Goal: Task Accomplishment & Management: Manage account settings

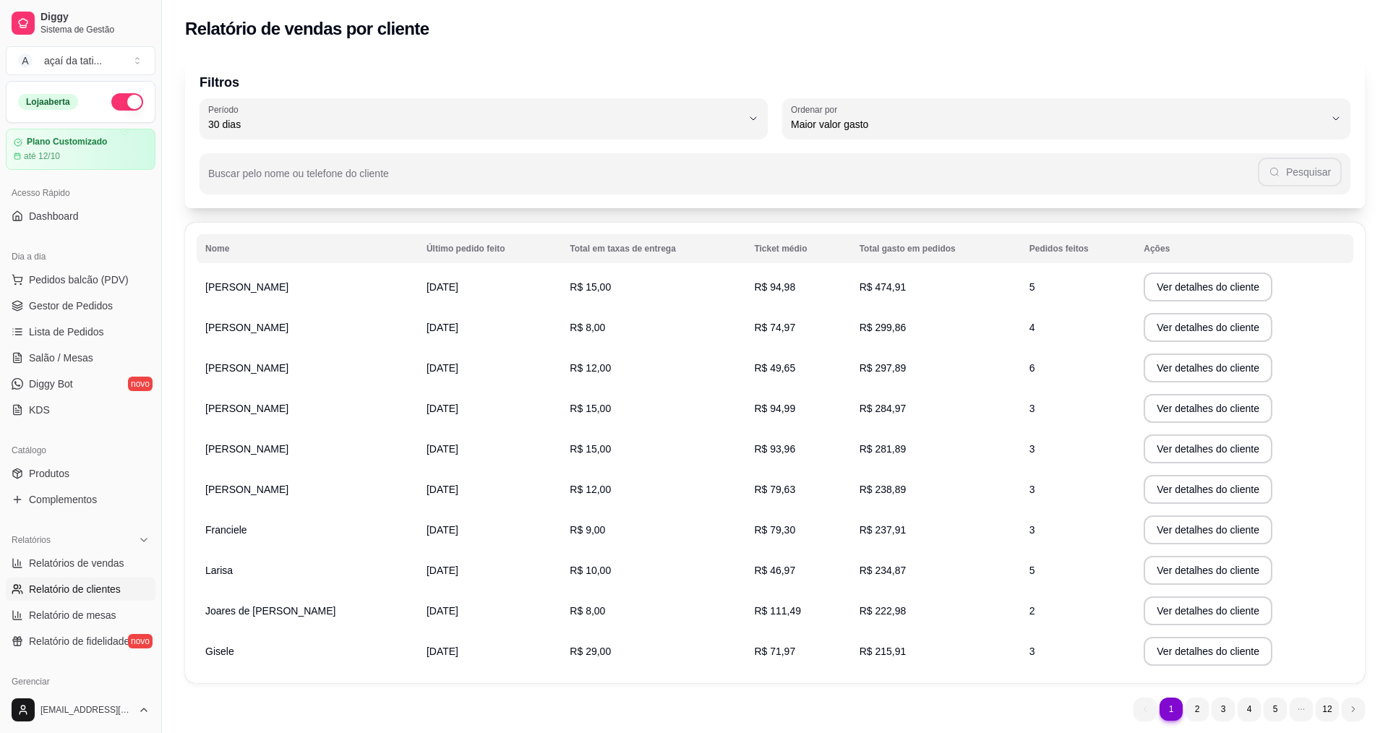
select select "30"
select select "HIGHEST_TOTAL_SPENT_WITH_ORDERS"
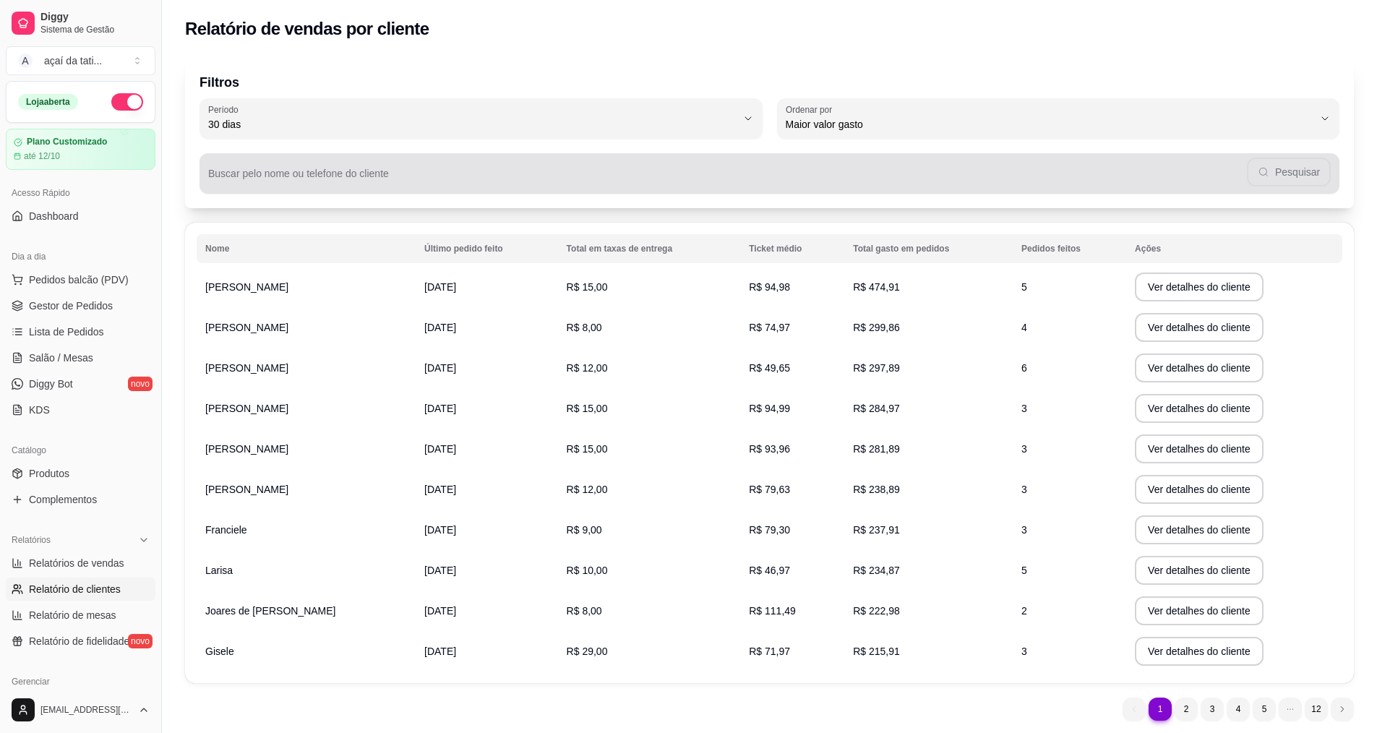
click at [311, 178] on input "Buscar pelo nome ou telefone do cliente" at bounding box center [727, 179] width 1039 height 14
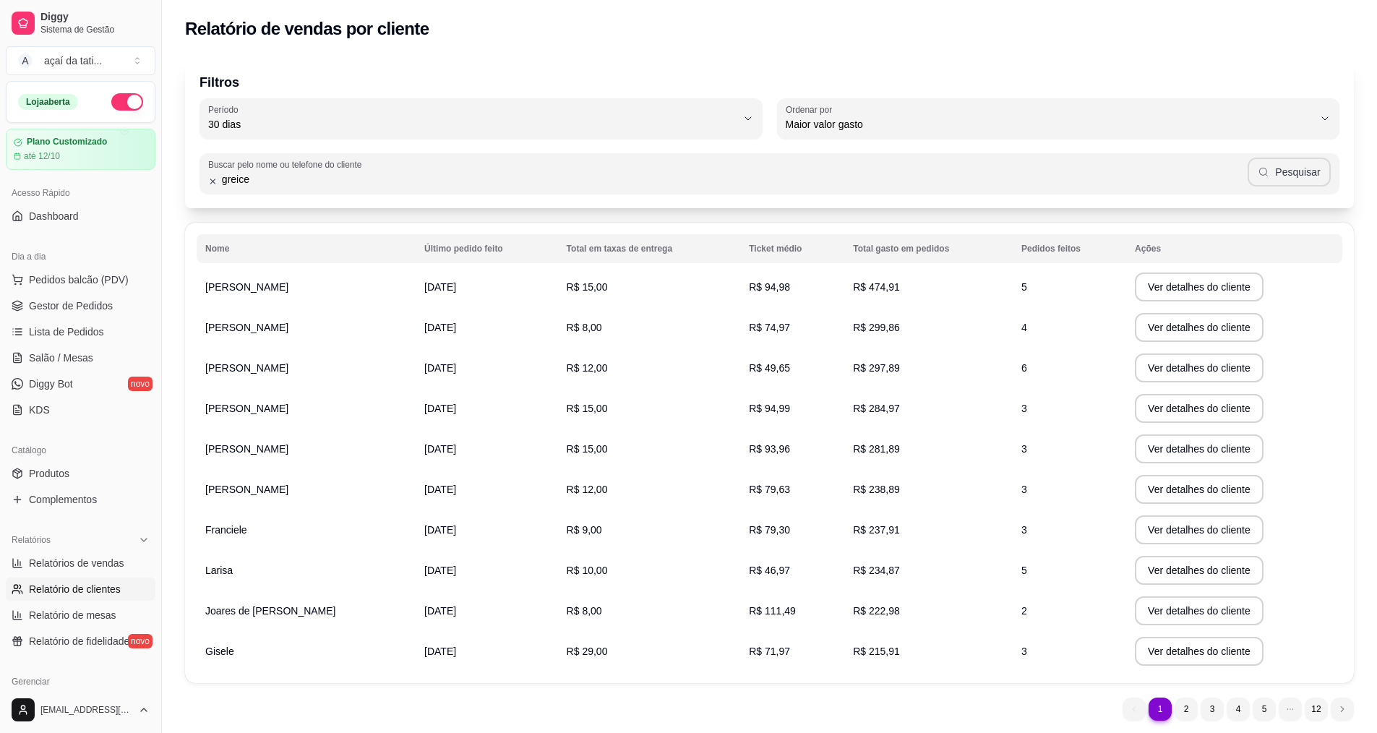
type input "greice"
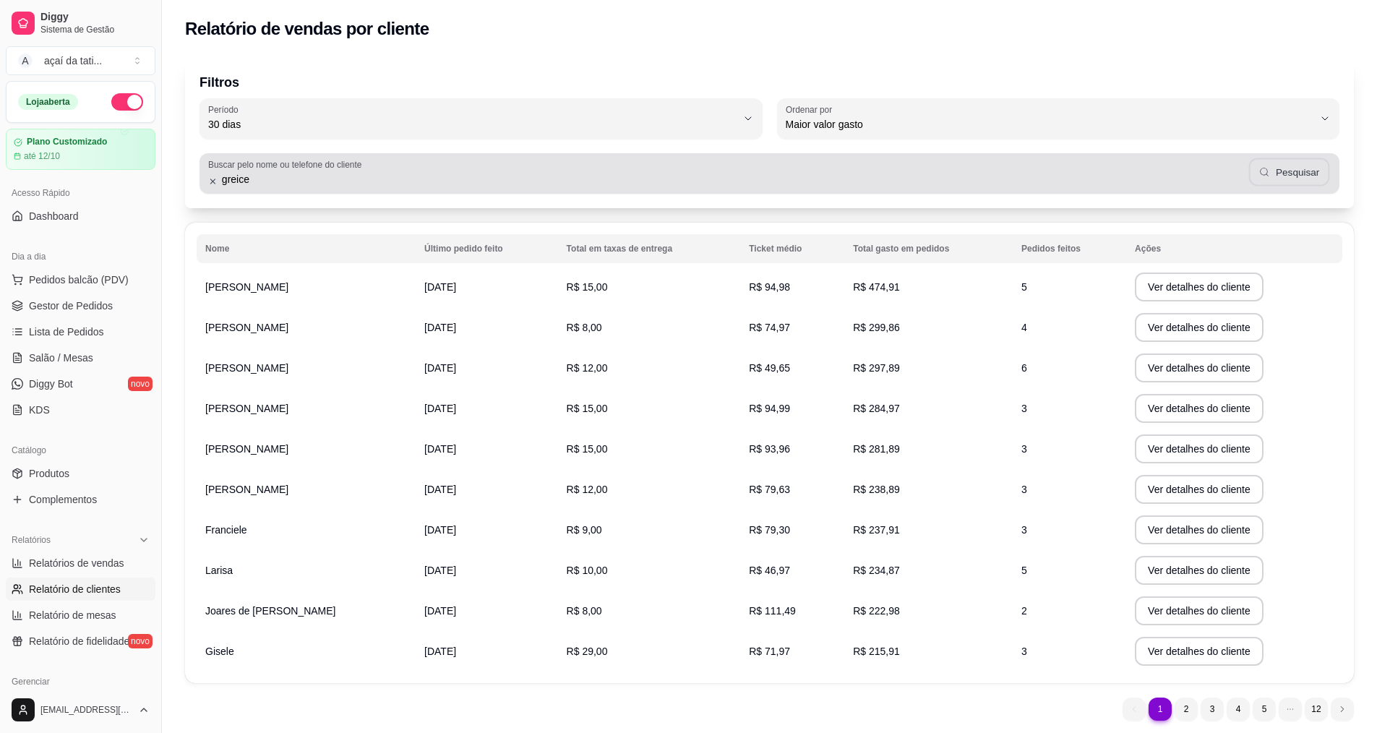
click at [1295, 179] on button "Pesquisar" at bounding box center [1289, 172] width 81 height 28
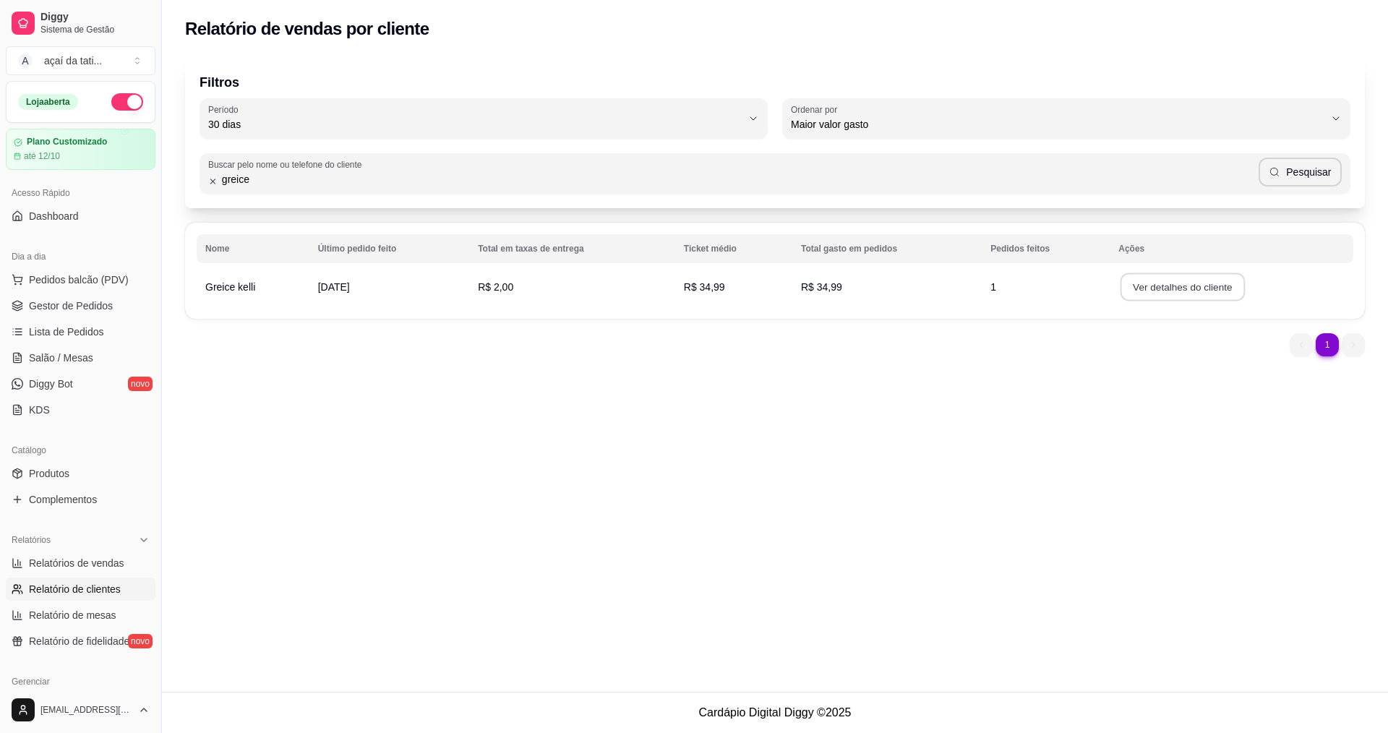
click at [1189, 289] on button "Ver detalhes do cliente" at bounding box center [1182, 287] width 124 height 28
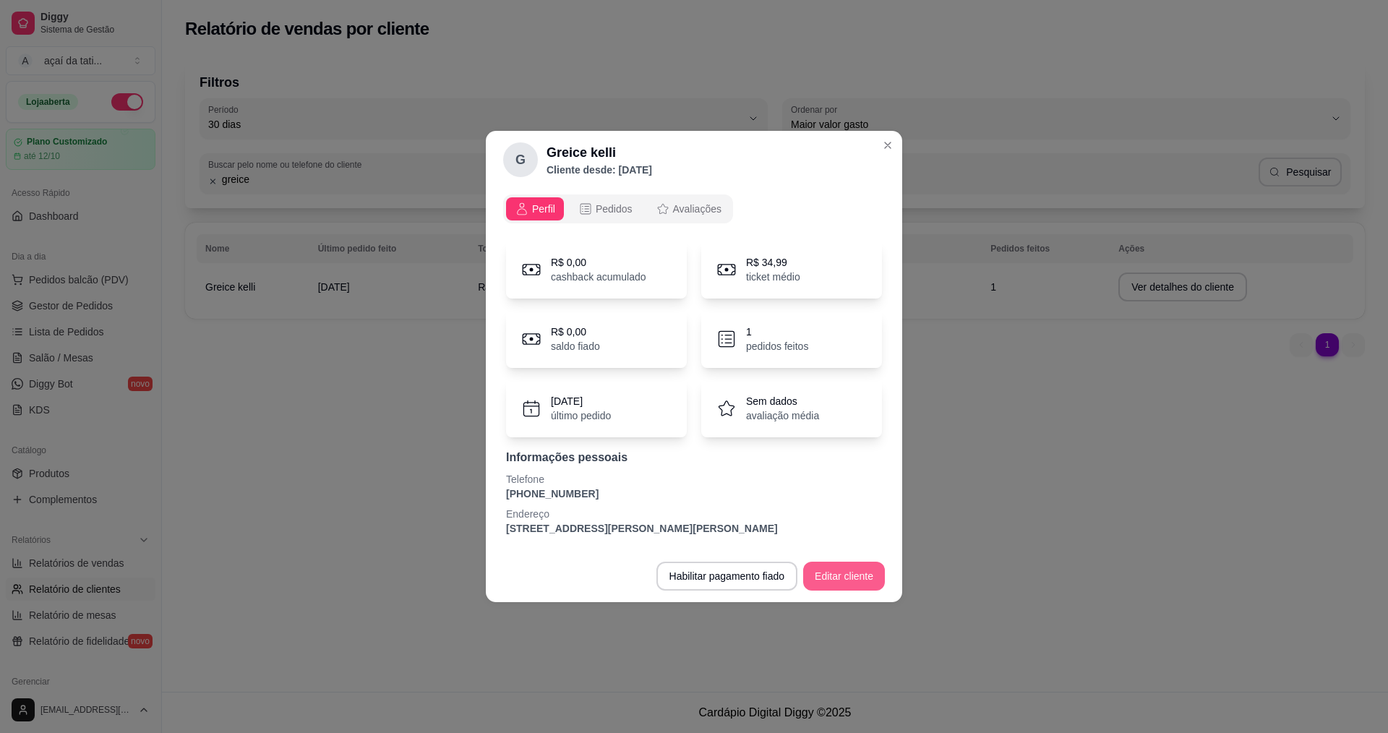
click at [867, 580] on button "Editar cliente" at bounding box center [844, 576] width 82 height 29
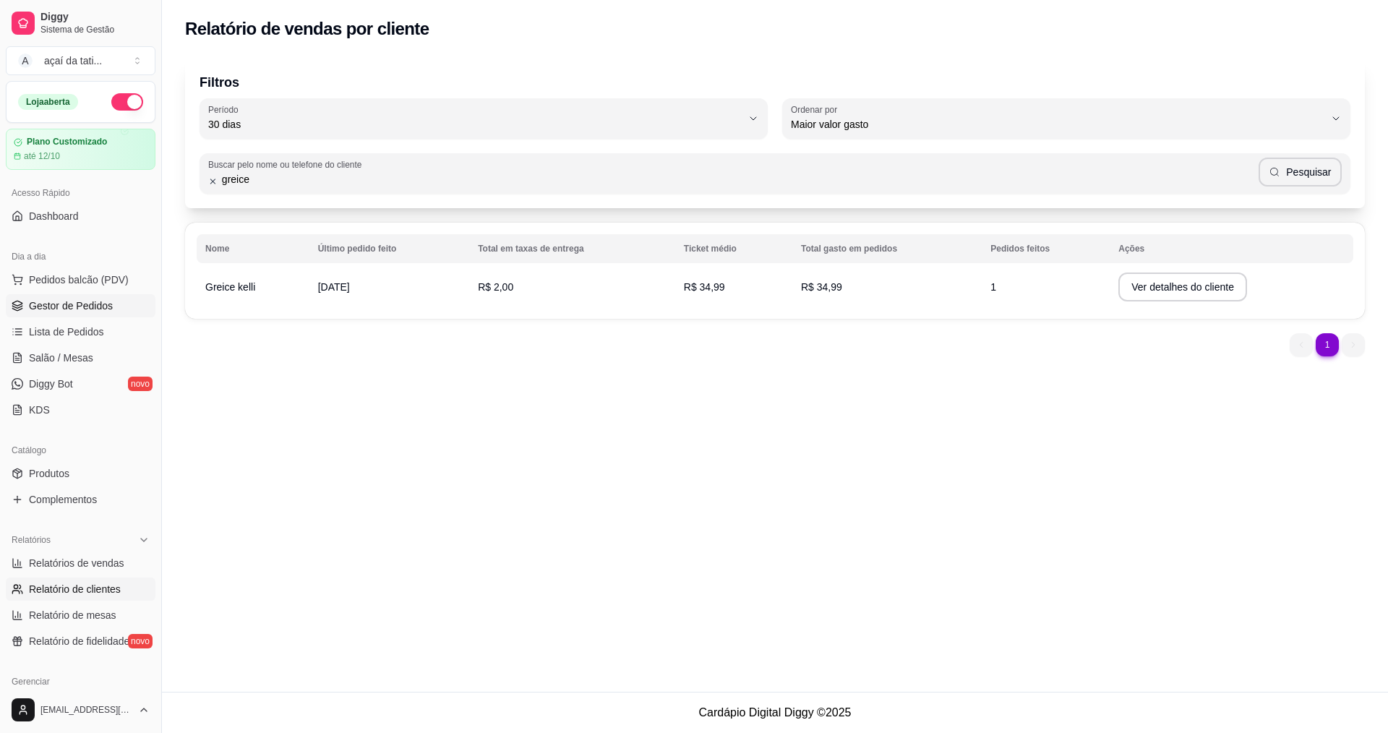
click at [132, 302] on link "Gestor de Pedidos" at bounding box center [81, 305] width 150 height 23
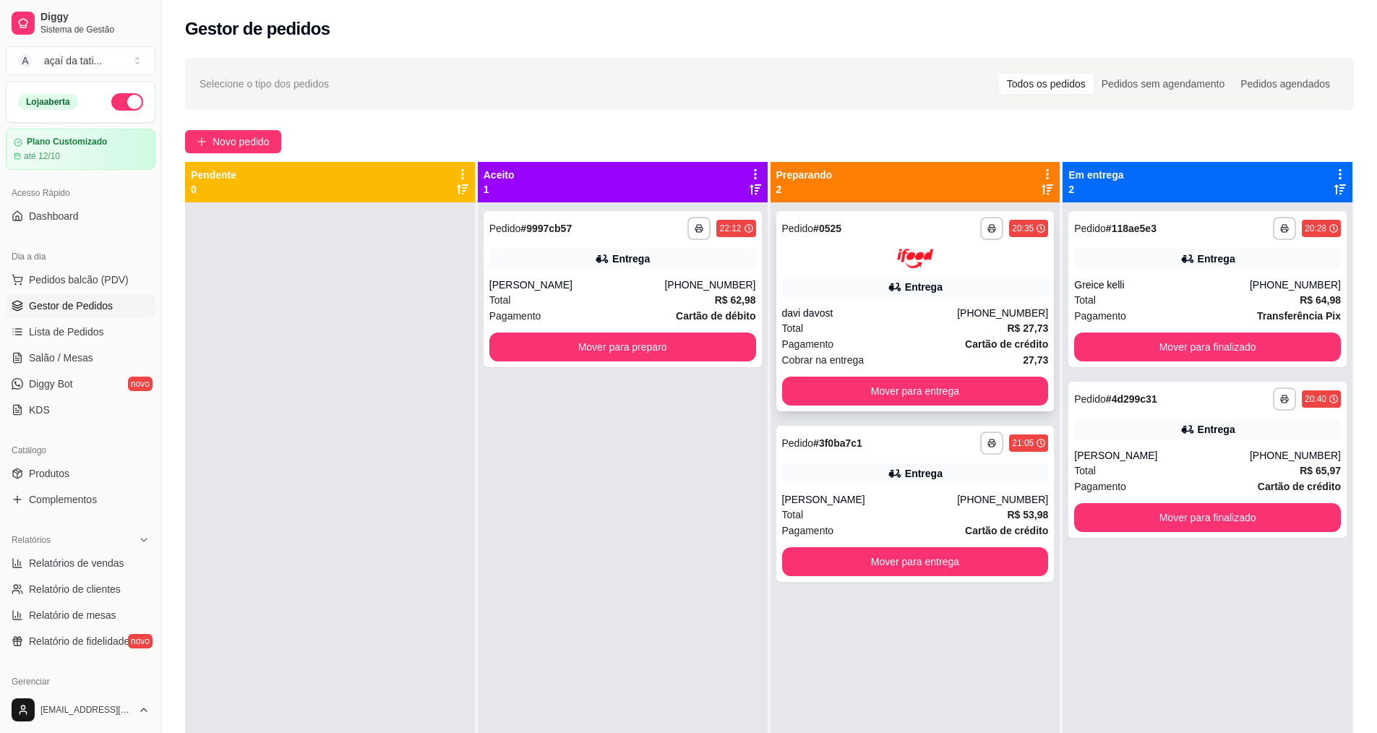
click at [922, 300] on div "**********" at bounding box center [915, 311] width 278 height 200
click at [961, 400] on button "Mover para entrega" at bounding box center [915, 391] width 267 height 29
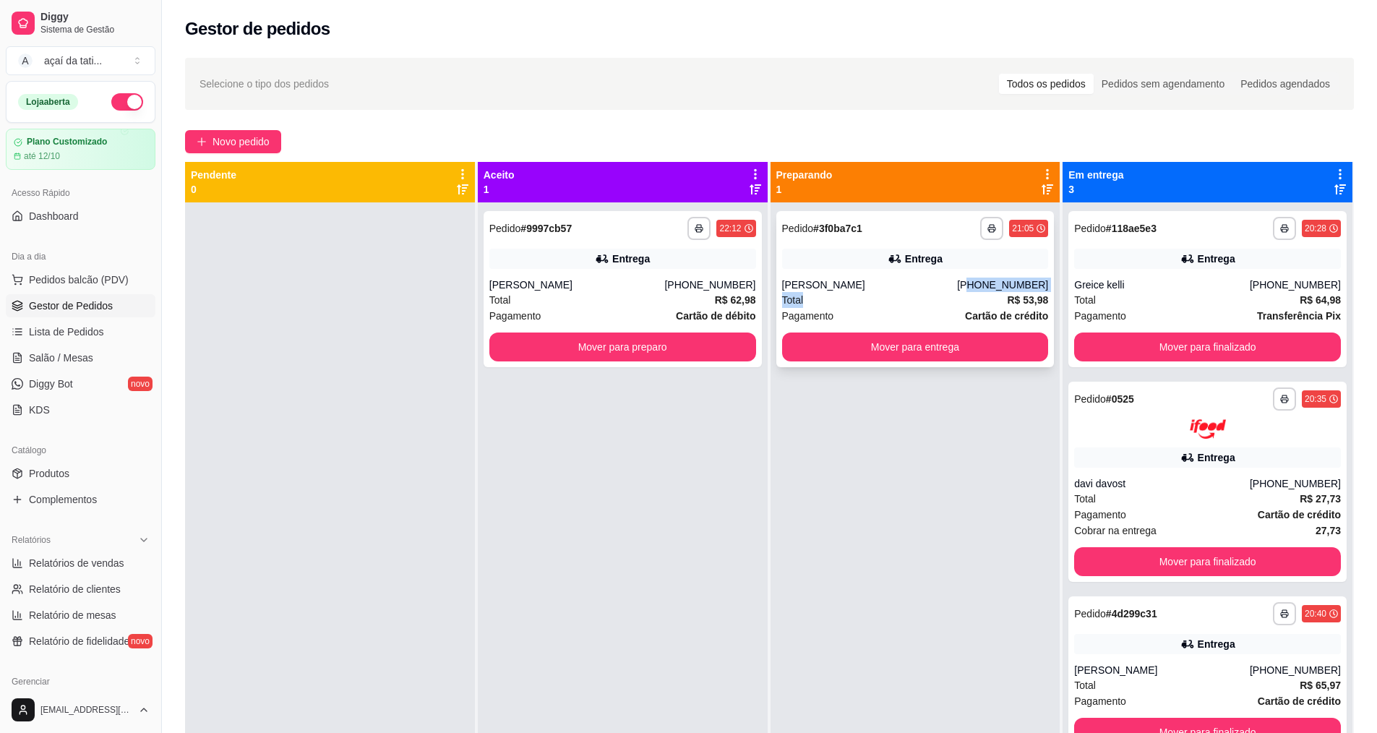
click at [975, 293] on div "**********" at bounding box center [915, 289] width 278 height 156
click at [914, 351] on button "Mover para entrega" at bounding box center [915, 346] width 267 height 29
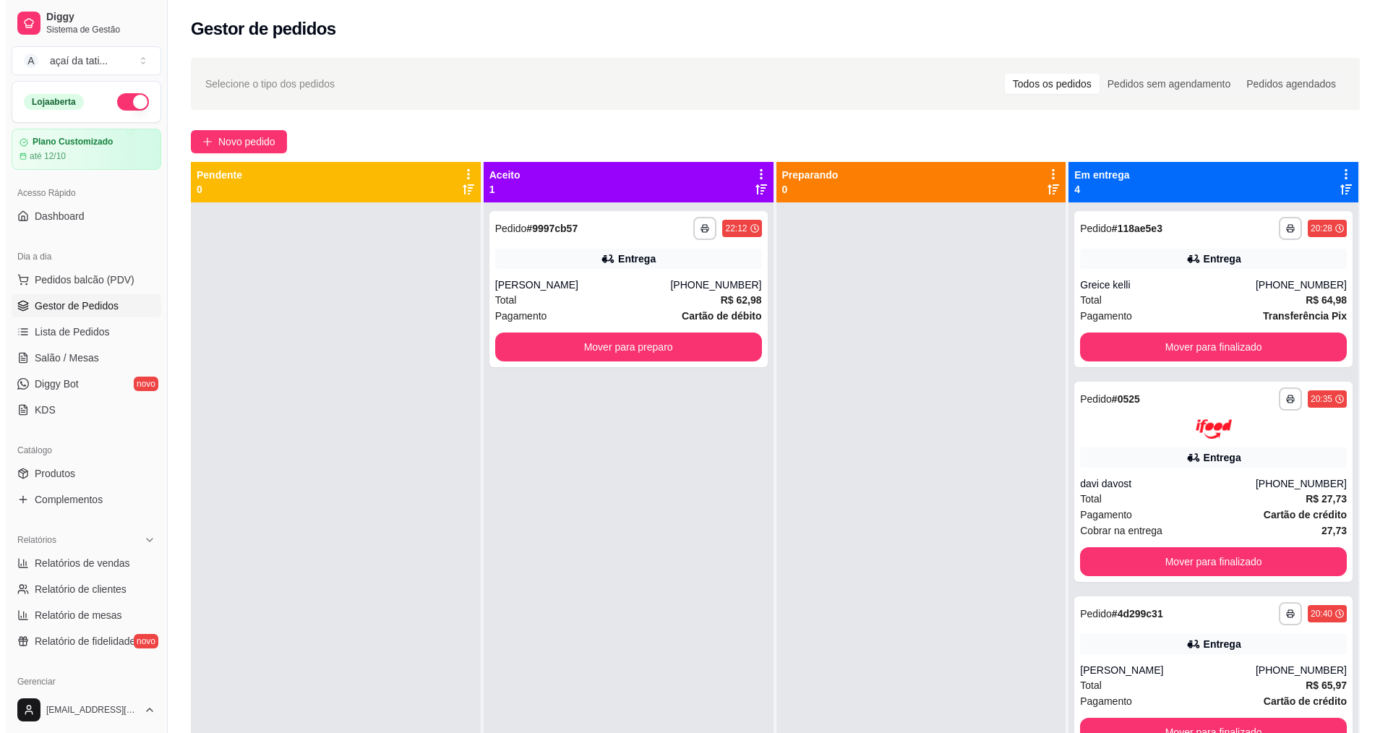
scroll to position [8, 0]
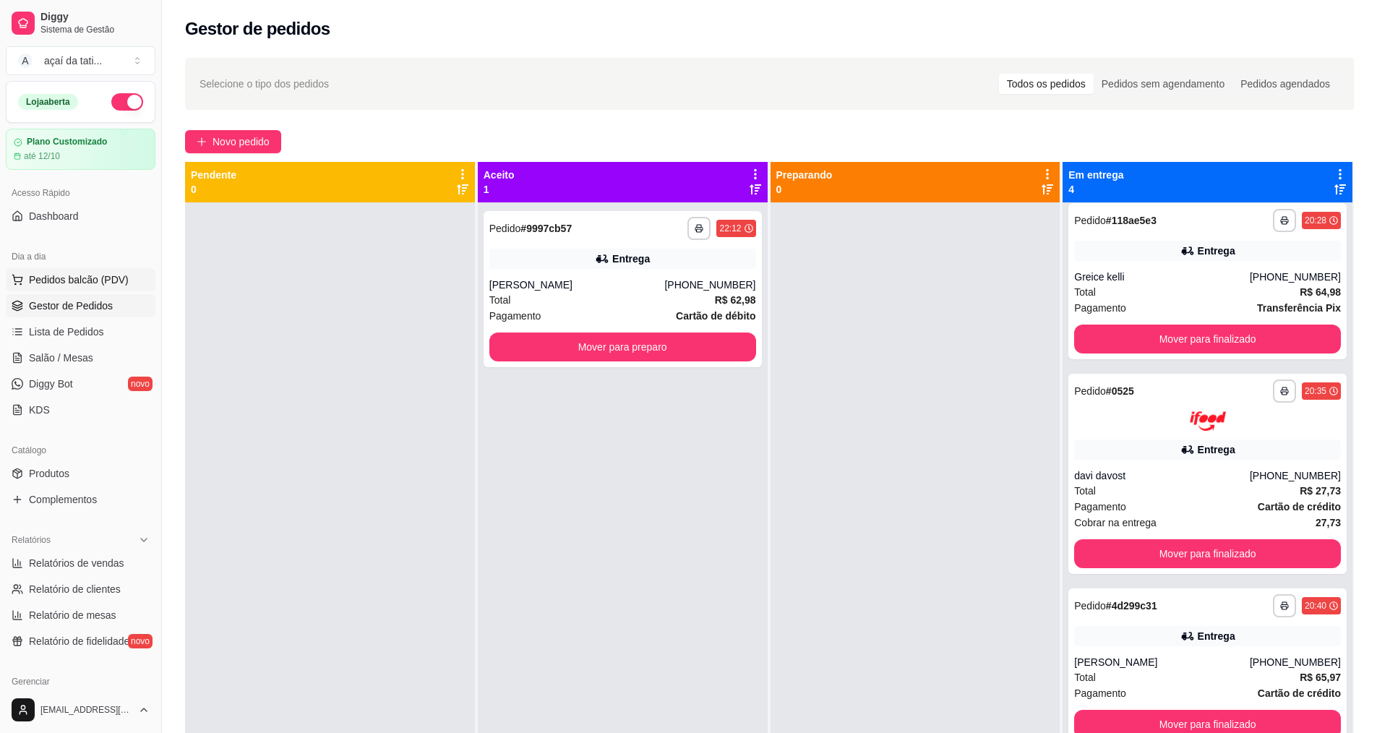
click at [81, 284] on span "Pedidos balcão (PDV)" at bounding box center [79, 279] width 100 height 14
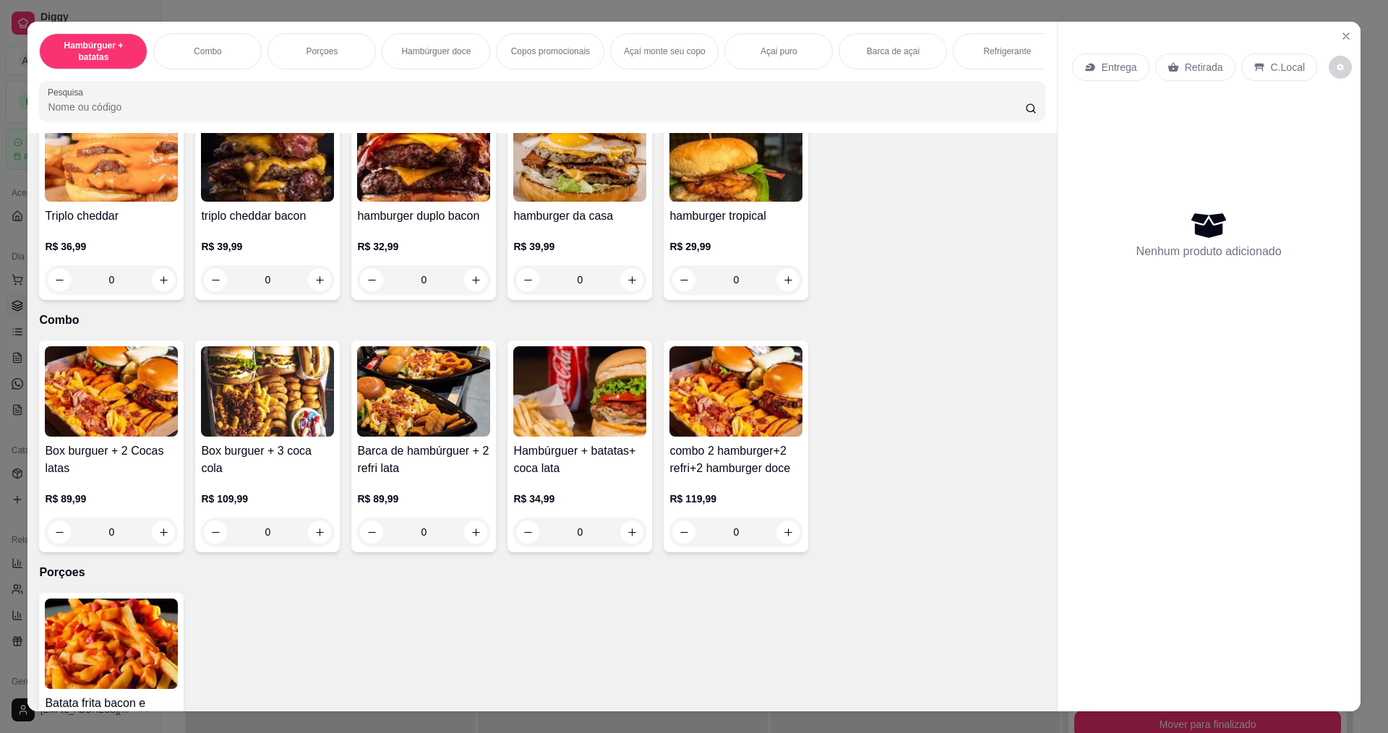
scroll to position [434, 0]
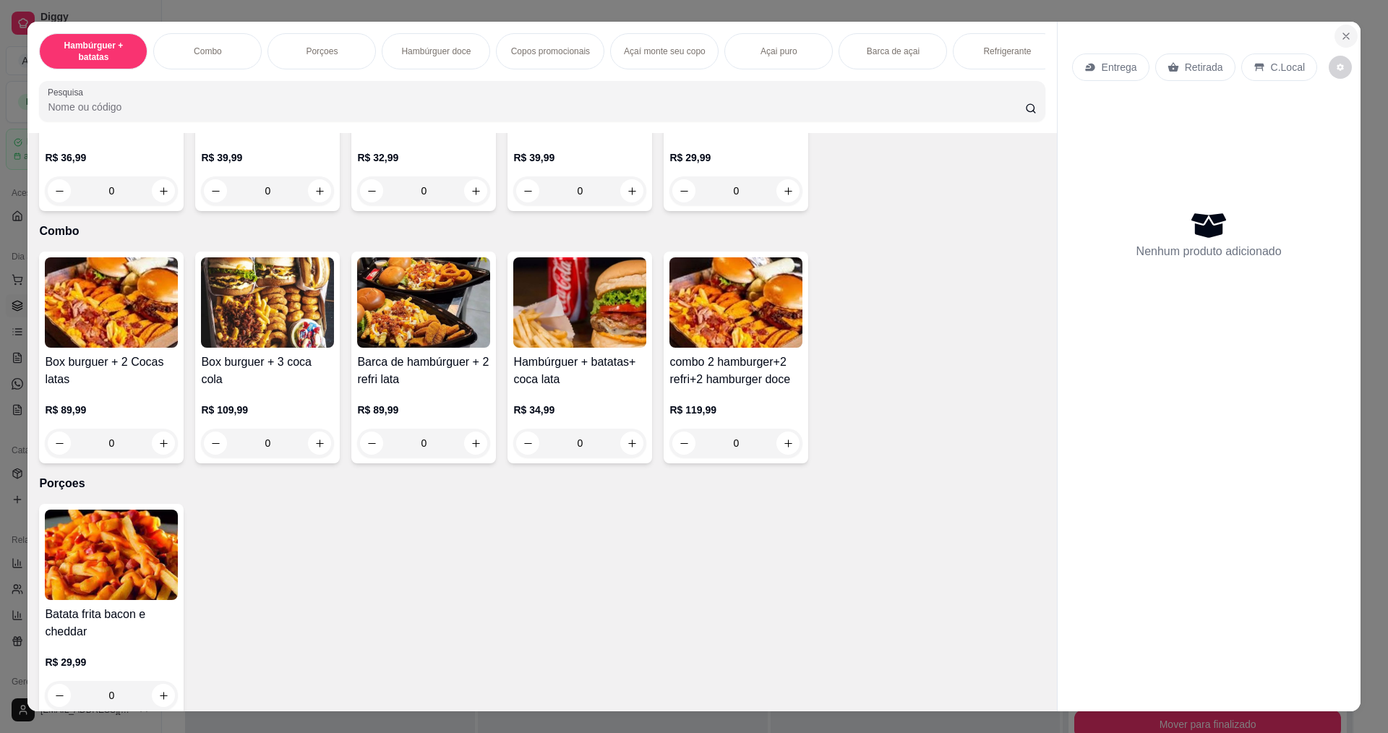
click at [1342, 44] on button "Close" at bounding box center [1345, 36] width 23 height 23
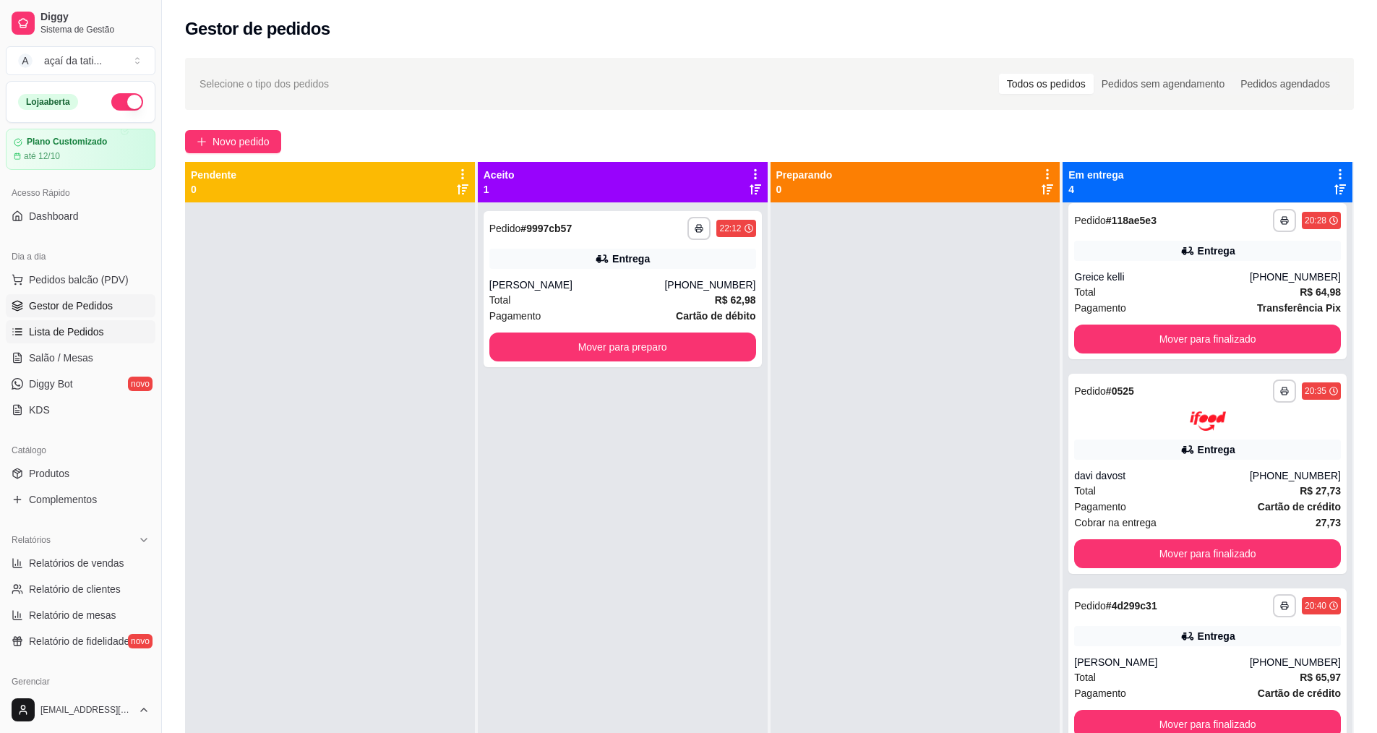
click at [83, 327] on span "Lista de Pedidos" at bounding box center [66, 332] width 75 height 14
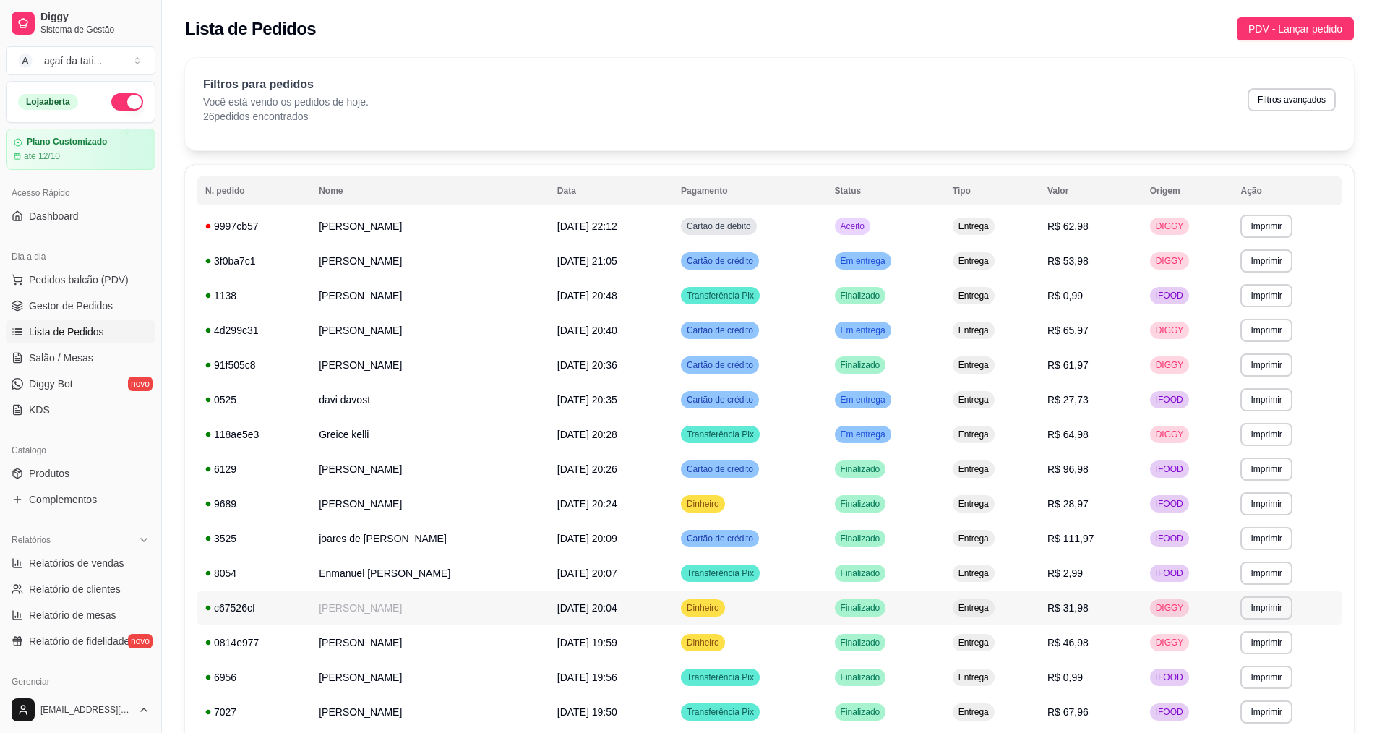
click at [413, 616] on td "[PERSON_NAME]" at bounding box center [429, 608] width 239 height 35
click at [101, 310] on span "Gestor de Pedidos" at bounding box center [71, 306] width 84 height 14
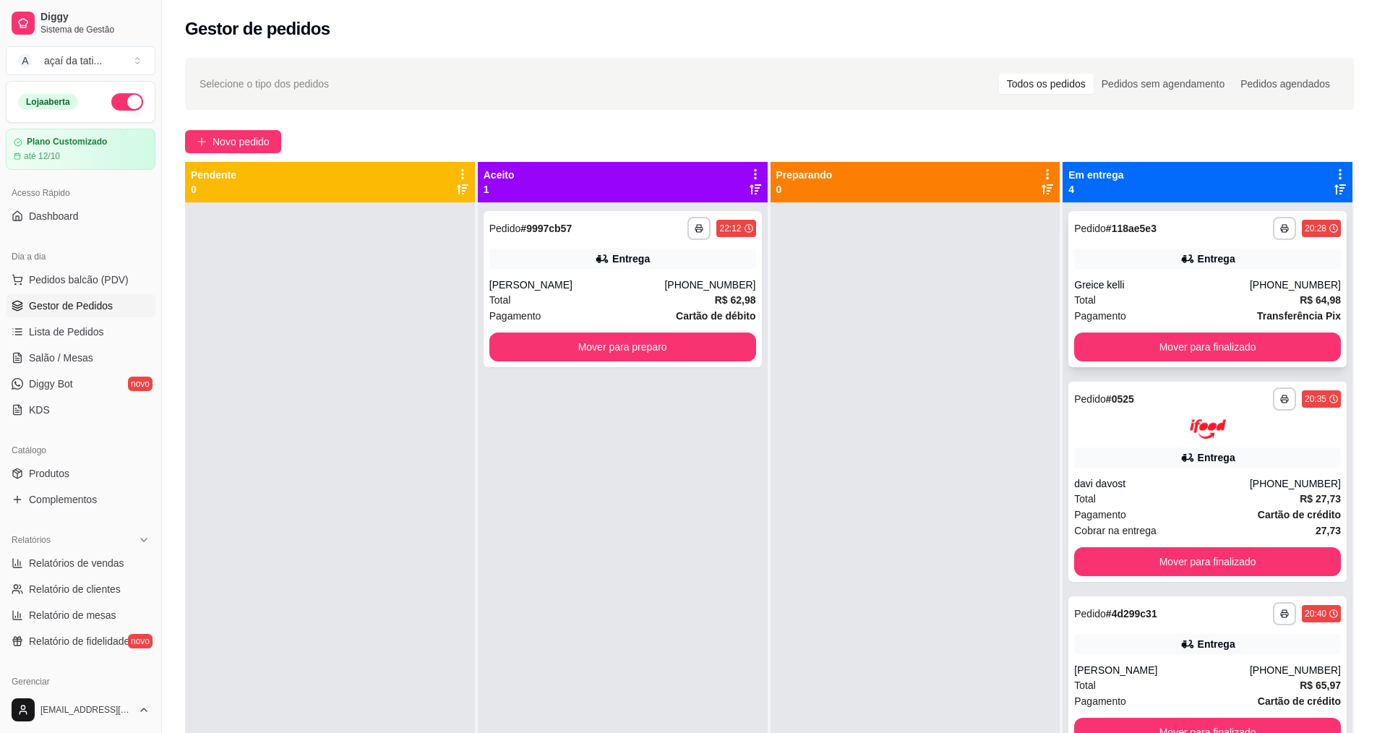
click at [1092, 267] on div "Entrega" at bounding box center [1207, 259] width 267 height 20
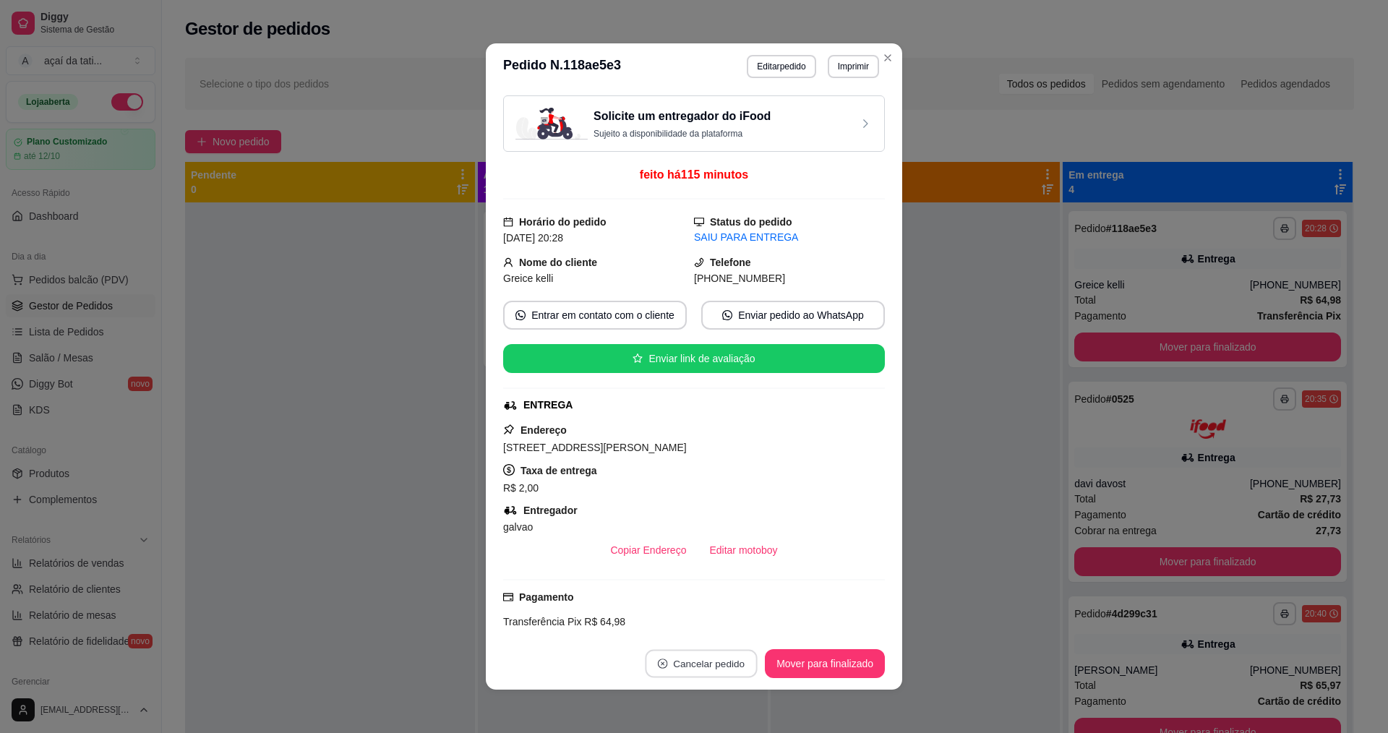
click at [718, 656] on button "Cancelar pedido" at bounding box center [701, 664] width 112 height 28
click at [718, 624] on button "Sim" at bounding box center [736, 628] width 56 height 28
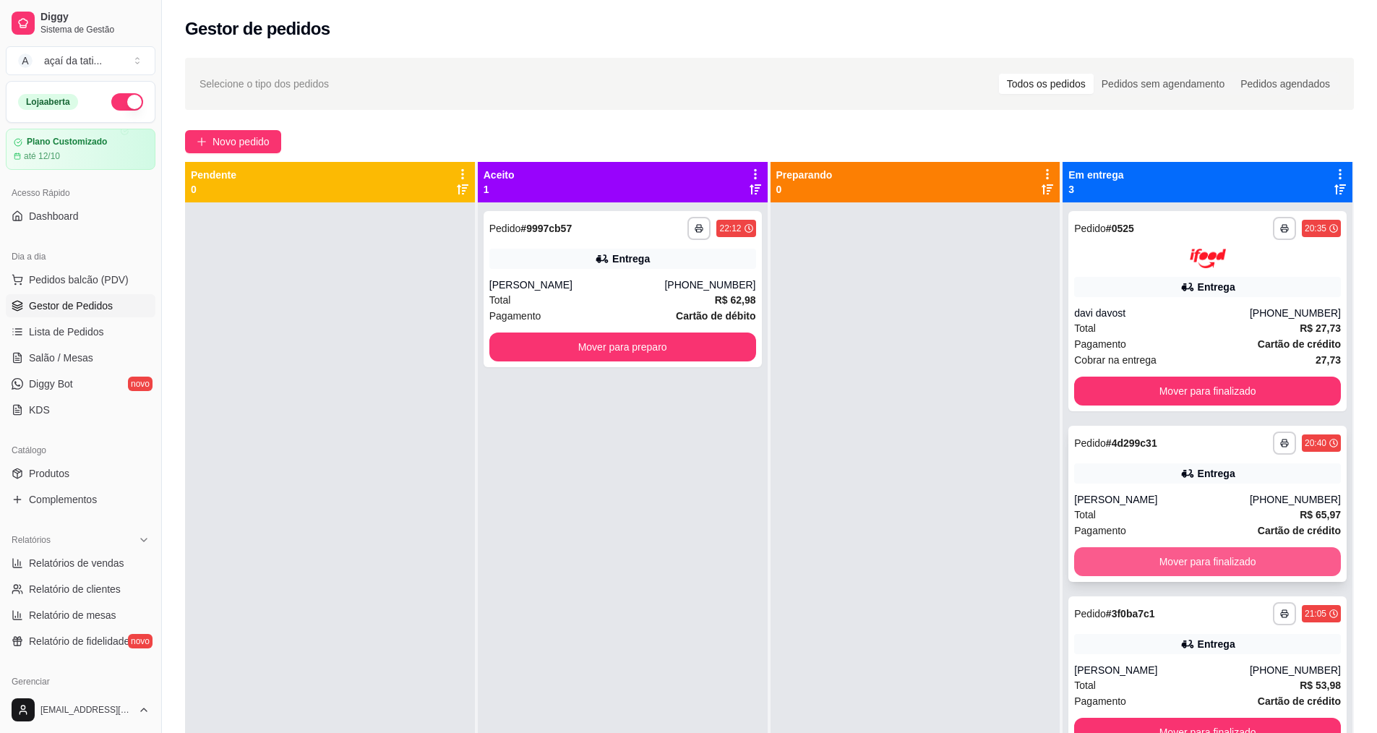
click at [1153, 560] on button "Mover para finalizado" at bounding box center [1207, 561] width 267 height 29
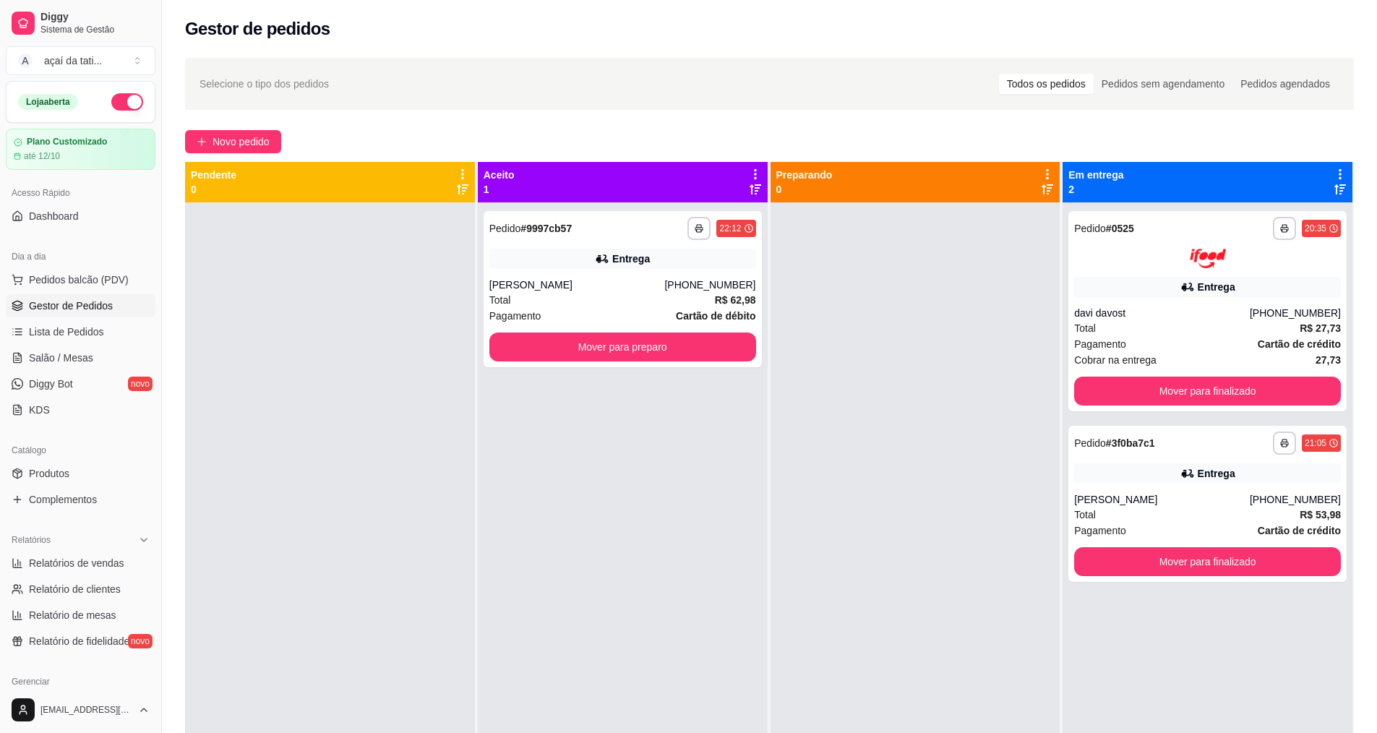
click at [812, 308] on div at bounding box center [915, 568] width 290 height 733
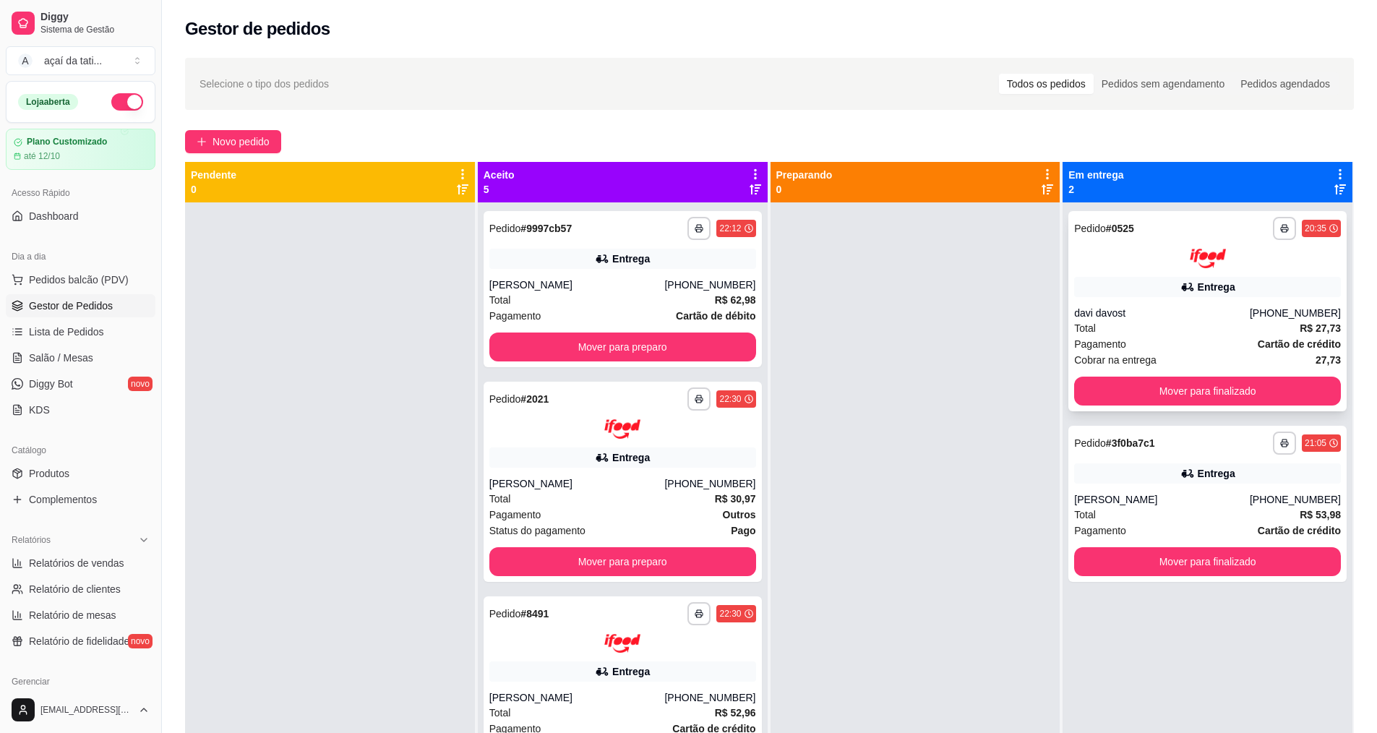
click at [1110, 377] on button "Mover para finalizado" at bounding box center [1207, 391] width 267 height 29
click at [1111, 387] on button "Mover para finalizado" at bounding box center [1207, 391] width 259 height 28
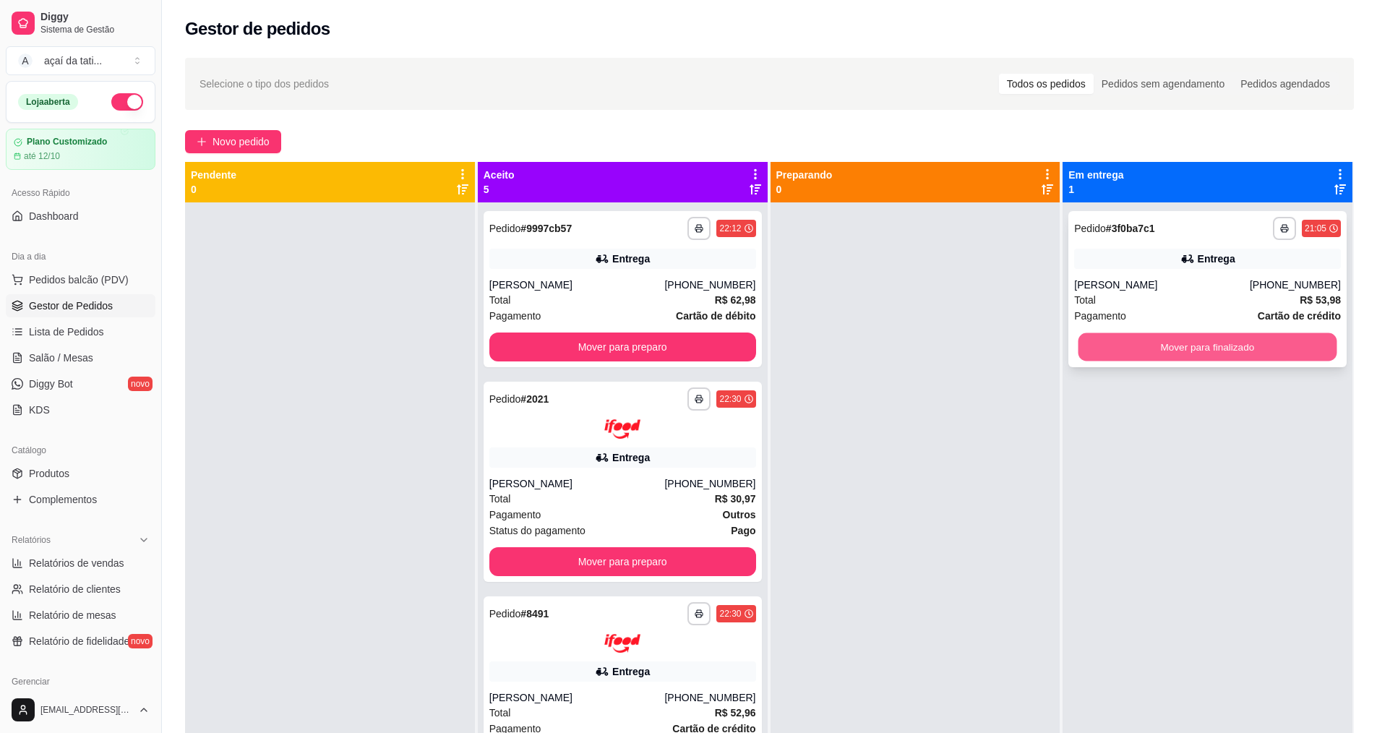
click at [1111, 345] on button "Mover para finalizado" at bounding box center [1207, 347] width 259 height 28
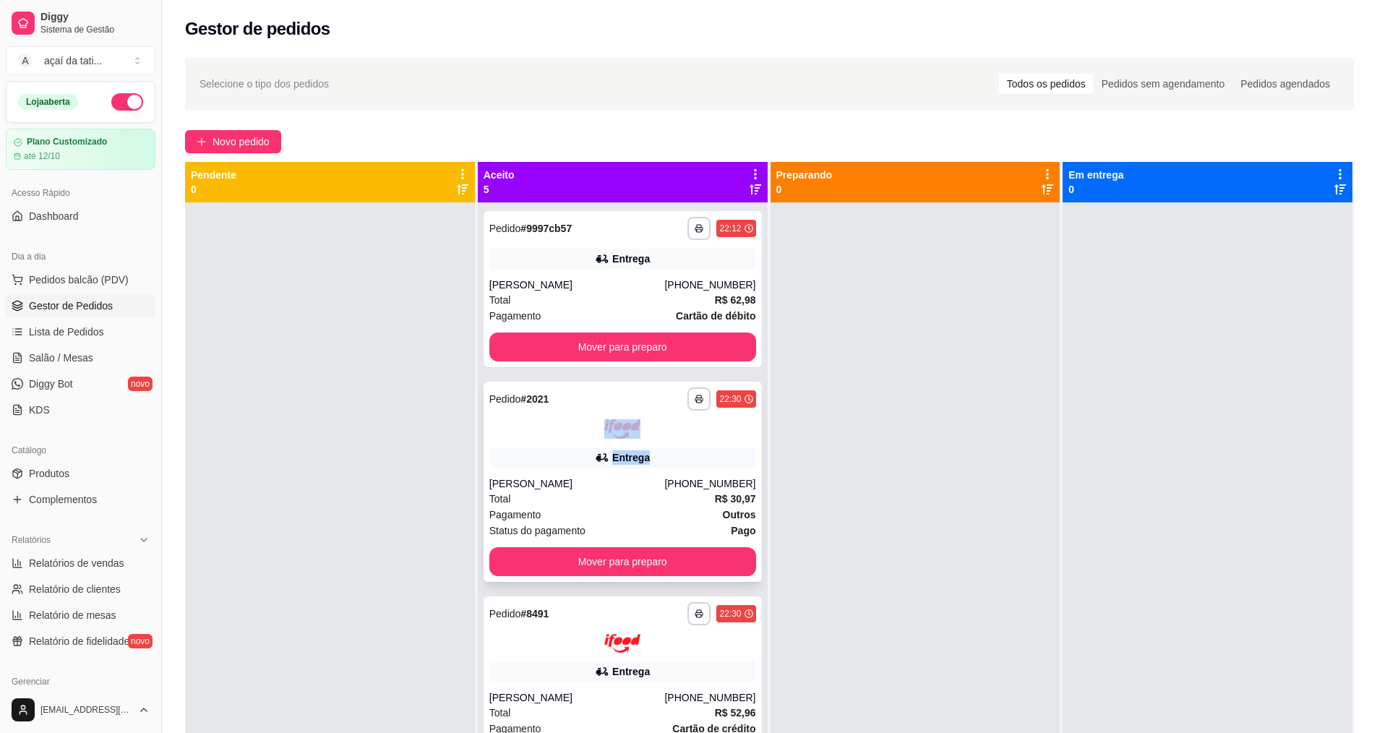
click at [646, 442] on div "**********" at bounding box center [623, 482] width 278 height 200
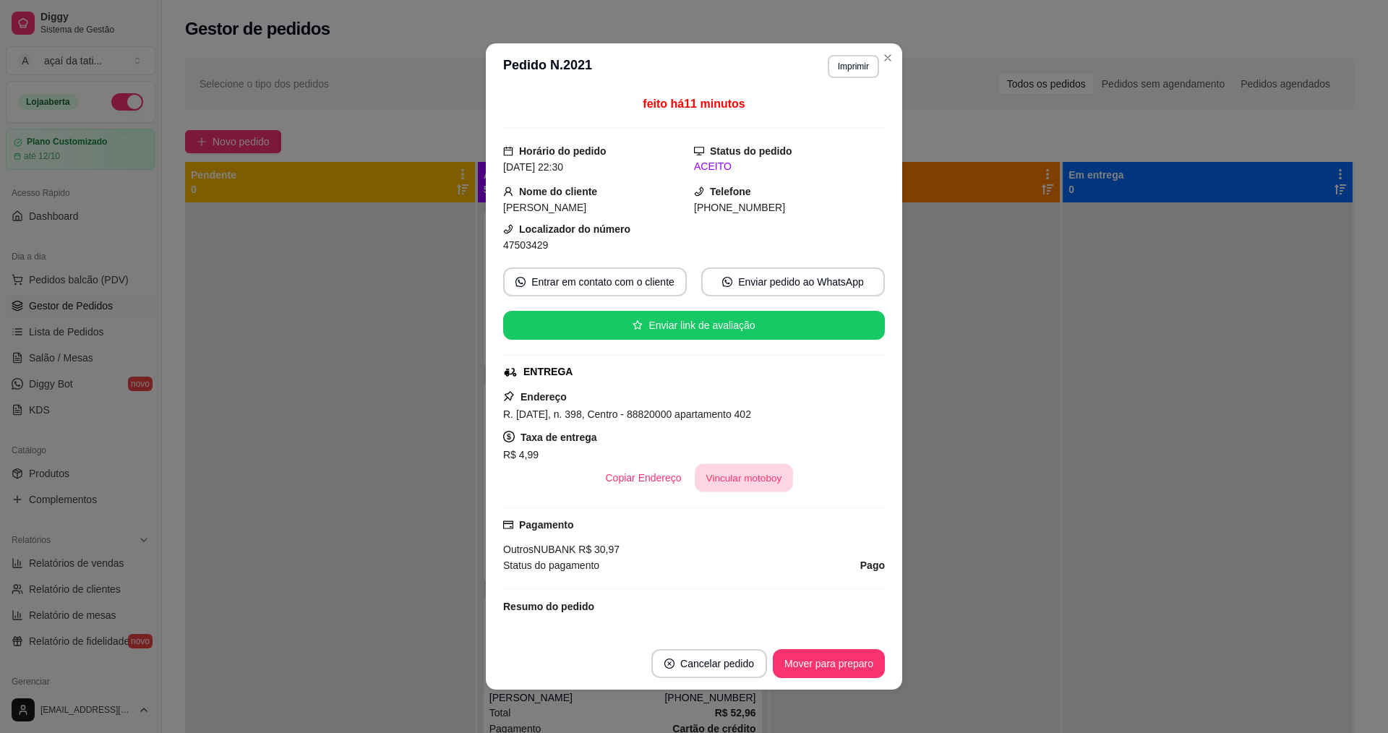
click at [722, 481] on button "Vincular motoboy" at bounding box center [744, 478] width 98 height 28
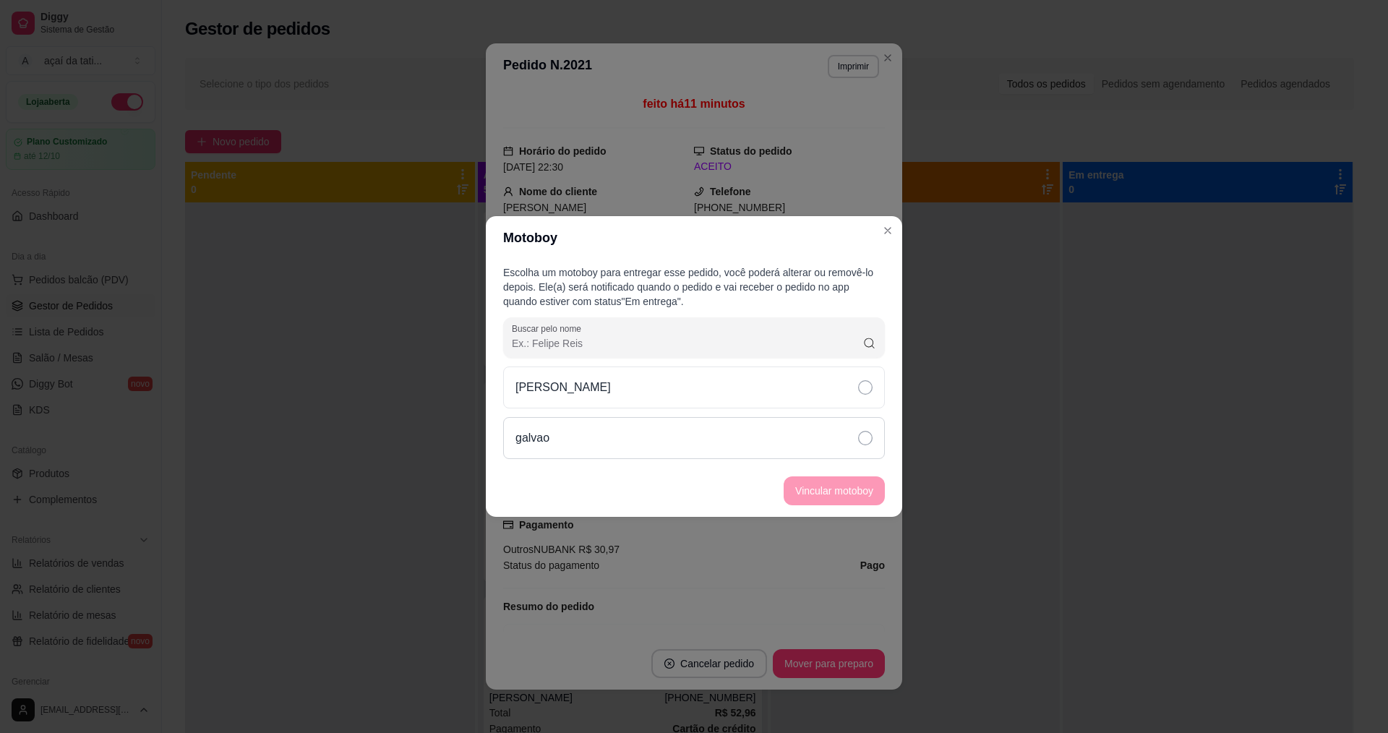
click at [697, 445] on div "galvao" at bounding box center [694, 438] width 382 height 42
click at [697, 395] on div "[PERSON_NAME]" at bounding box center [694, 387] width 382 height 42
click at [808, 496] on button "Vincular motoboy" at bounding box center [834, 491] width 98 height 28
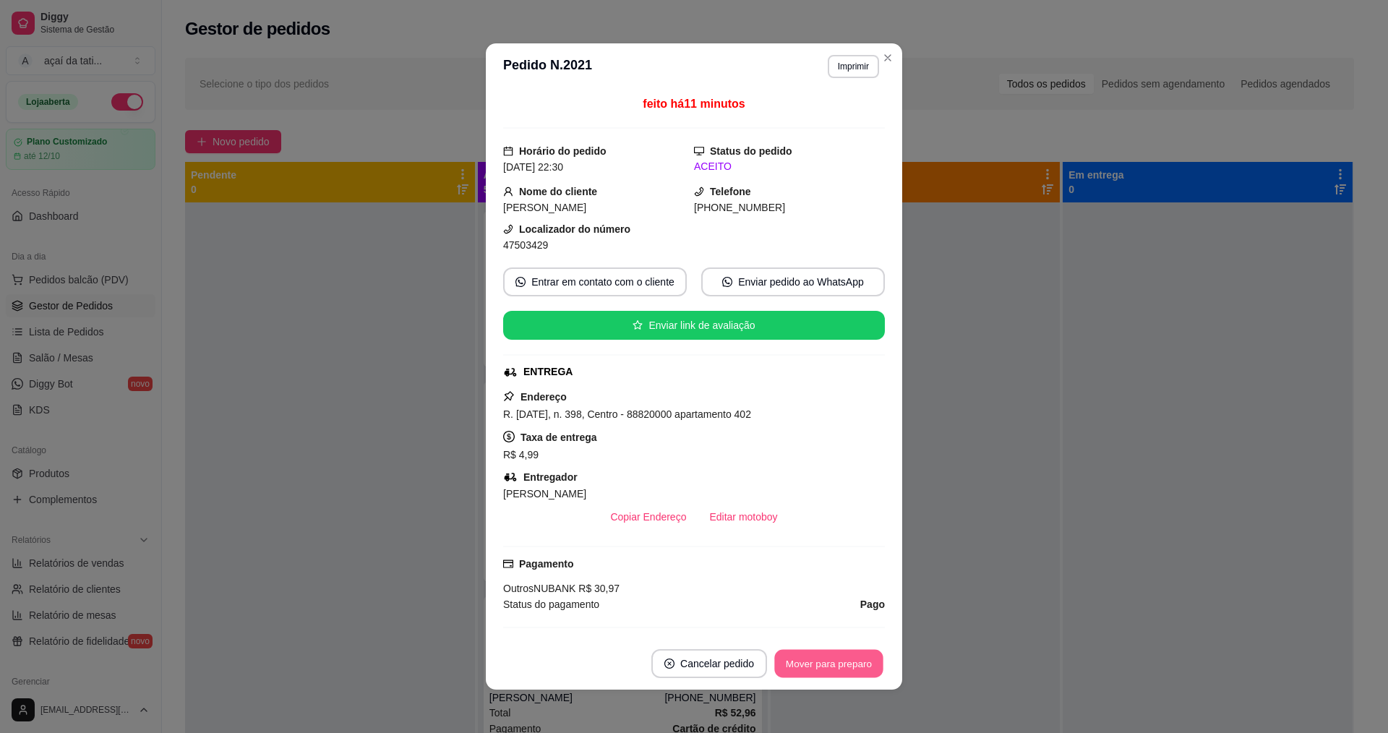
click at [794, 653] on button "Mover para preparo" at bounding box center [828, 664] width 108 height 28
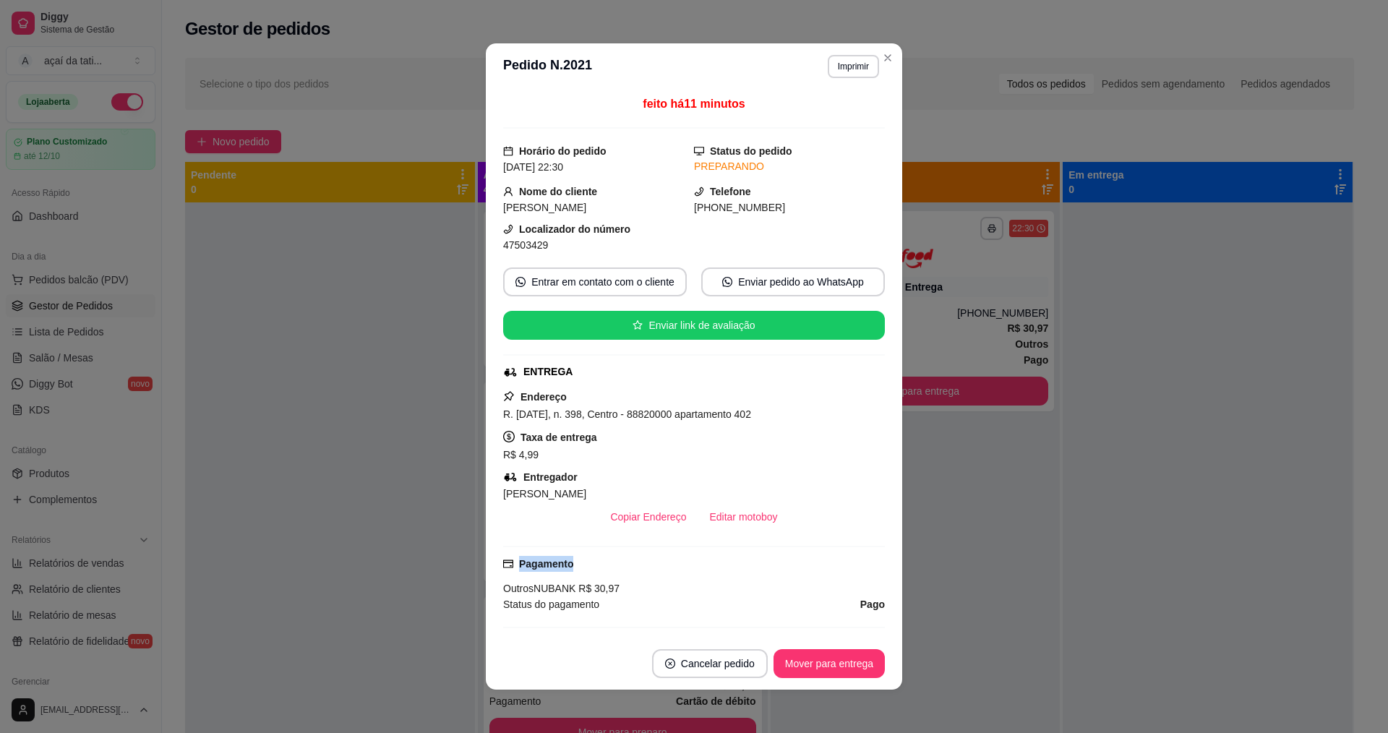
click at [825, 553] on div "feito há 11 minutos Horário do pedido [DATE] 22:30 Status do pedido PREPARANDO …" at bounding box center [694, 363] width 382 height 536
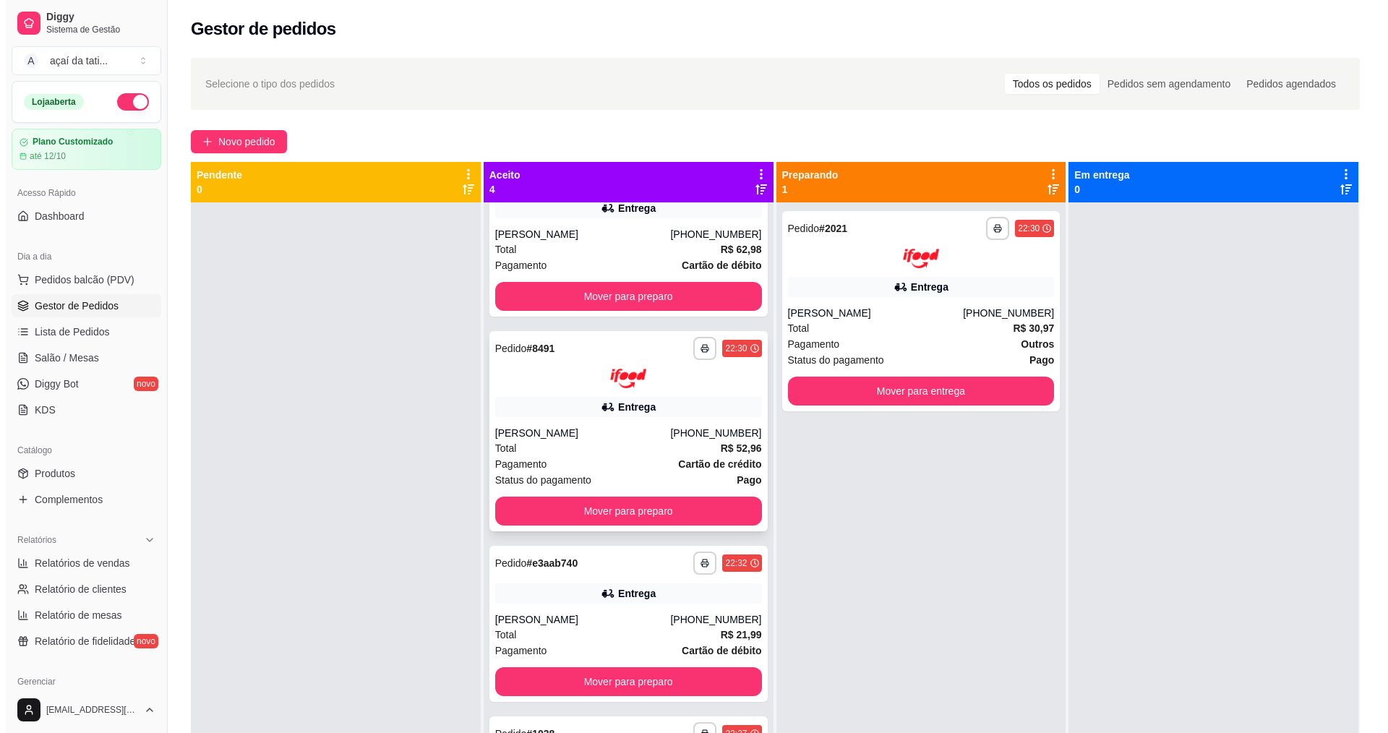
scroll to position [51, 0]
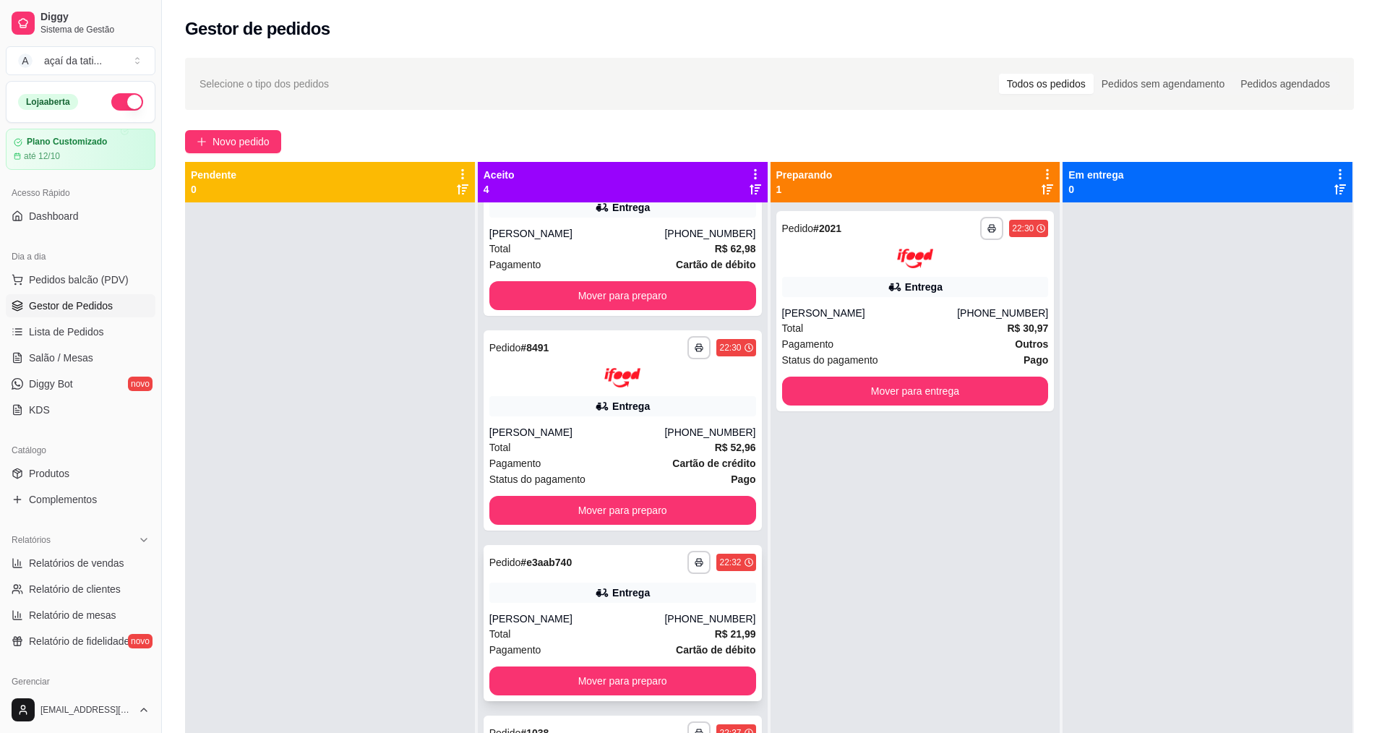
click at [552, 606] on div "**********" at bounding box center [623, 623] width 278 height 156
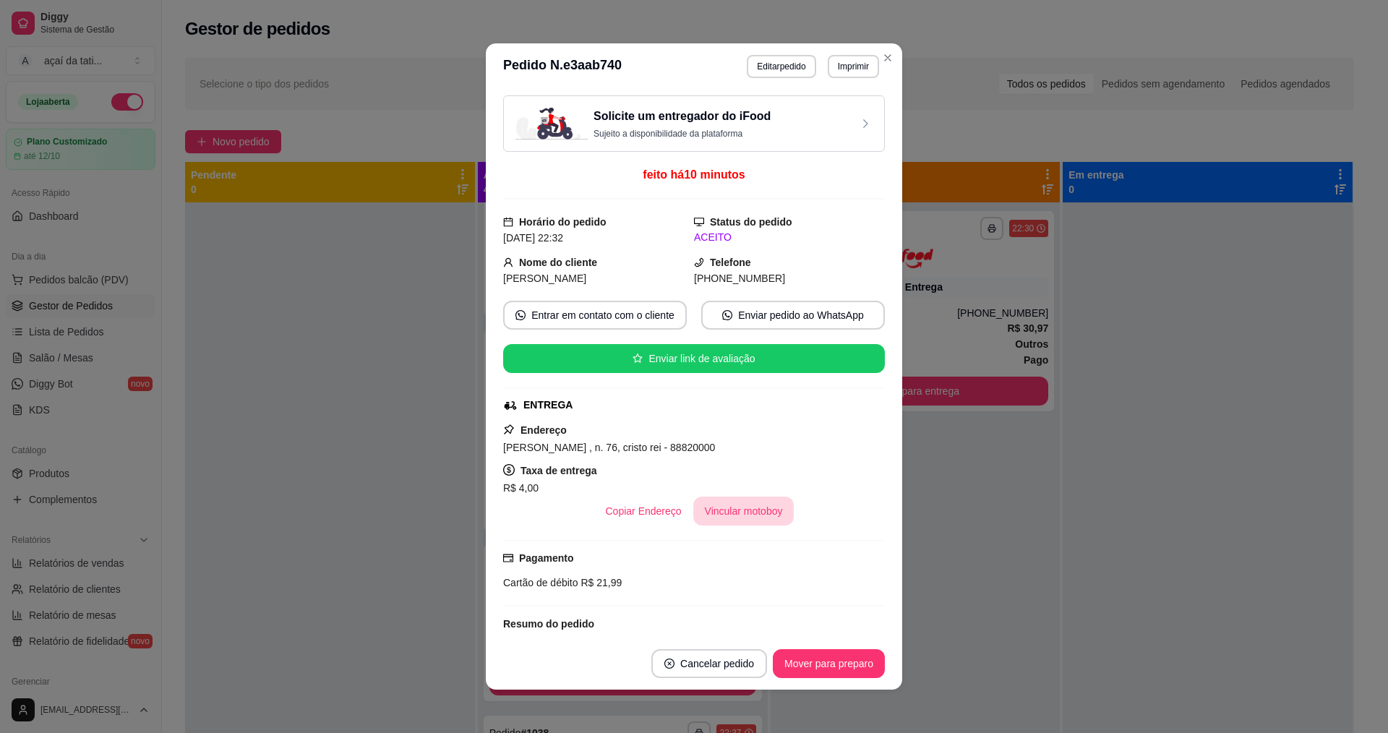
click at [747, 524] on button "Vincular motoboy" at bounding box center [743, 511] width 101 height 29
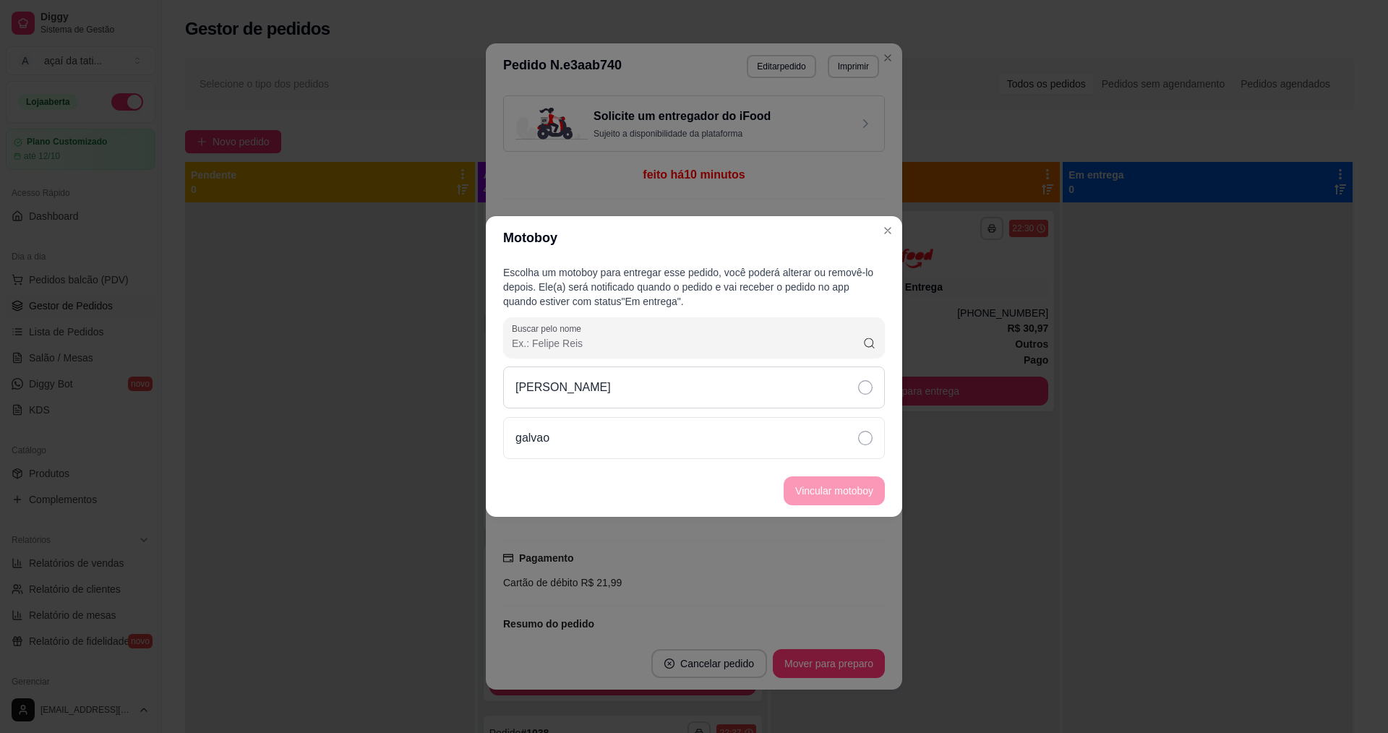
click at [782, 375] on div "[PERSON_NAME]" at bounding box center [694, 387] width 382 height 42
click at [833, 499] on button "Vincular motoboy" at bounding box center [834, 491] width 98 height 28
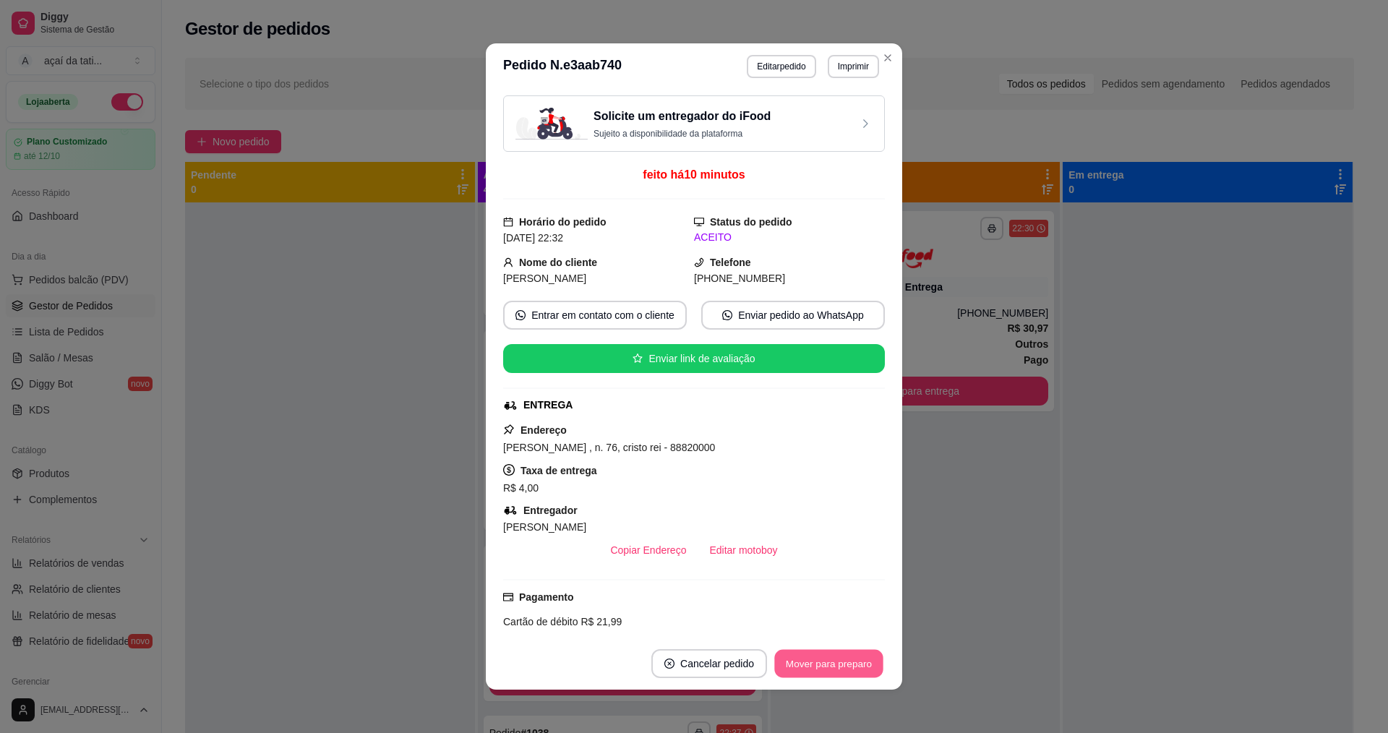
click at [797, 662] on button "Mover para preparo" at bounding box center [828, 664] width 108 height 28
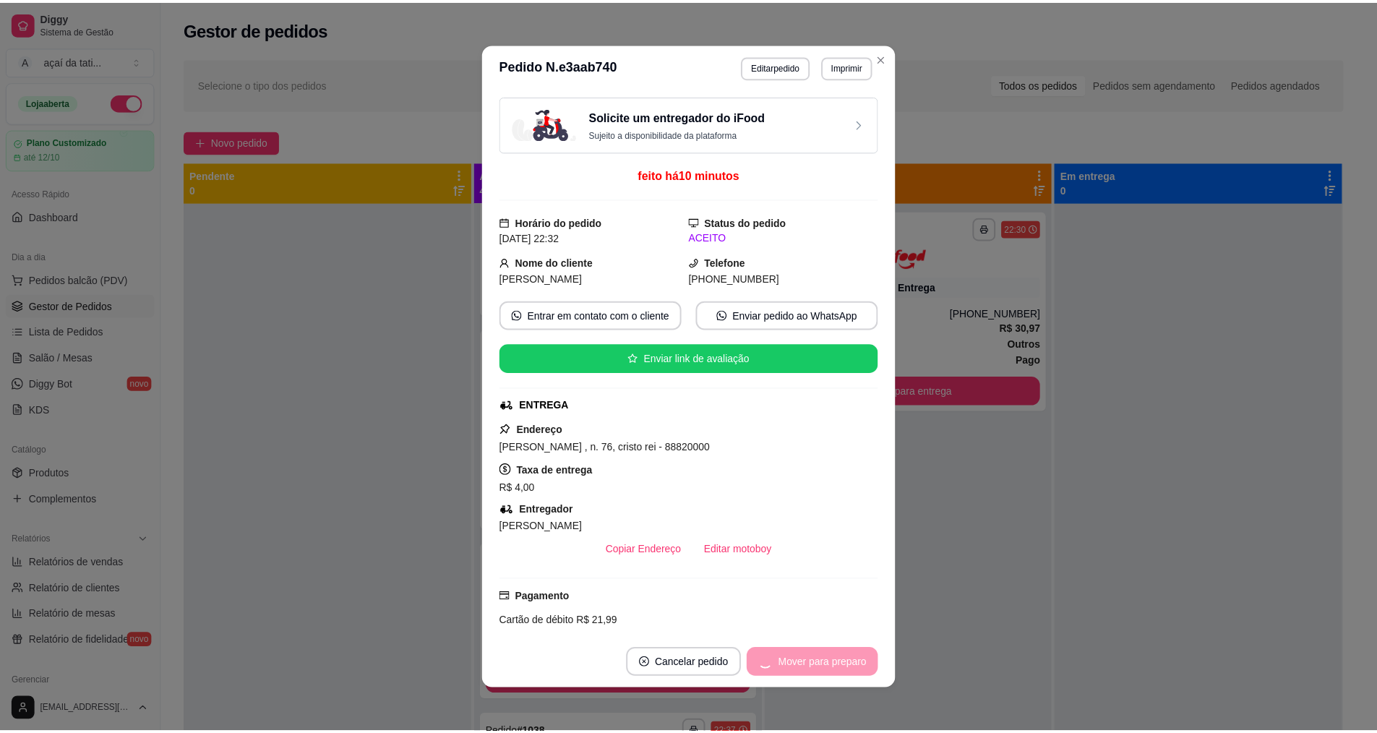
scroll to position [0, 0]
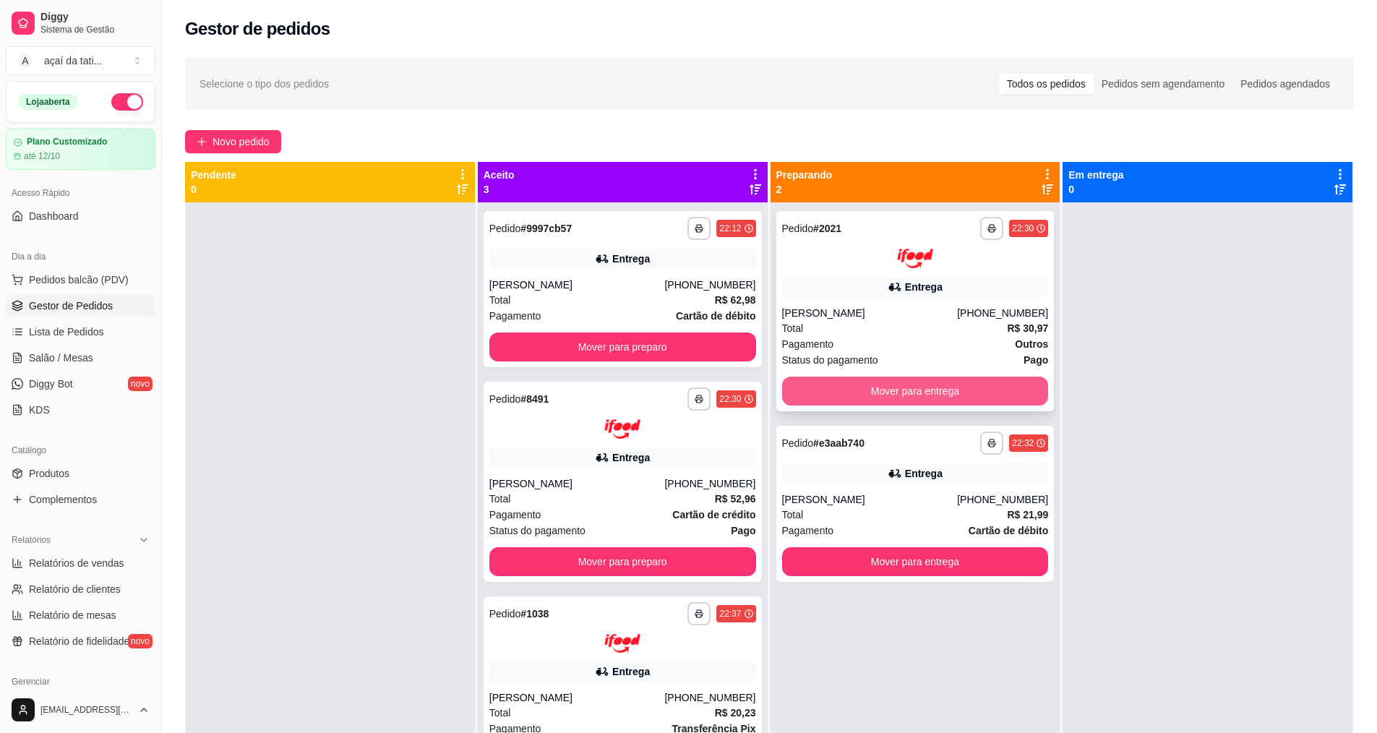
click at [948, 396] on button "Mover para entrega" at bounding box center [915, 391] width 267 height 29
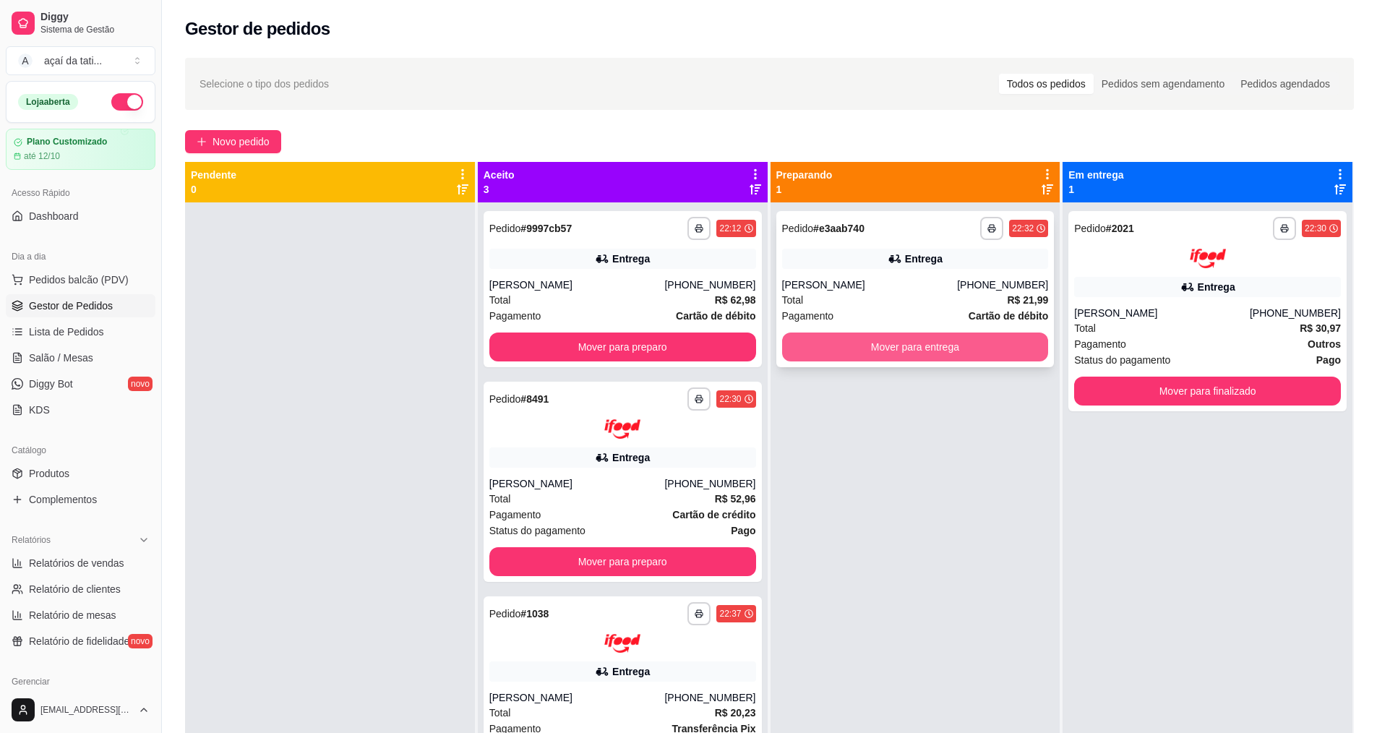
click at [943, 353] on button "Mover para entrega" at bounding box center [915, 346] width 267 height 29
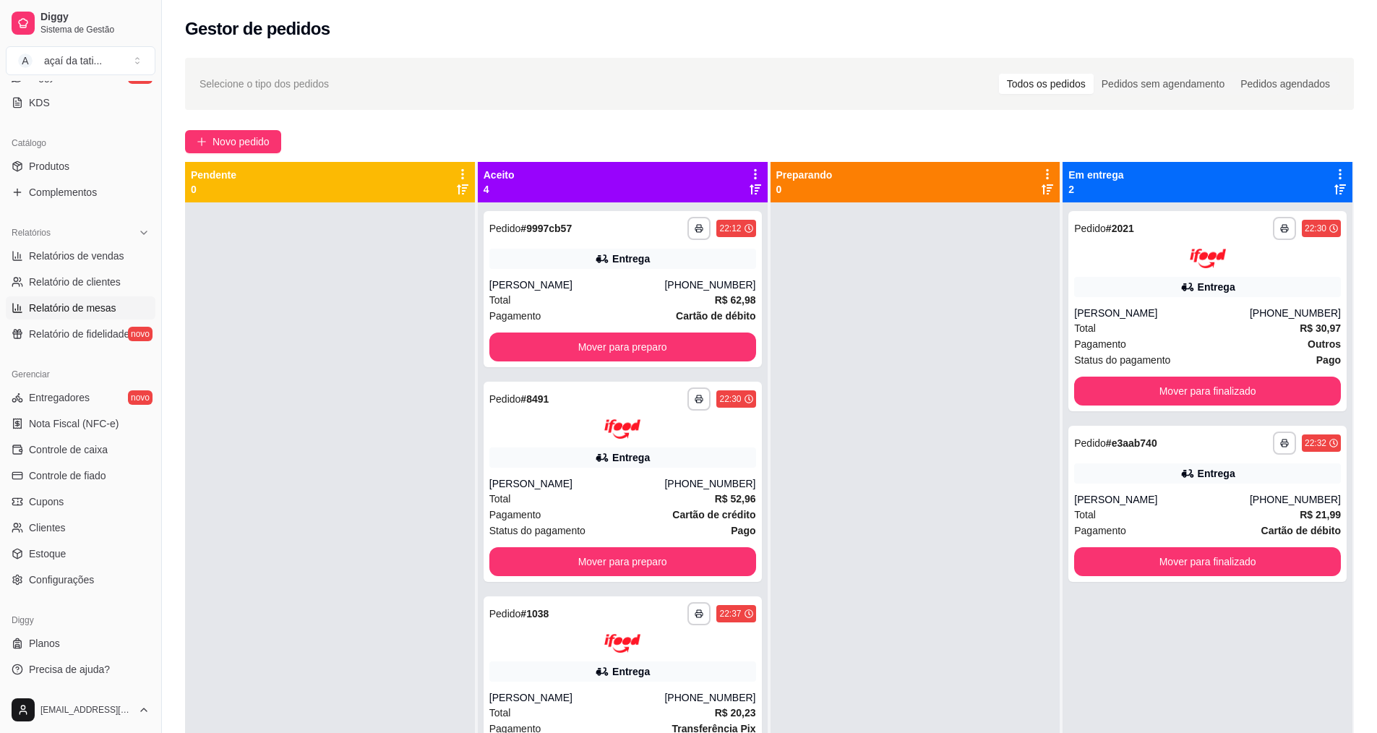
scroll to position [235, 0]
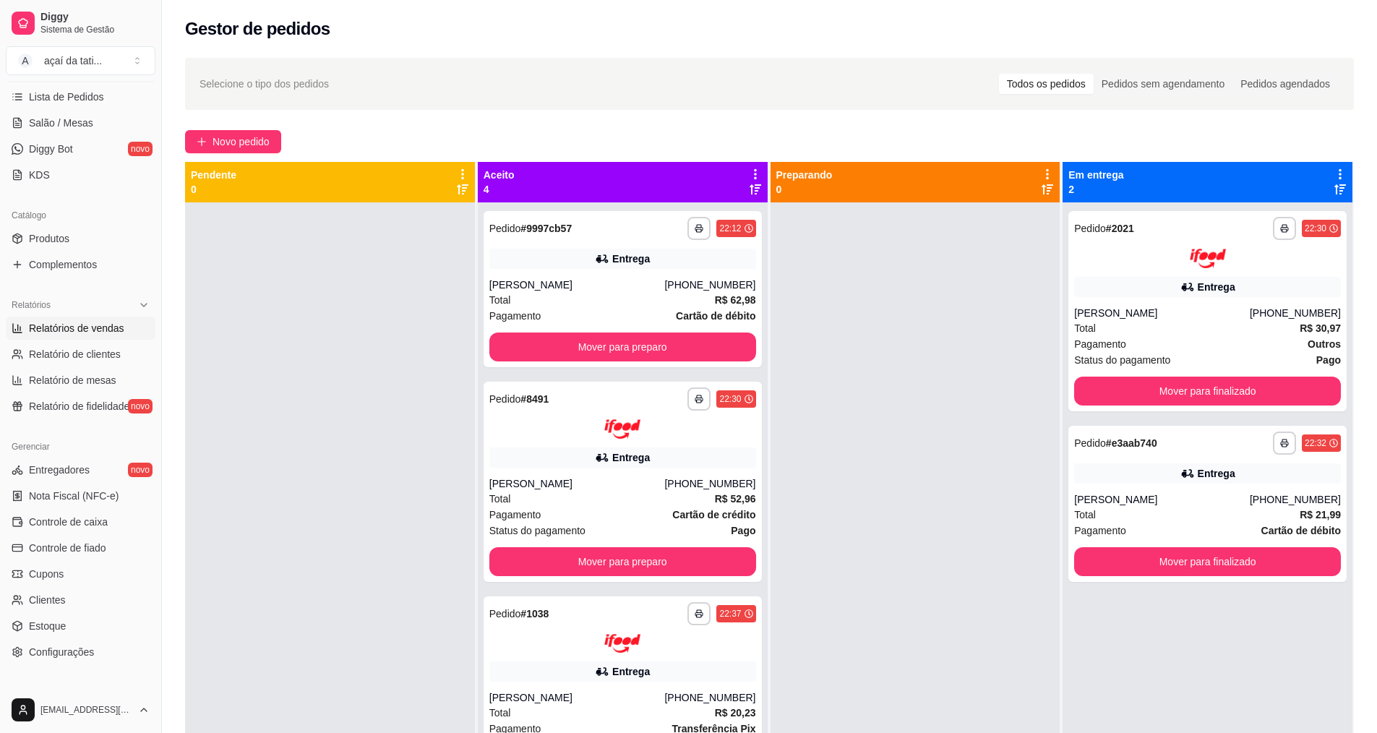
click at [87, 326] on span "Relatórios de vendas" at bounding box center [76, 328] width 95 height 14
select select "ALL"
select select "0"
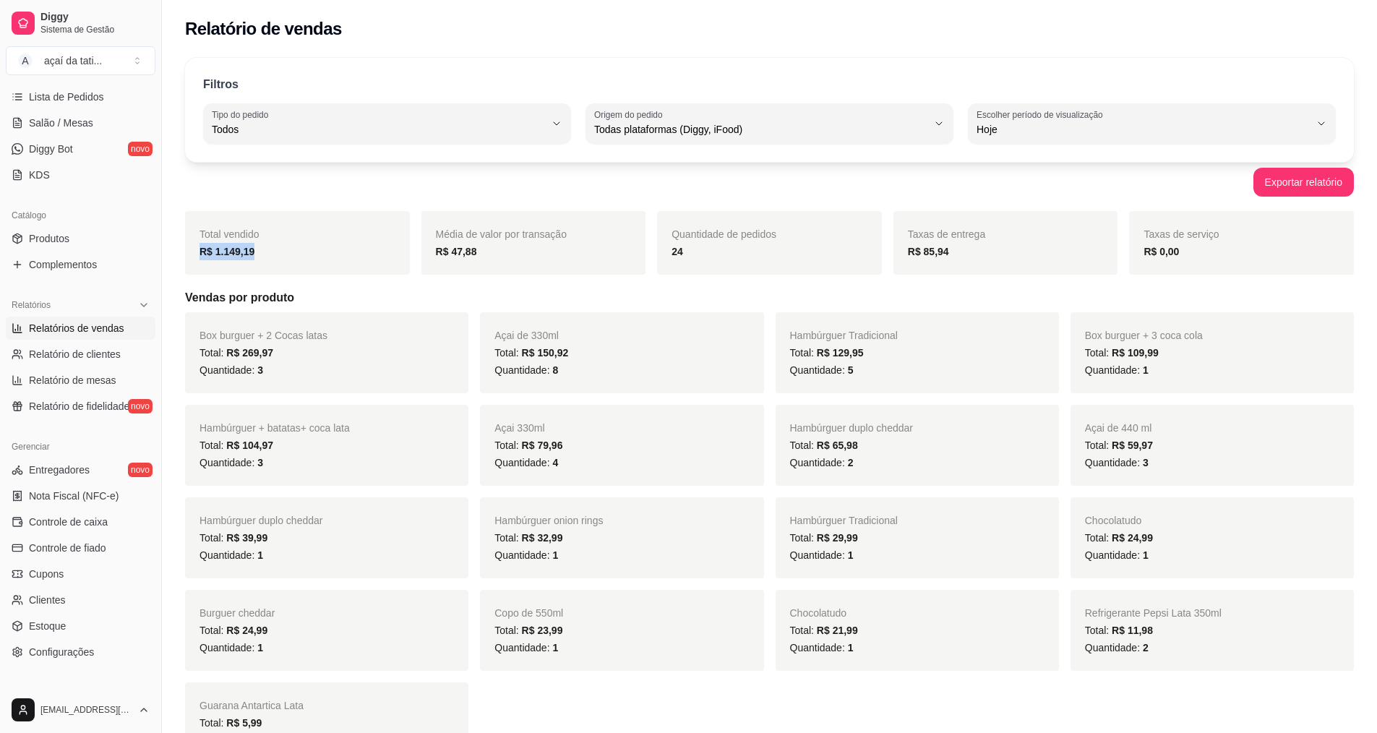
drag, startPoint x: 267, startPoint y: 252, endPoint x: 184, endPoint y: 250, distance: 83.1
click at [268, 252] on div "R$ 1.149,19" at bounding box center [297, 251] width 196 height 17
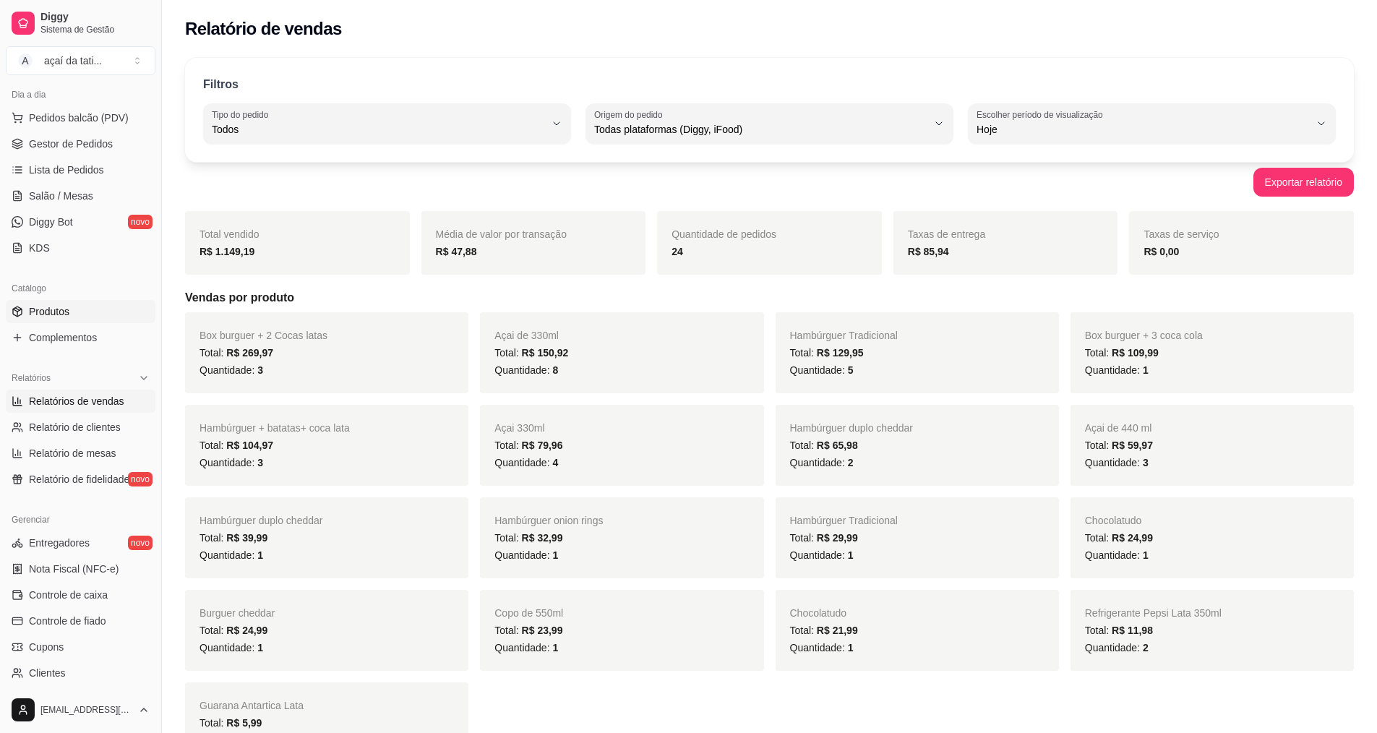
scroll to position [18, 0]
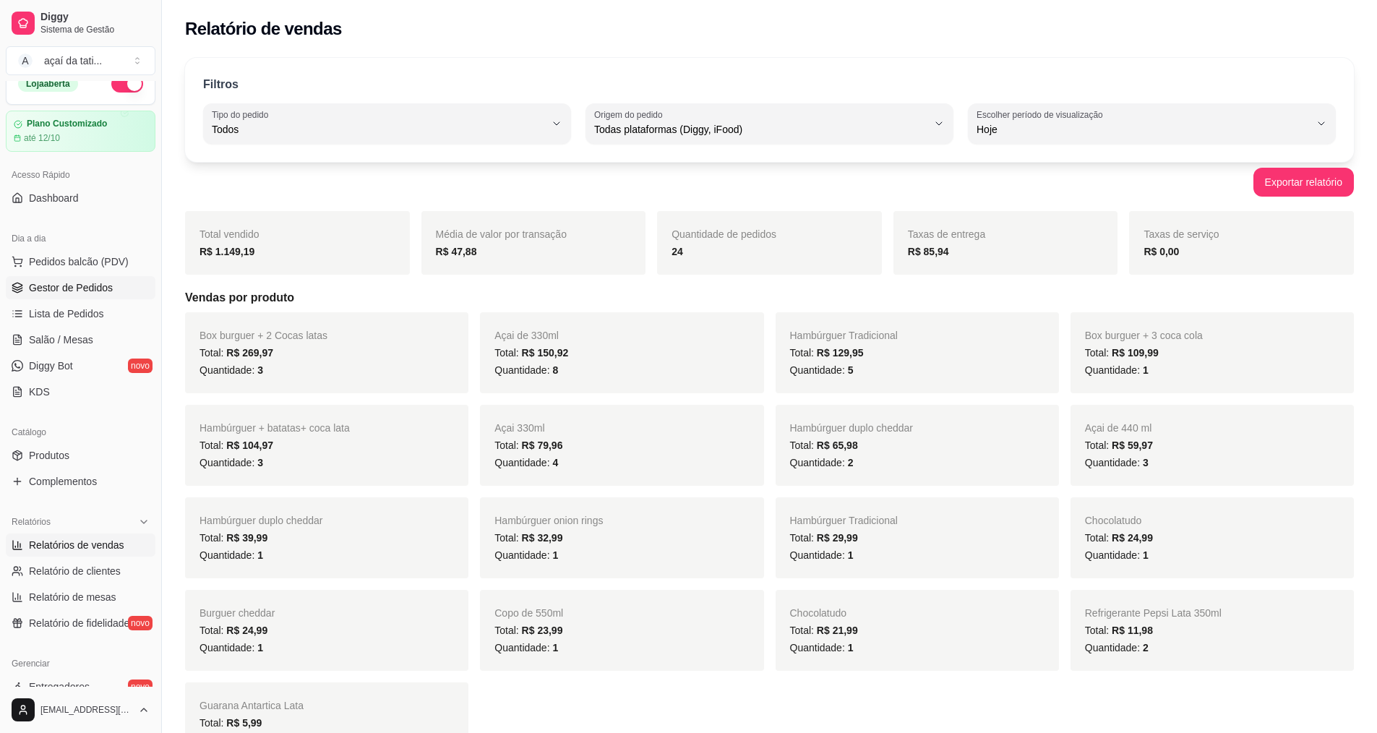
click at [50, 294] on span "Gestor de Pedidos" at bounding box center [71, 287] width 84 height 14
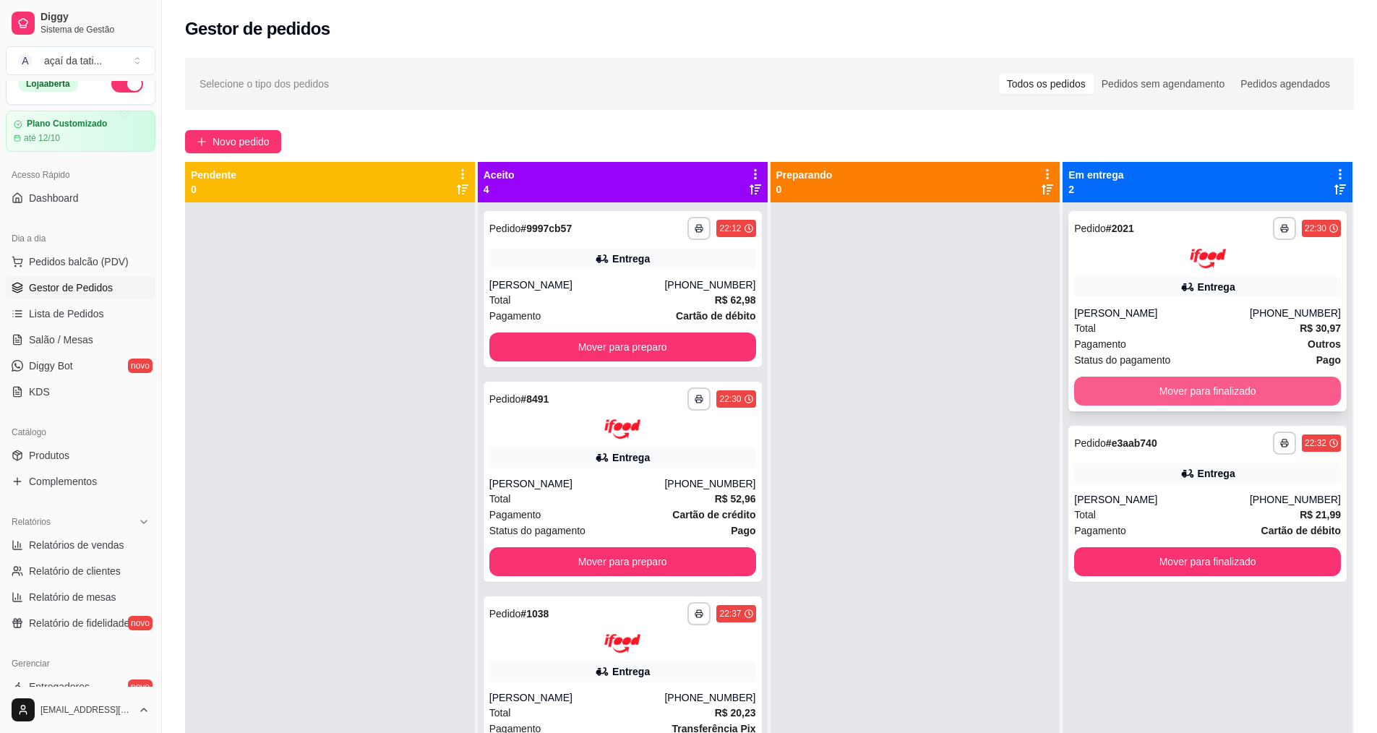
click at [1104, 398] on button "Mover para finalizado" at bounding box center [1207, 391] width 267 height 29
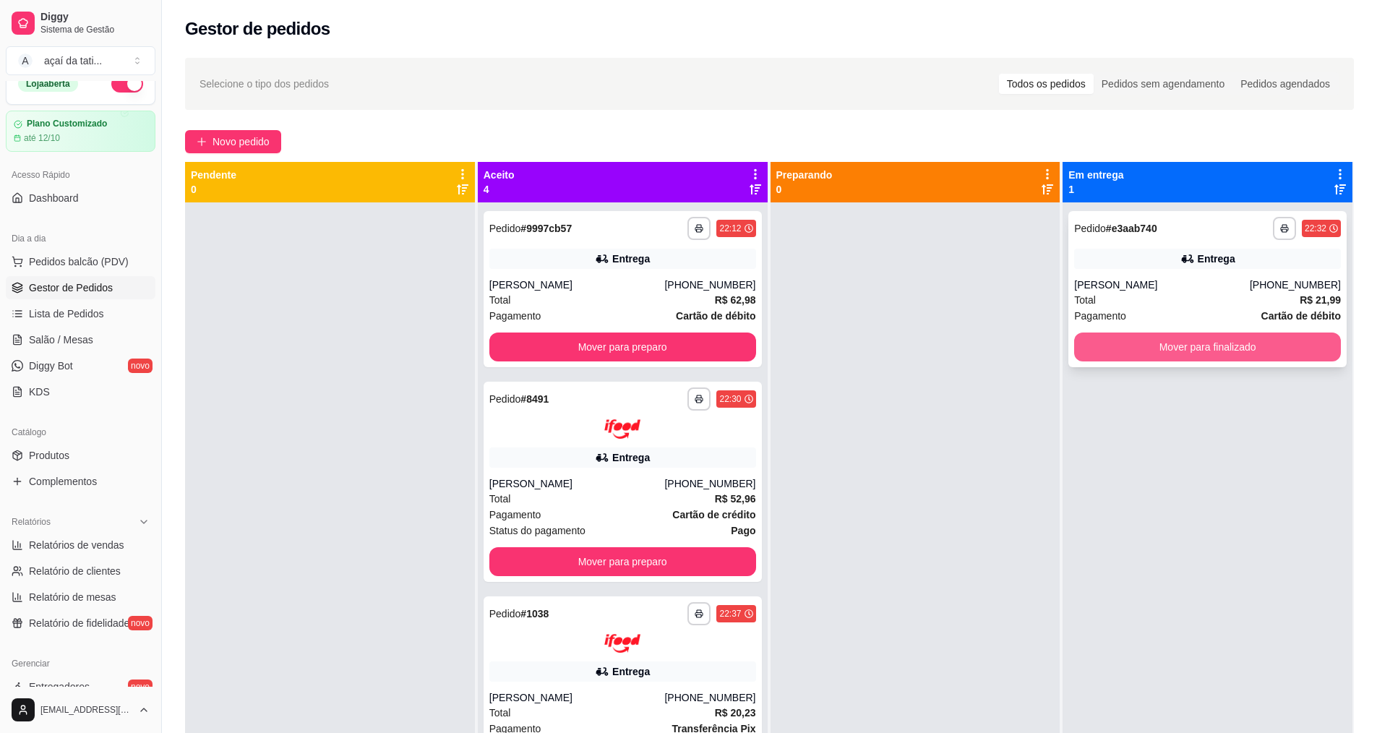
click at [1083, 345] on button "Mover para finalizado" at bounding box center [1207, 346] width 267 height 29
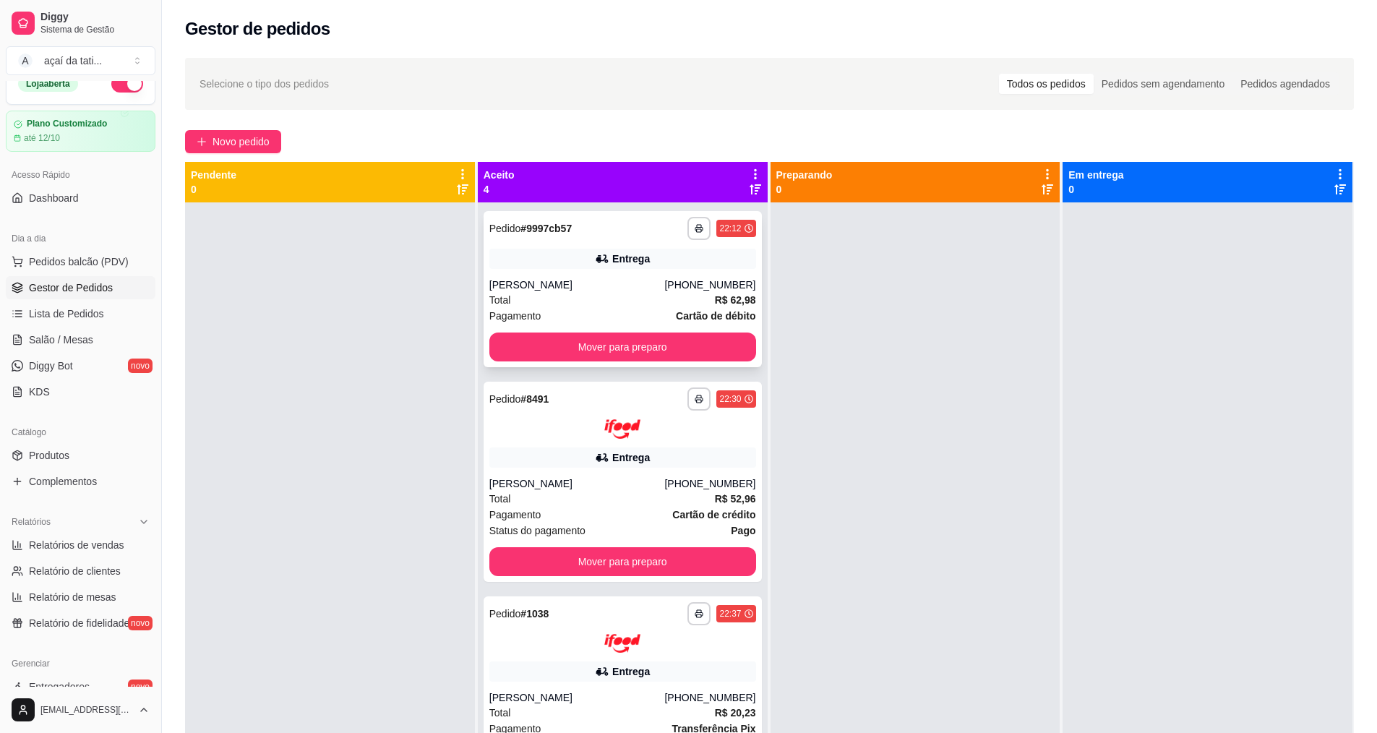
click at [656, 264] on div "Entrega" at bounding box center [622, 259] width 267 height 20
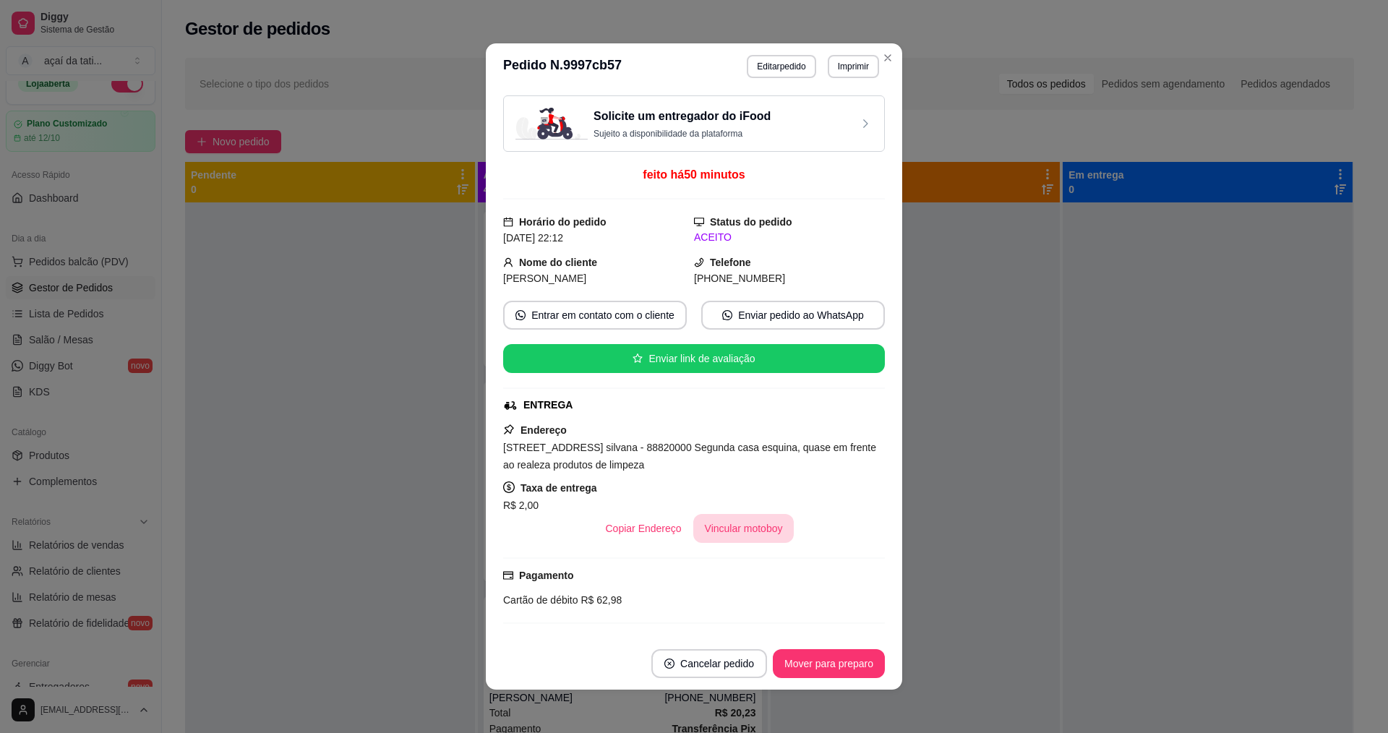
click at [738, 533] on button "Vincular motoboy" at bounding box center [743, 528] width 101 height 29
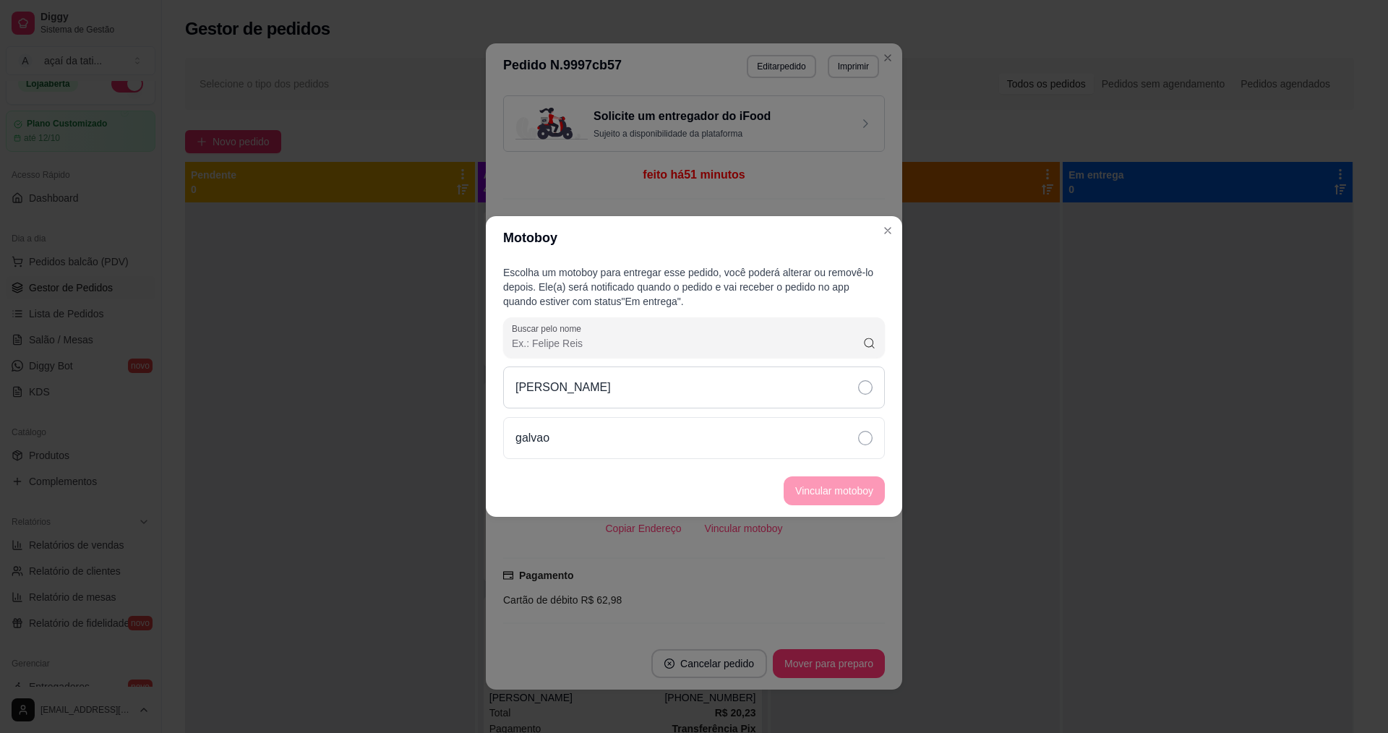
click at [671, 387] on div "[PERSON_NAME]" at bounding box center [694, 387] width 382 height 42
click at [804, 492] on button "Vincular motoboy" at bounding box center [834, 491] width 98 height 28
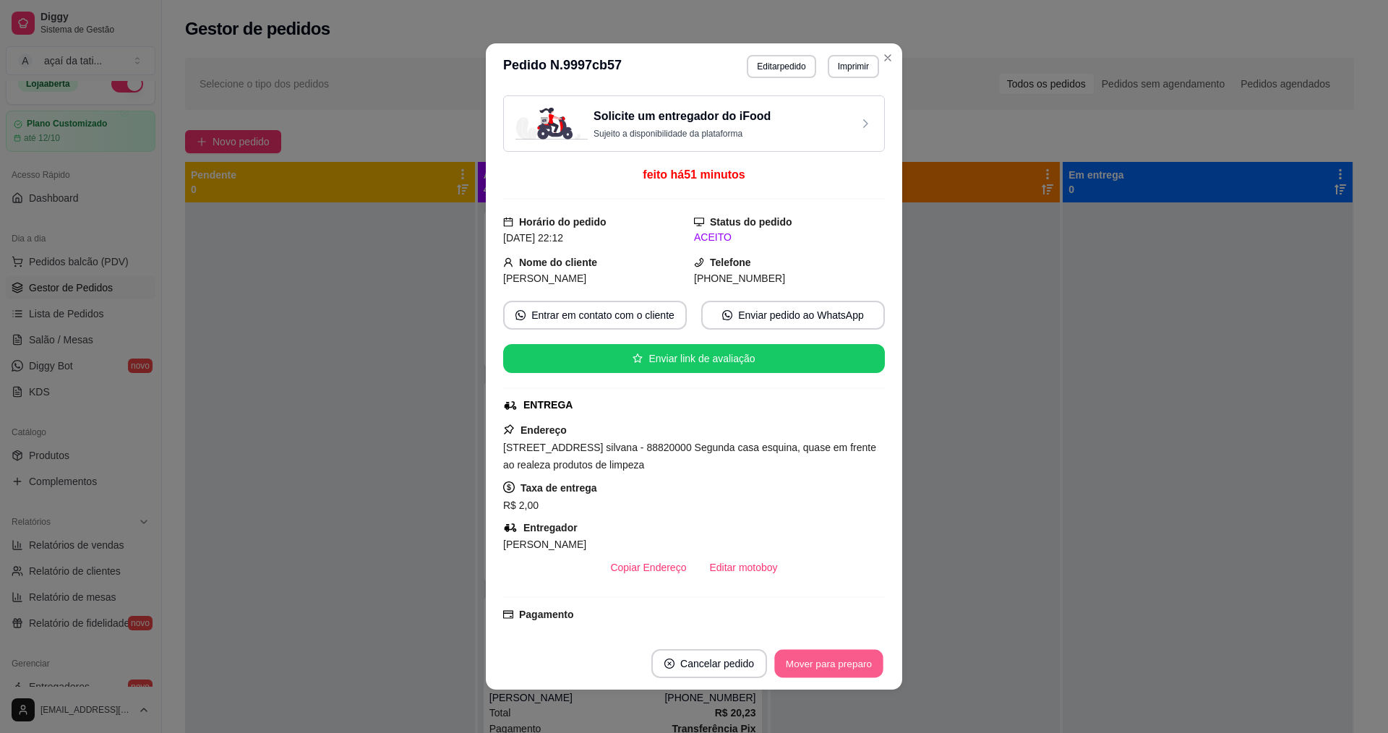
click at [839, 663] on button "Mover para preparo" at bounding box center [828, 664] width 108 height 28
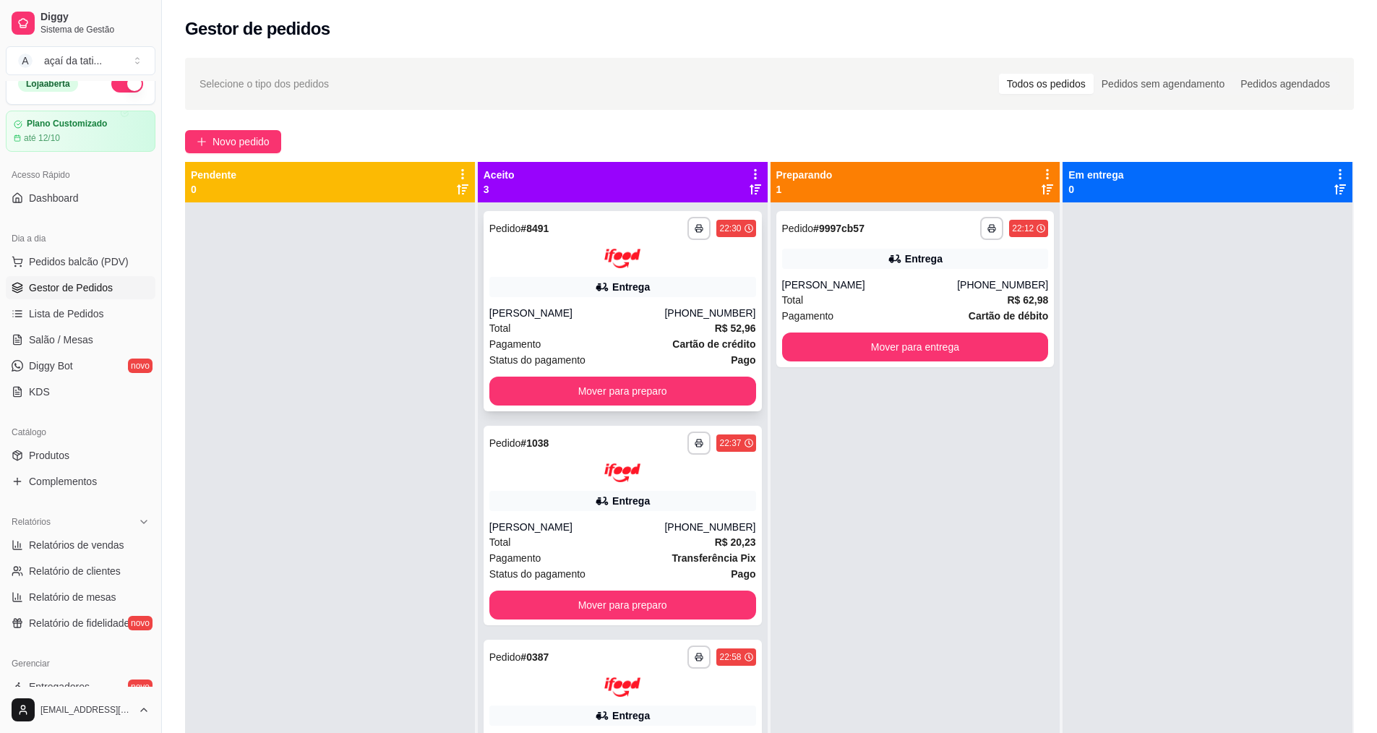
click at [665, 308] on div "[PERSON_NAME]" at bounding box center [577, 313] width 176 height 14
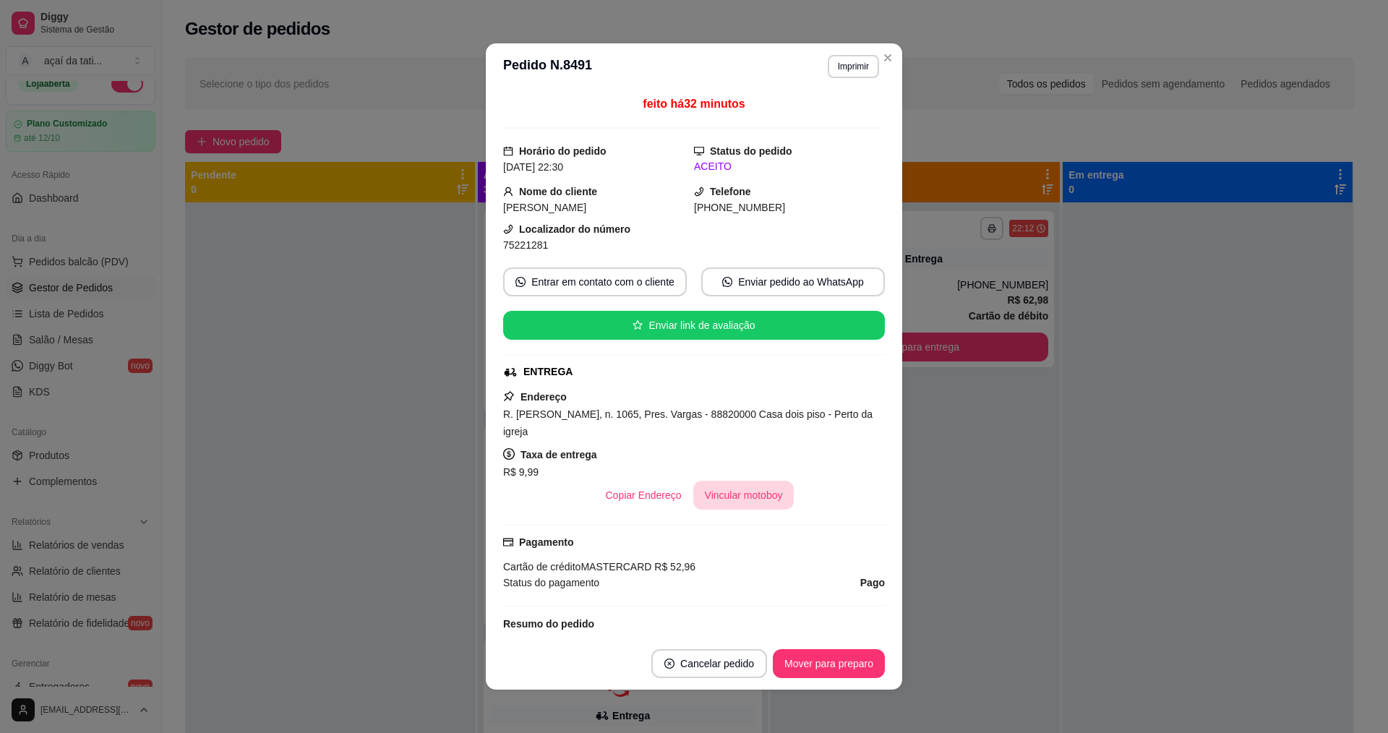
click at [752, 497] on button "Vincular motoboy" at bounding box center [743, 495] width 101 height 29
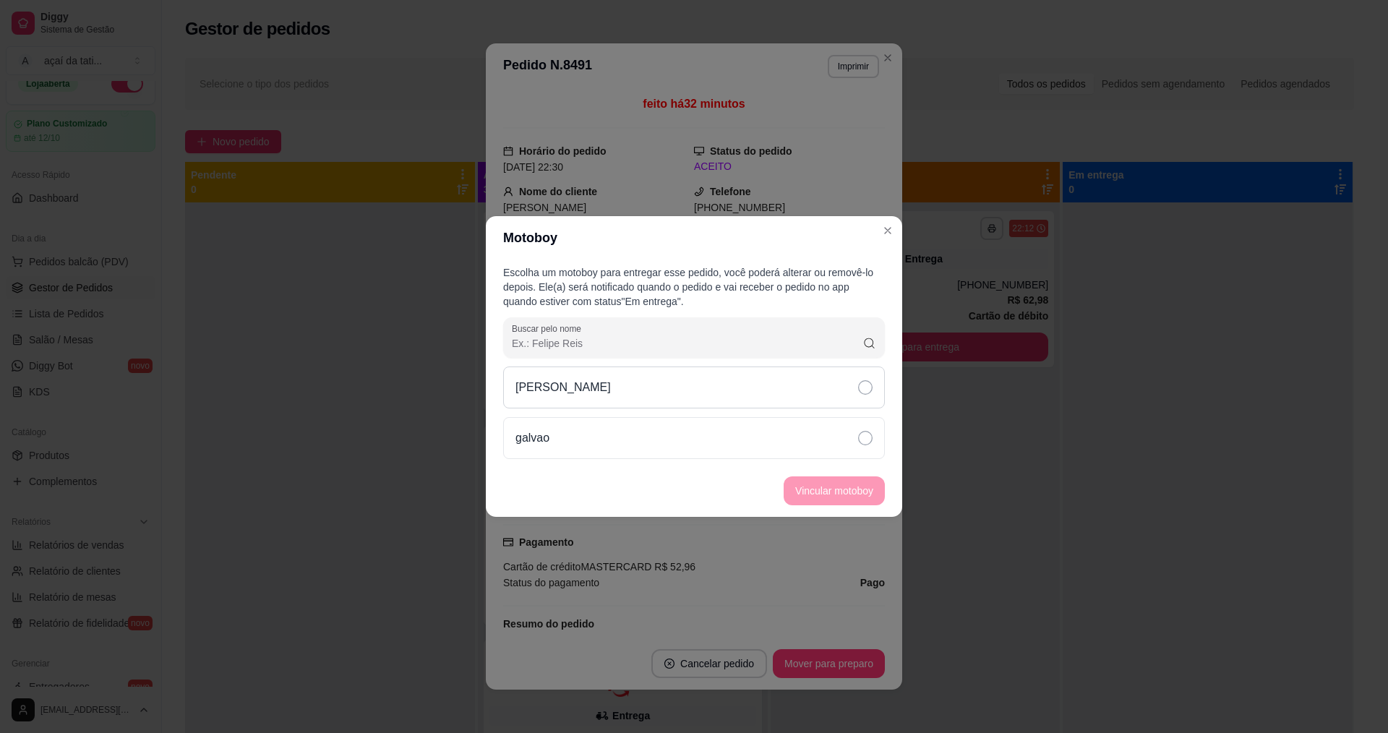
click at [811, 382] on div "[PERSON_NAME]" at bounding box center [694, 387] width 382 height 42
click at [853, 494] on button "Vincular motoboy" at bounding box center [834, 491] width 98 height 28
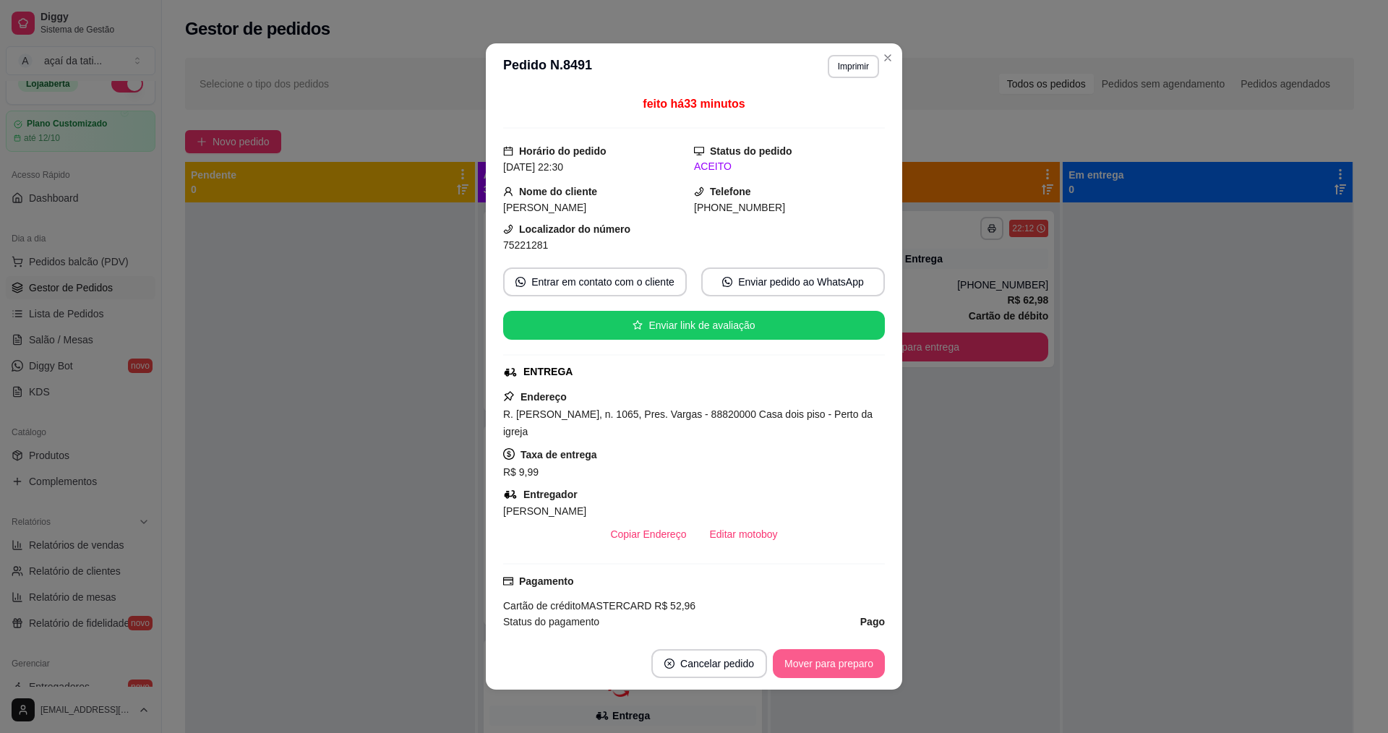
click at [825, 656] on button "Mover para preparo" at bounding box center [829, 663] width 112 height 29
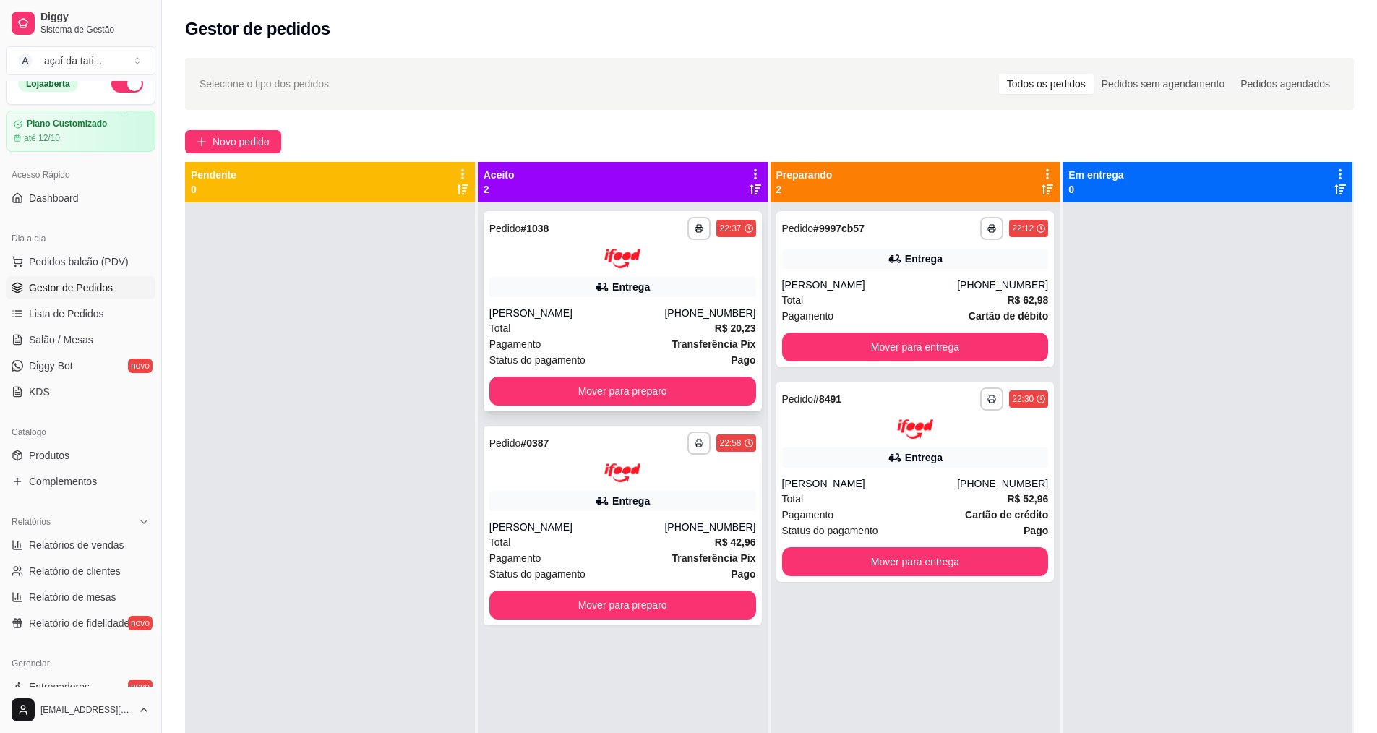
click at [656, 314] on div "[PERSON_NAME]" at bounding box center [577, 313] width 176 height 14
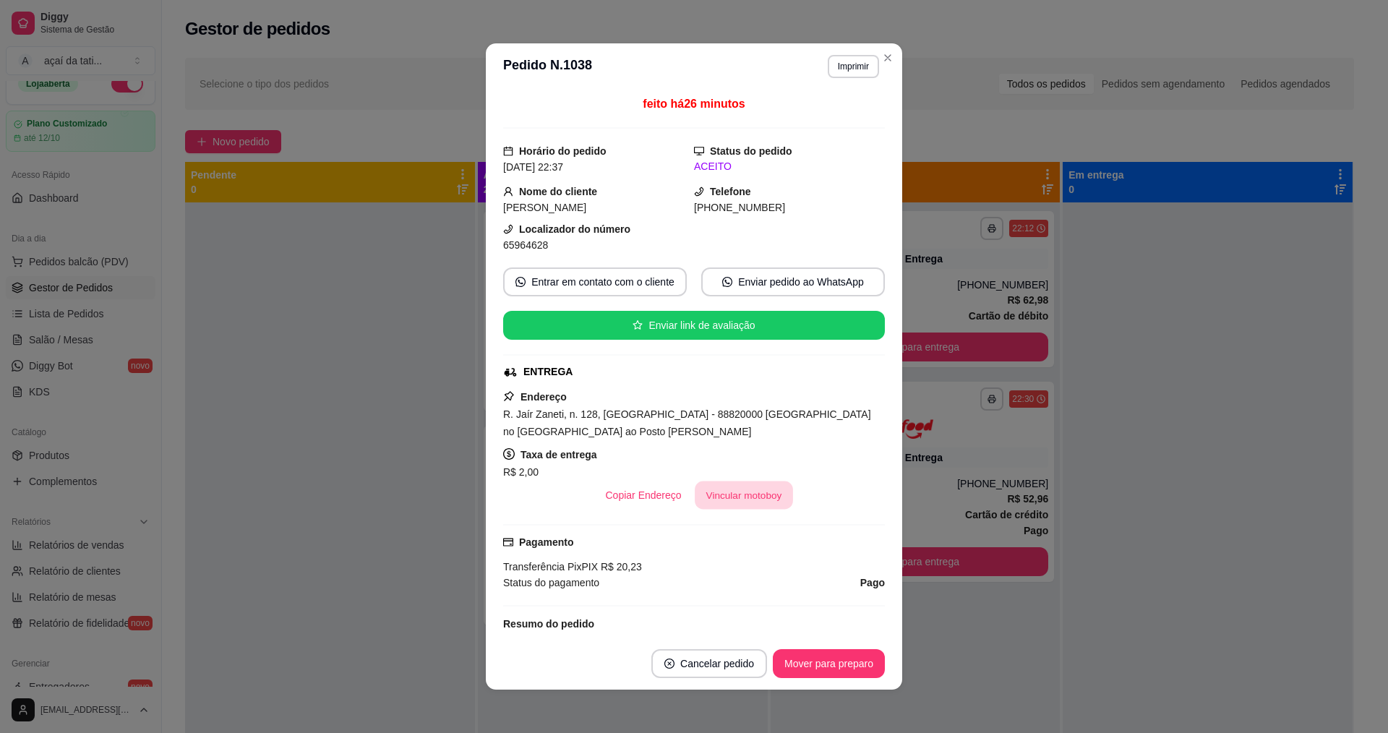
click at [749, 504] on button "Vincular motoboy" at bounding box center [744, 495] width 98 height 28
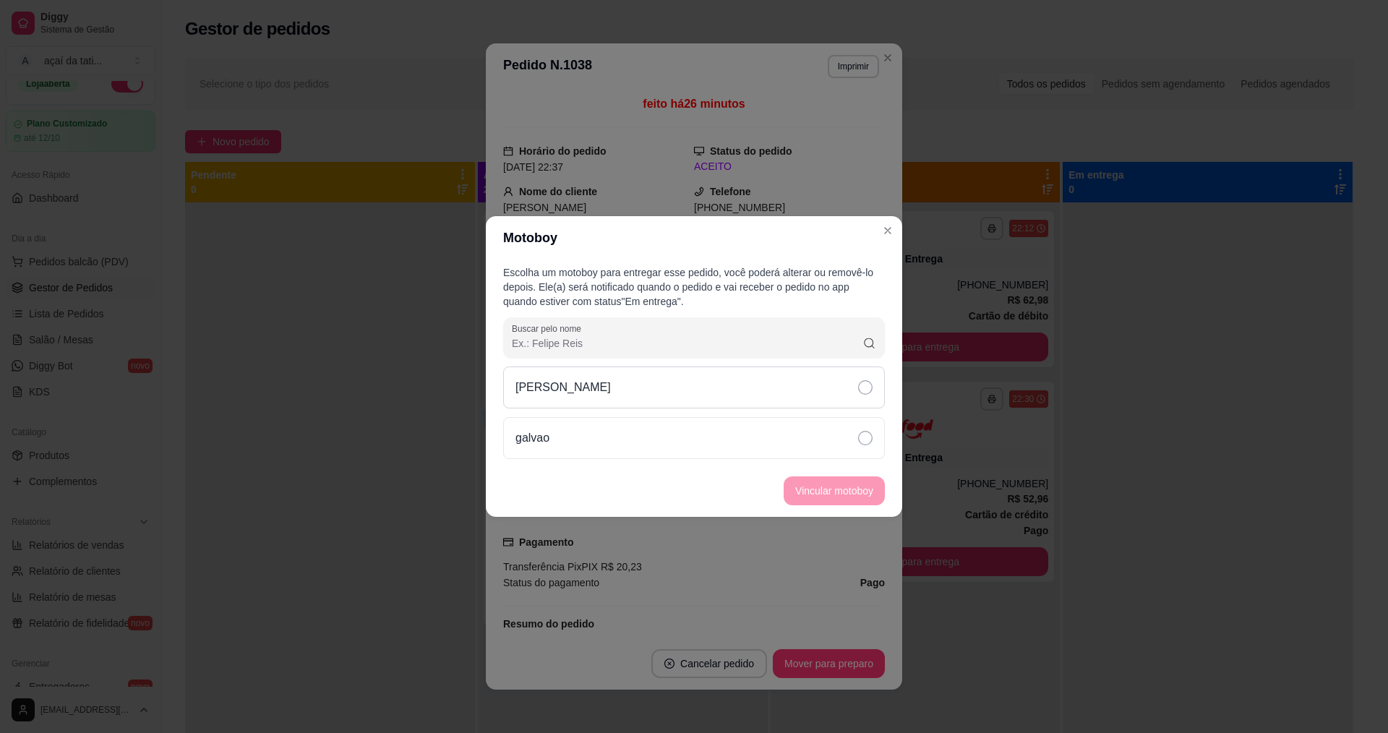
click at [717, 392] on div "[PERSON_NAME]" at bounding box center [694, 387] width 382 height 42
click at [830, 489] on button "Vincular motoboy" at bounding box center [833, 490] width 101 height 29
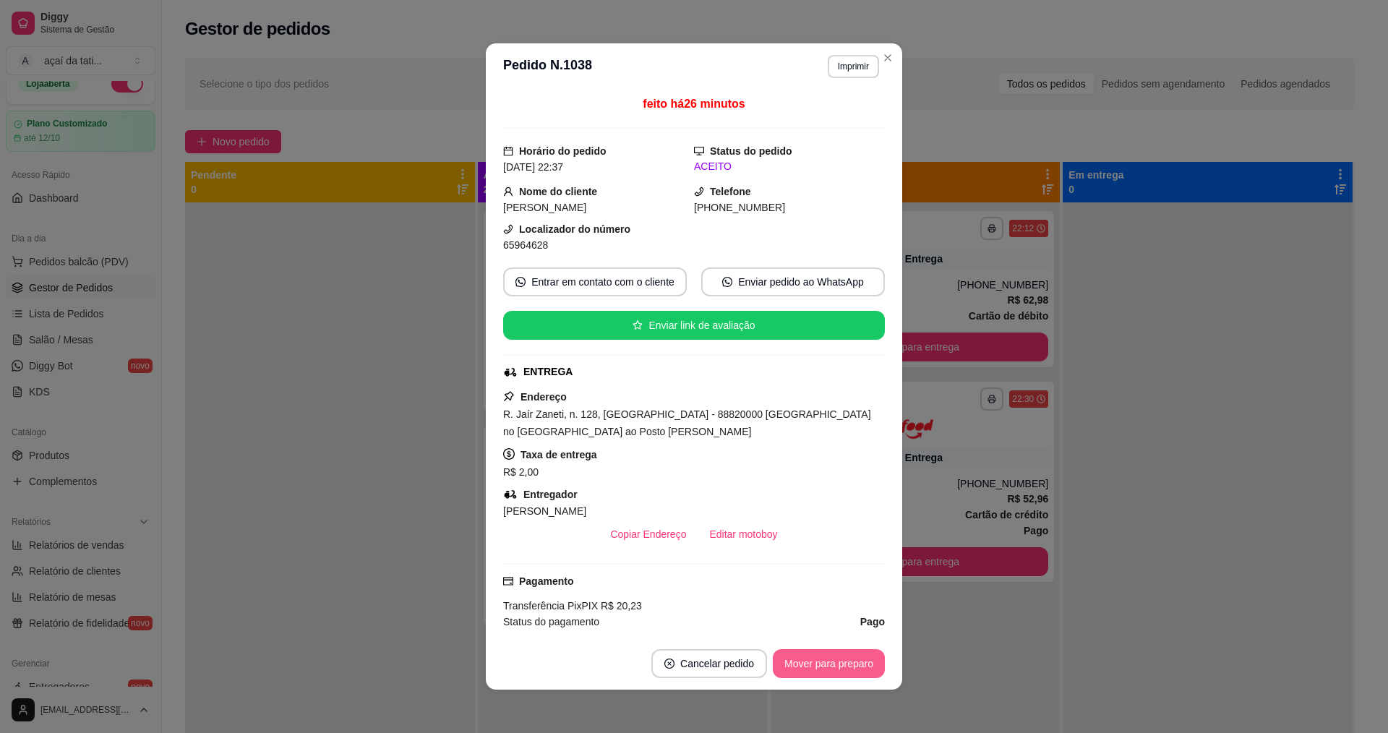
click at [828, 659] on button "Mover para preparo" at bounding box center [829, 663] width 112 height 29
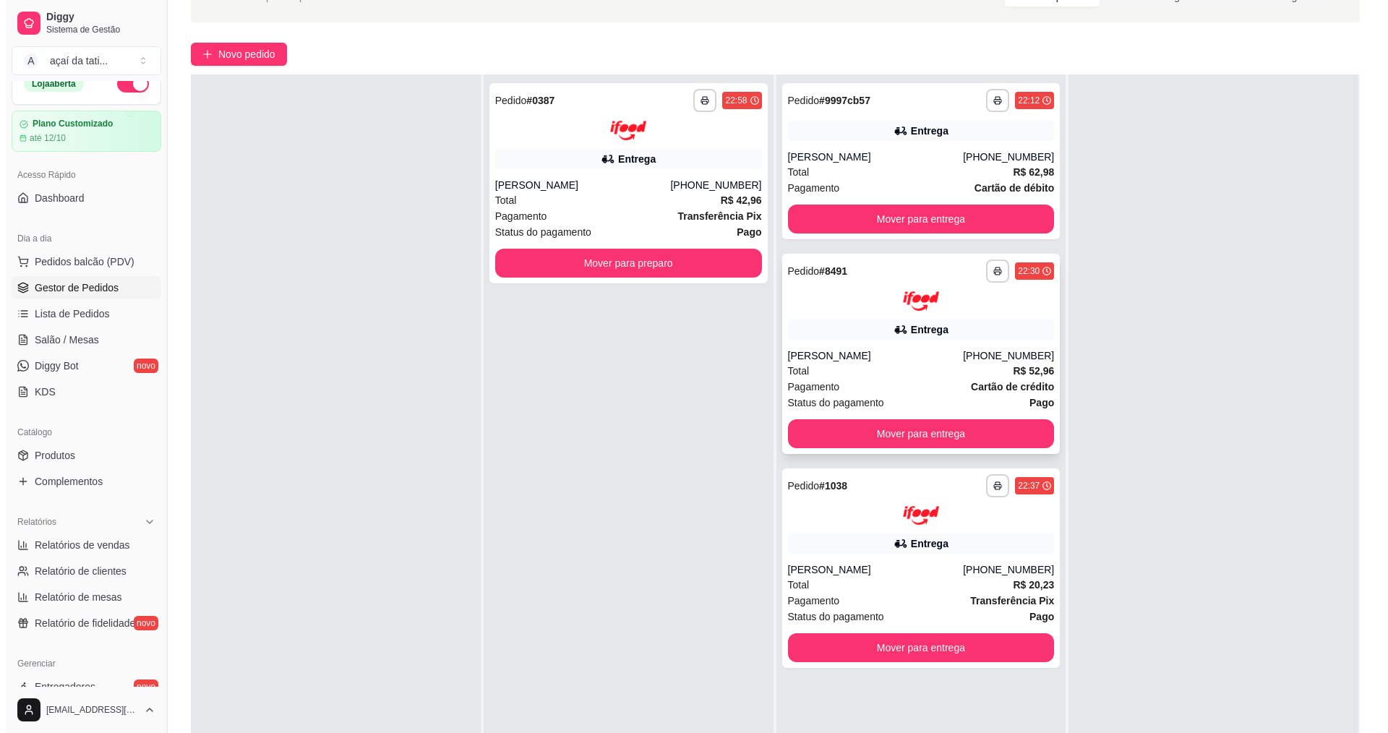
scroll to position [145, 0]
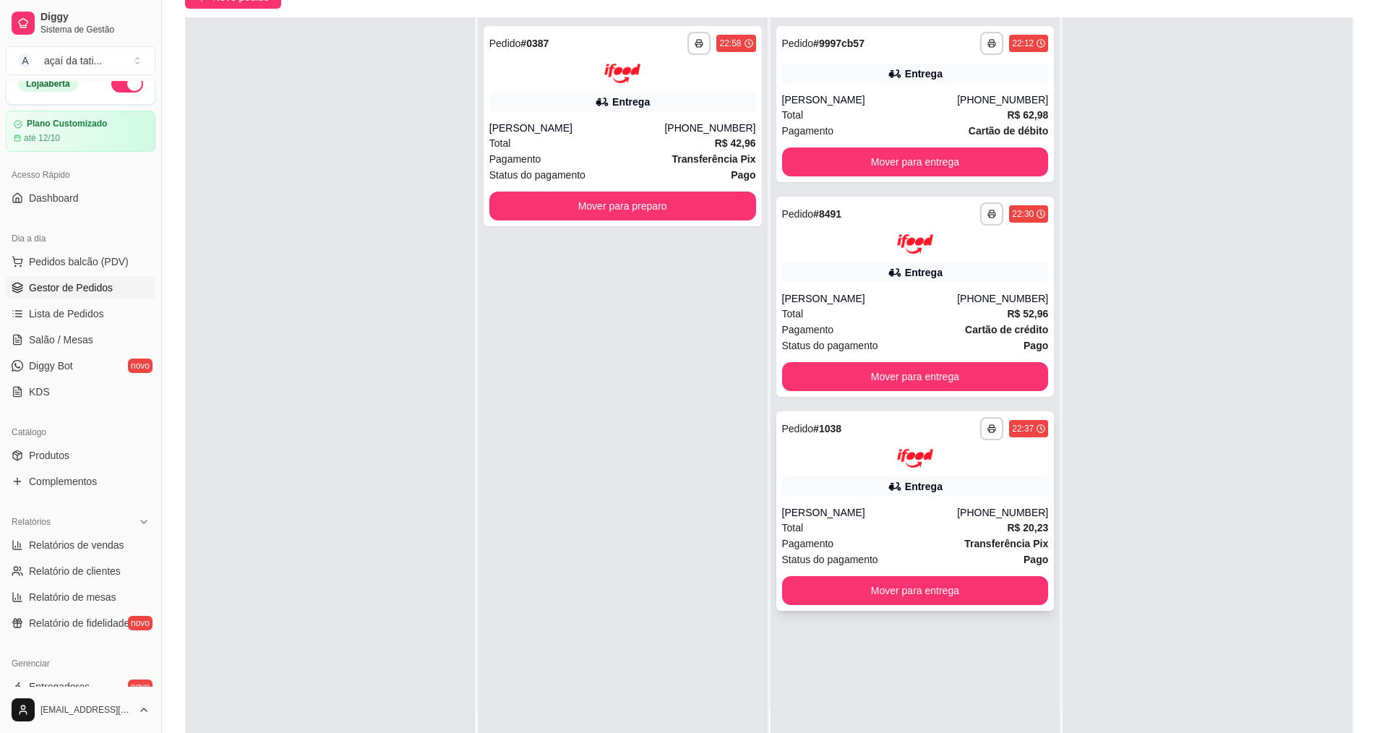
click at [871, 545] on div "Pagamento Transferência Pix" at bounding box center [915, 544] width 267 height 16
click at [671, 151] on div "Pagamento Transferência Pix" at bounding box center [622, 159] width 267 height 16
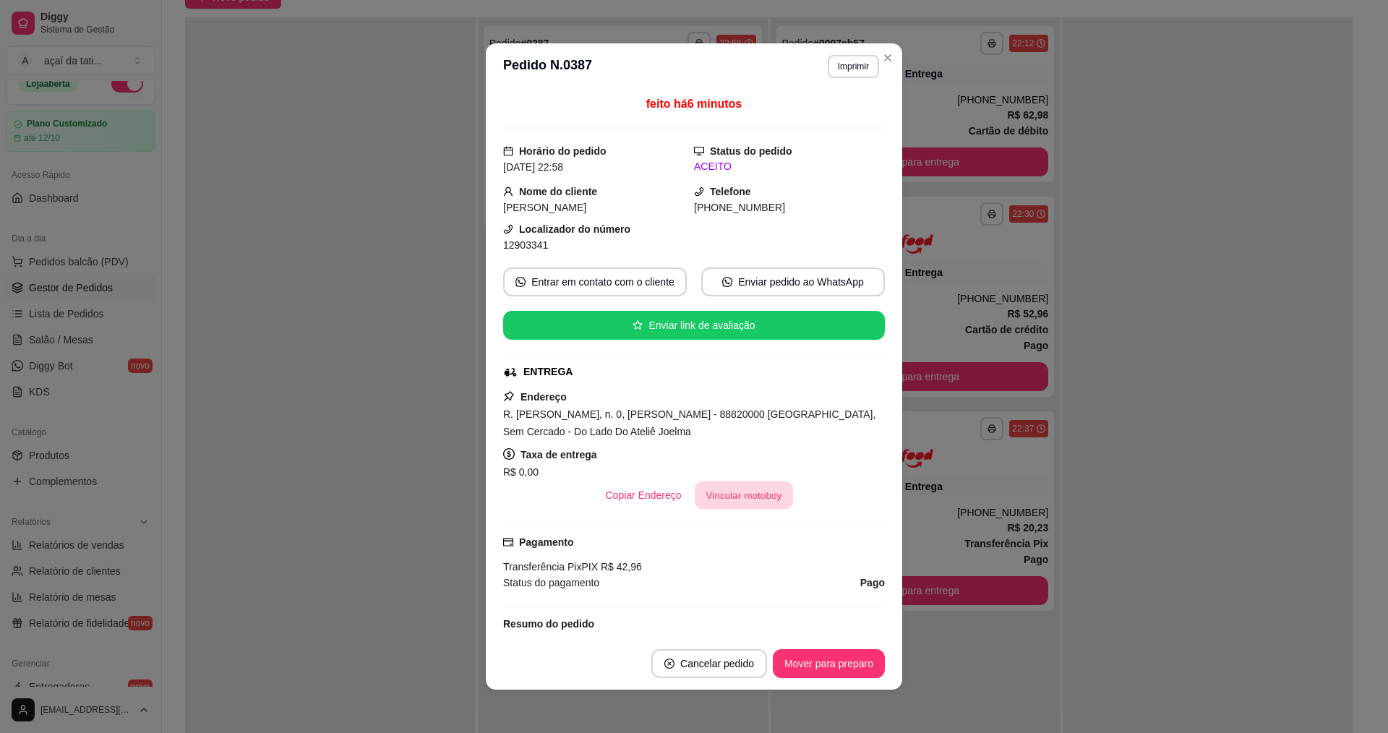
click at [708, 502] on button "Vincular motoboy" at bounding box center [744, 495] width 98 height 28
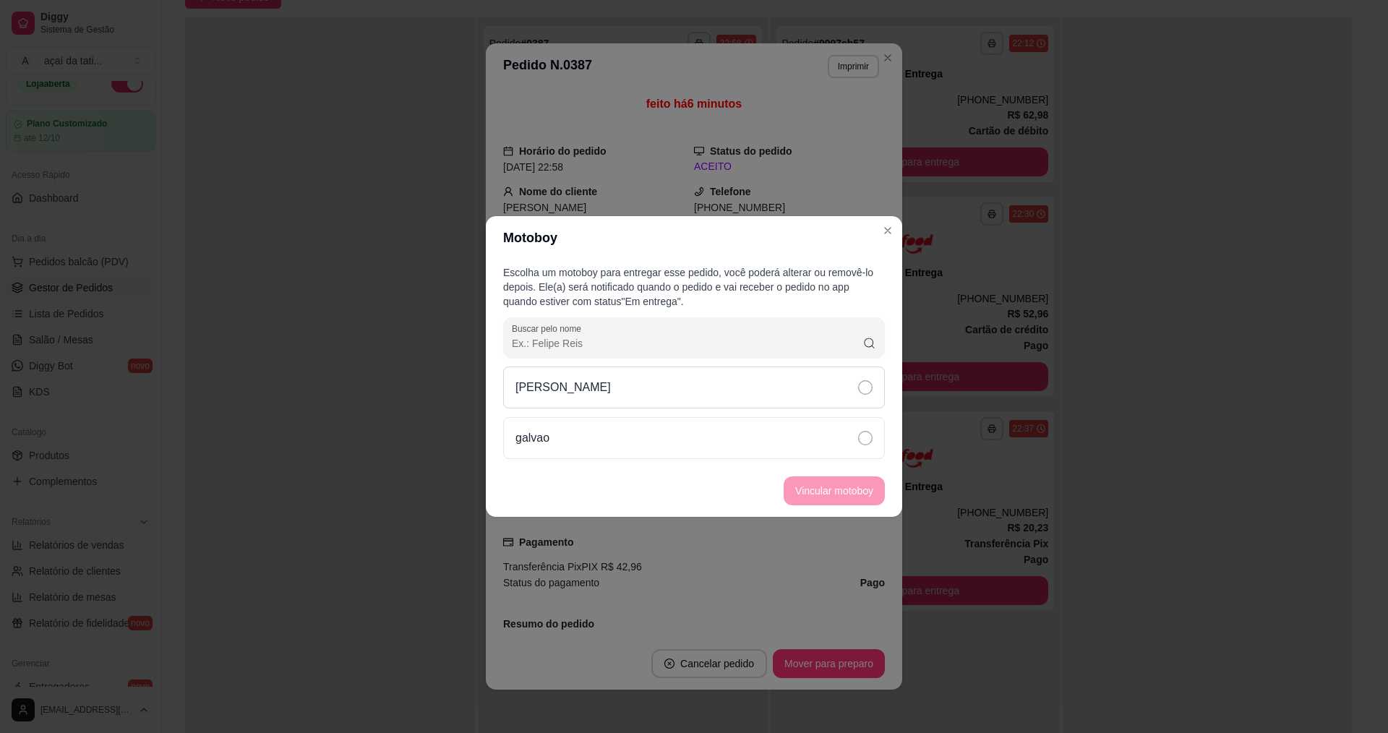
click at [819, 394] on div "[PERSON_NAME]" at bounding box center [694, 387] width 382 height 42
click at [845, 490] on button "Vincular motoboy" at bounding box center [834, 491] width 98 height 28
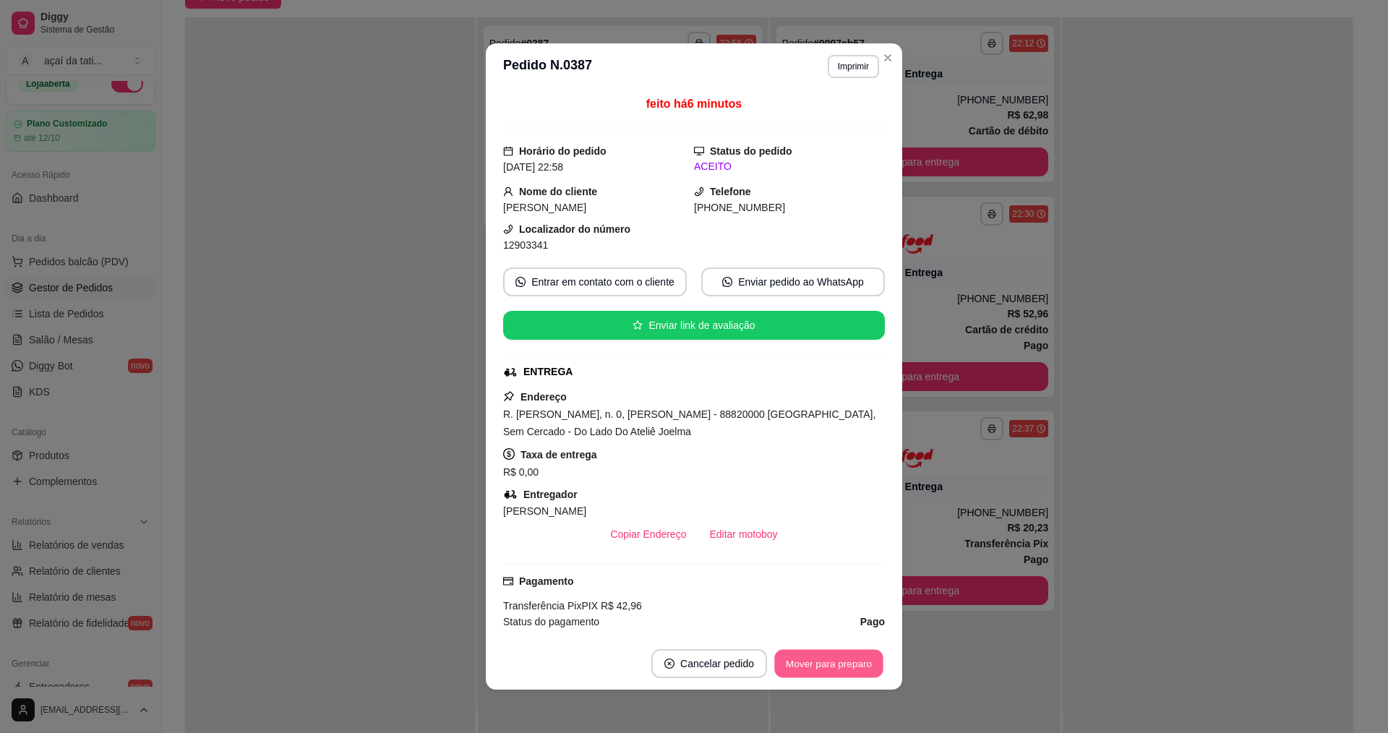
click at [846, 669] on button "Mover para preparo" at bounding box center [828, 664] width 108 height 28
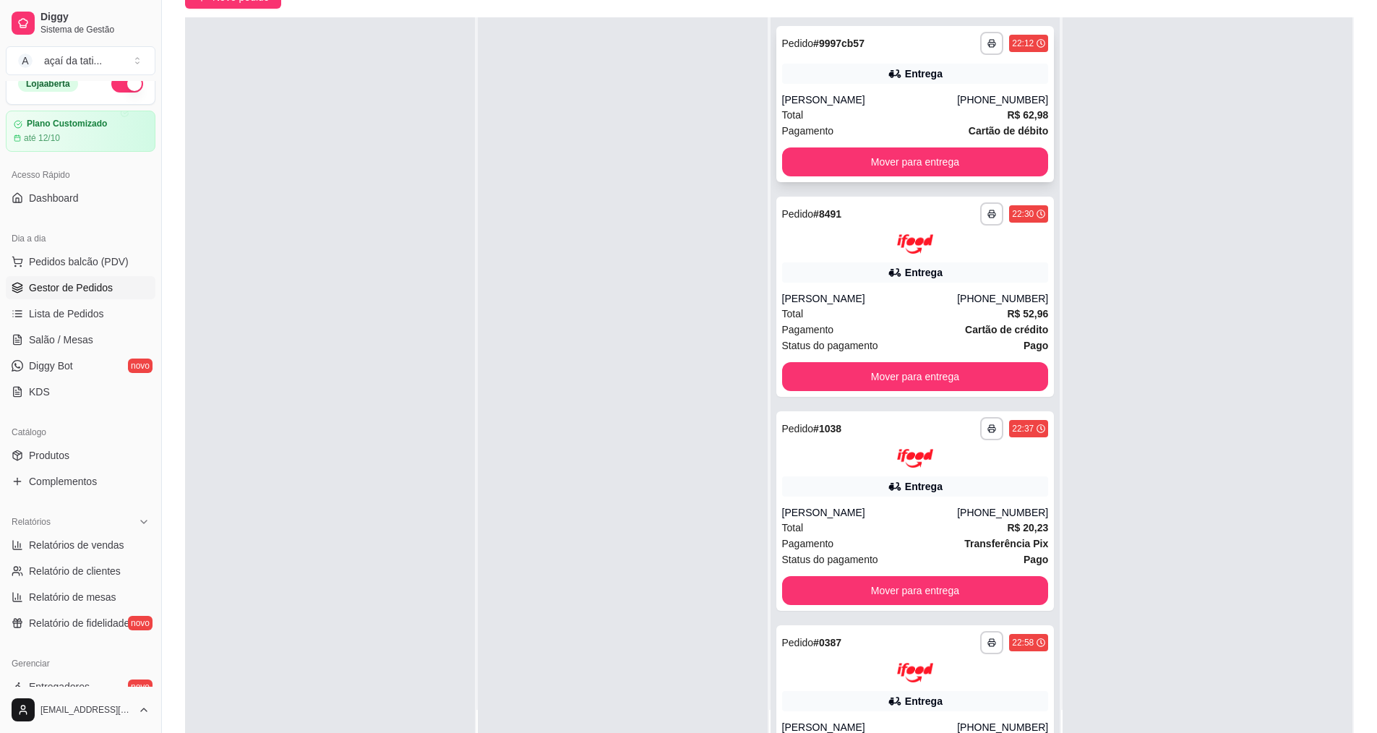
click at [987, 111] on div "Total R$ 62,98" at bounding box center [915, 115] width 267 height 16
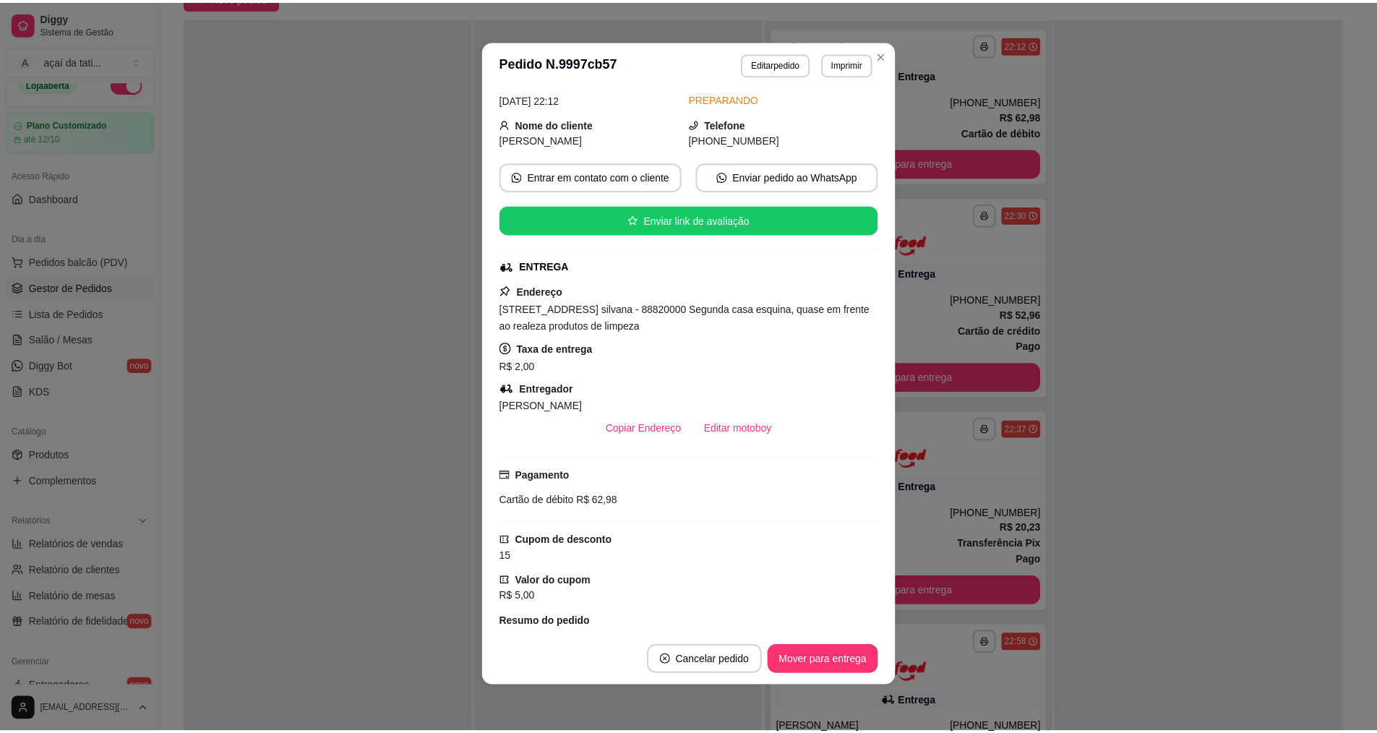
scroll to position [116, 0]
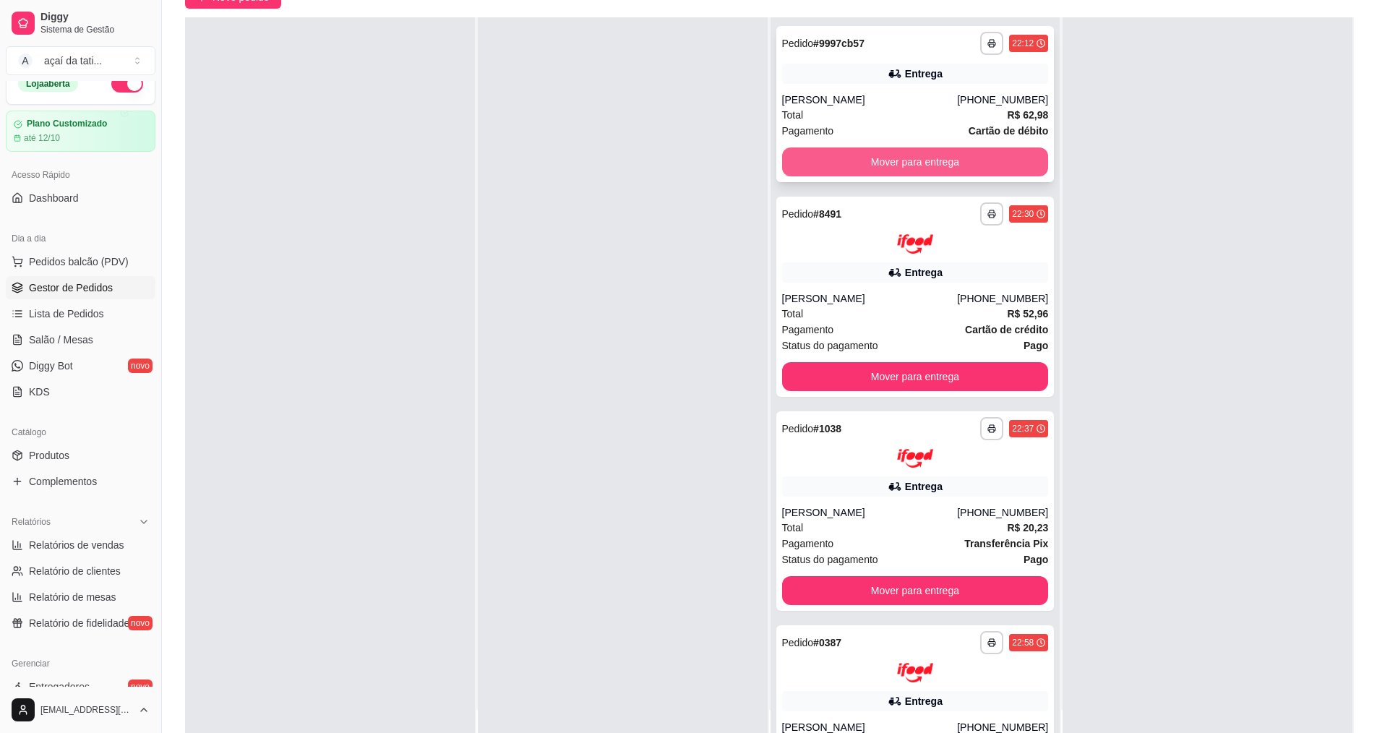
click at [951, 157] on button "Mover para entrega" at bounding box center [915, 161] width 267 height 29
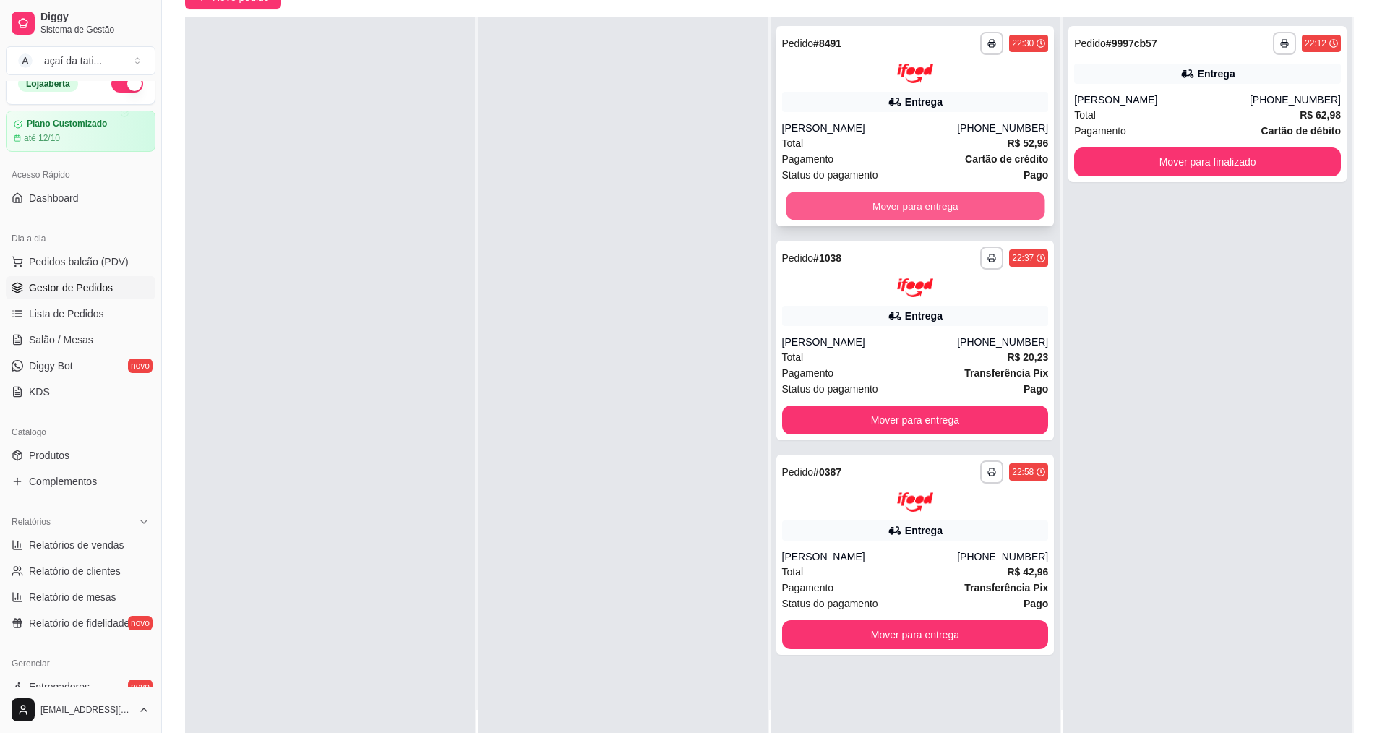
click at [955, 196] on button "Mover para entrega" at bounding box center [915, 206] width 259 height 28
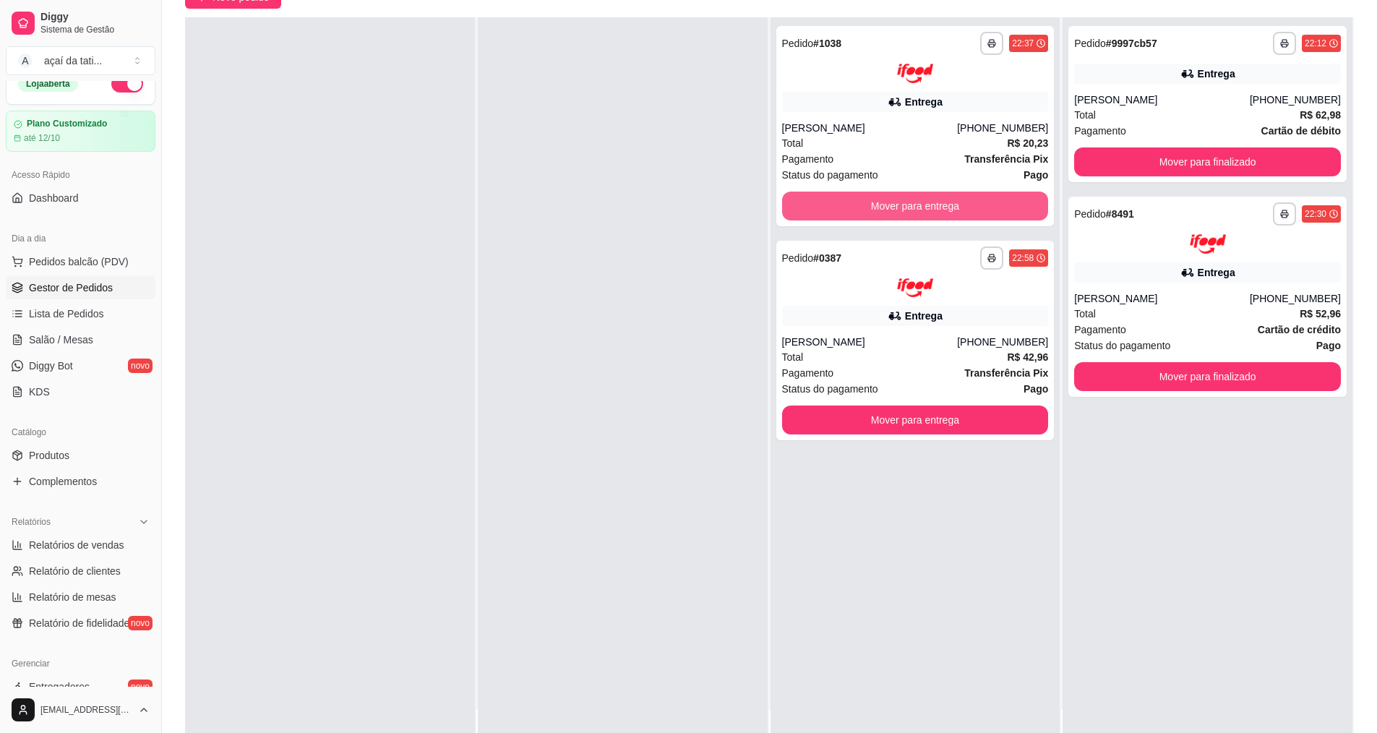
click at [955, 196] on button "Mover para entrega" at bounding box center [915, 206] width 267 height 29
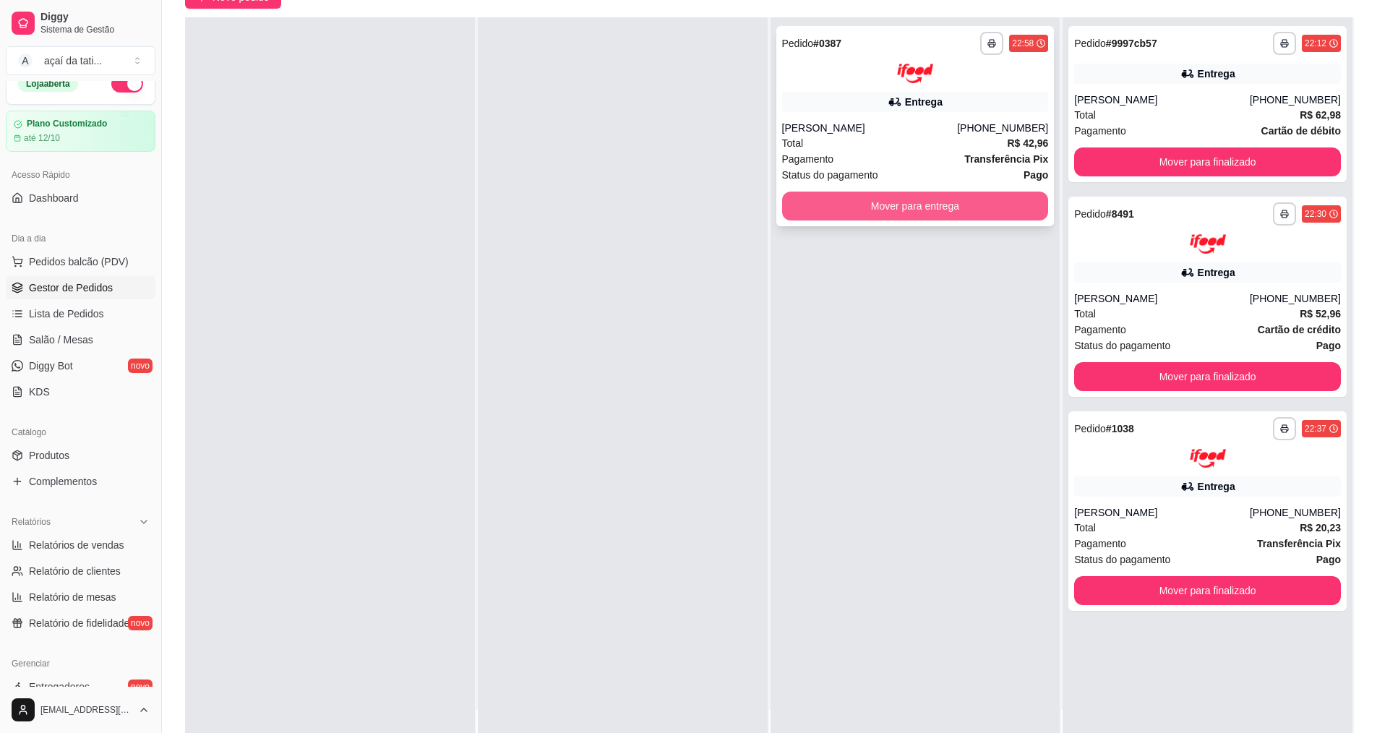
click at [958, 199] on button "Mover para entrega" at bounding box center [915, 206] width 267 height 29
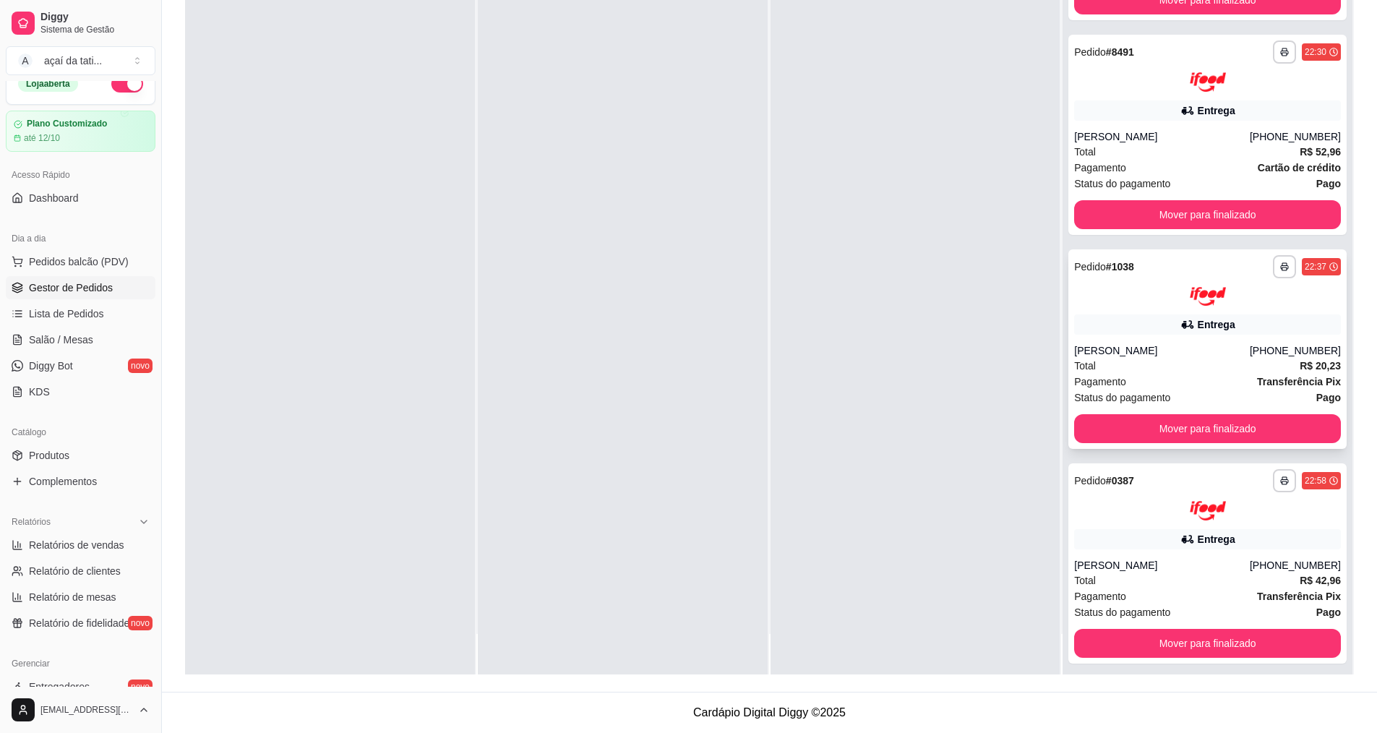
scroll to position [95, 0]
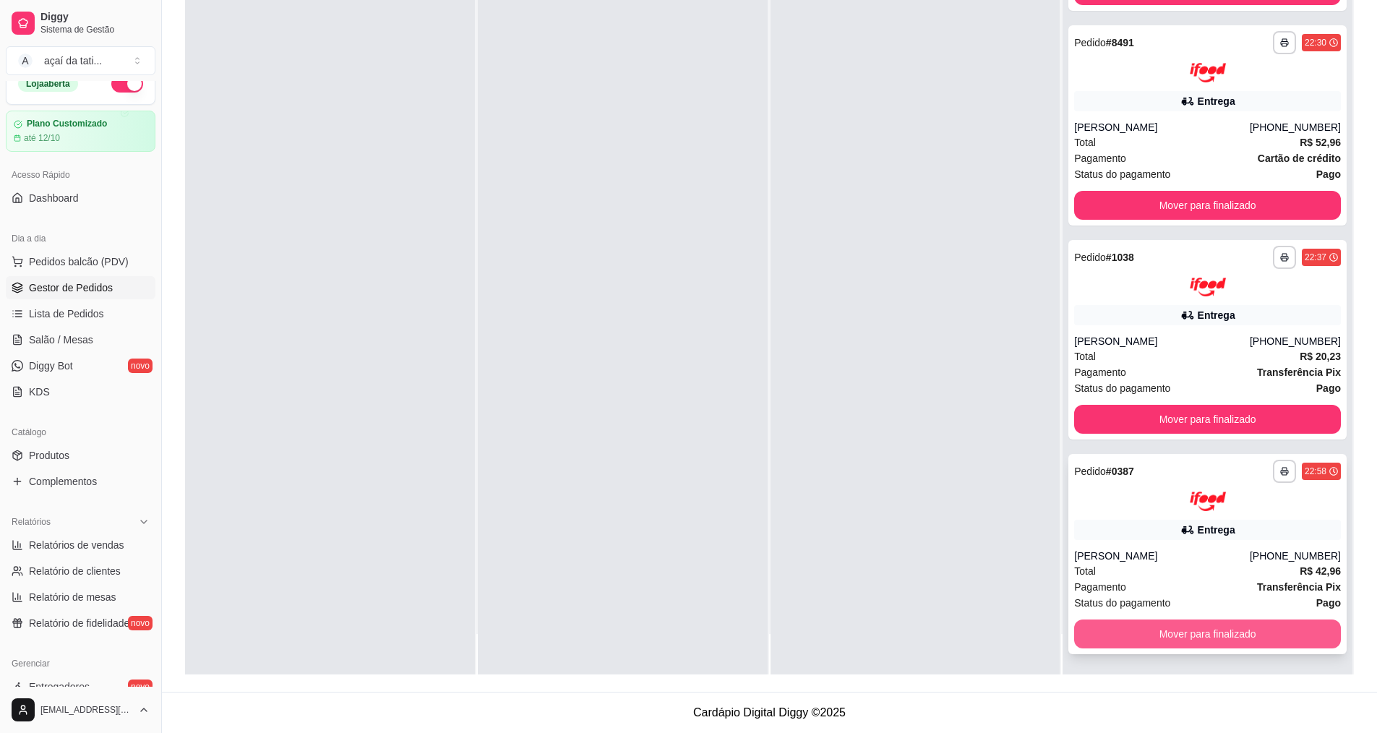
click at [1230, 627] on button "Mover para finalizado" at bounding box center [1207, 633] width 267 height 29
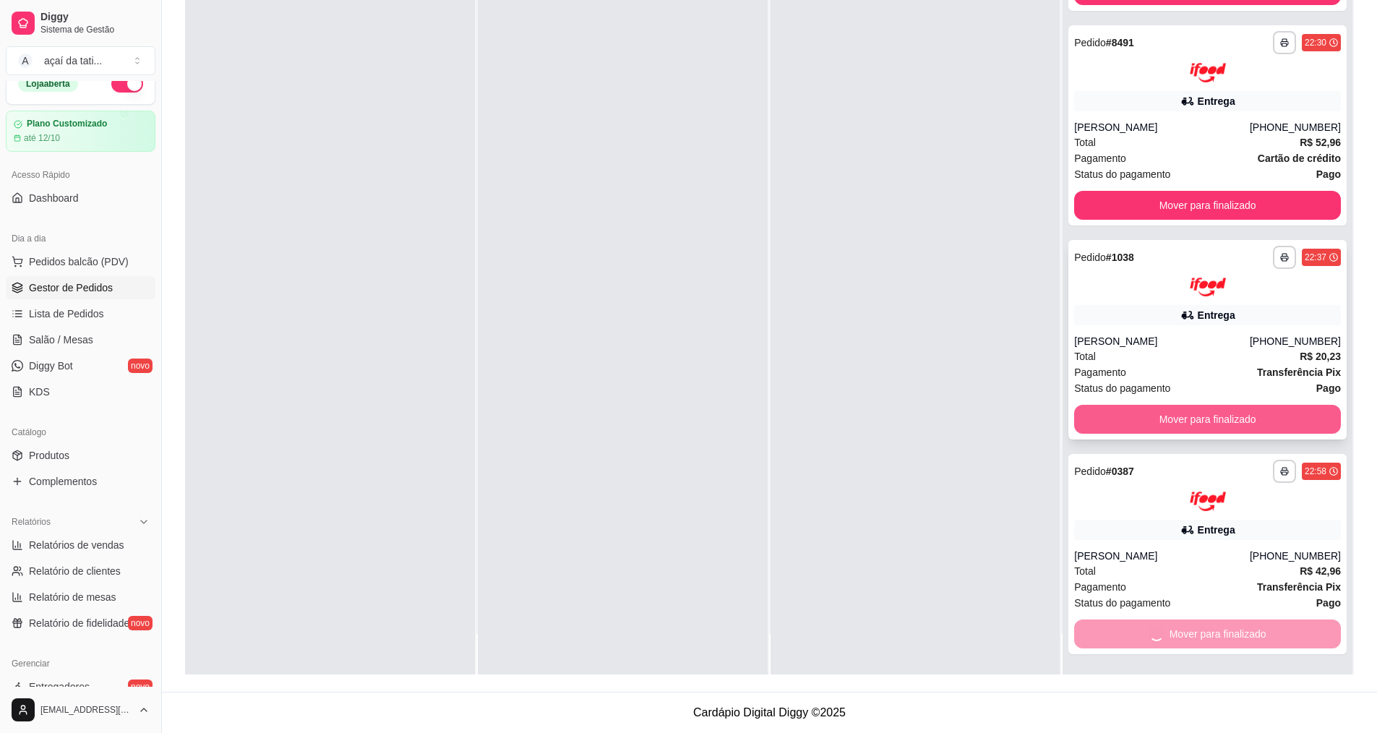
scroll to position [0, 0]
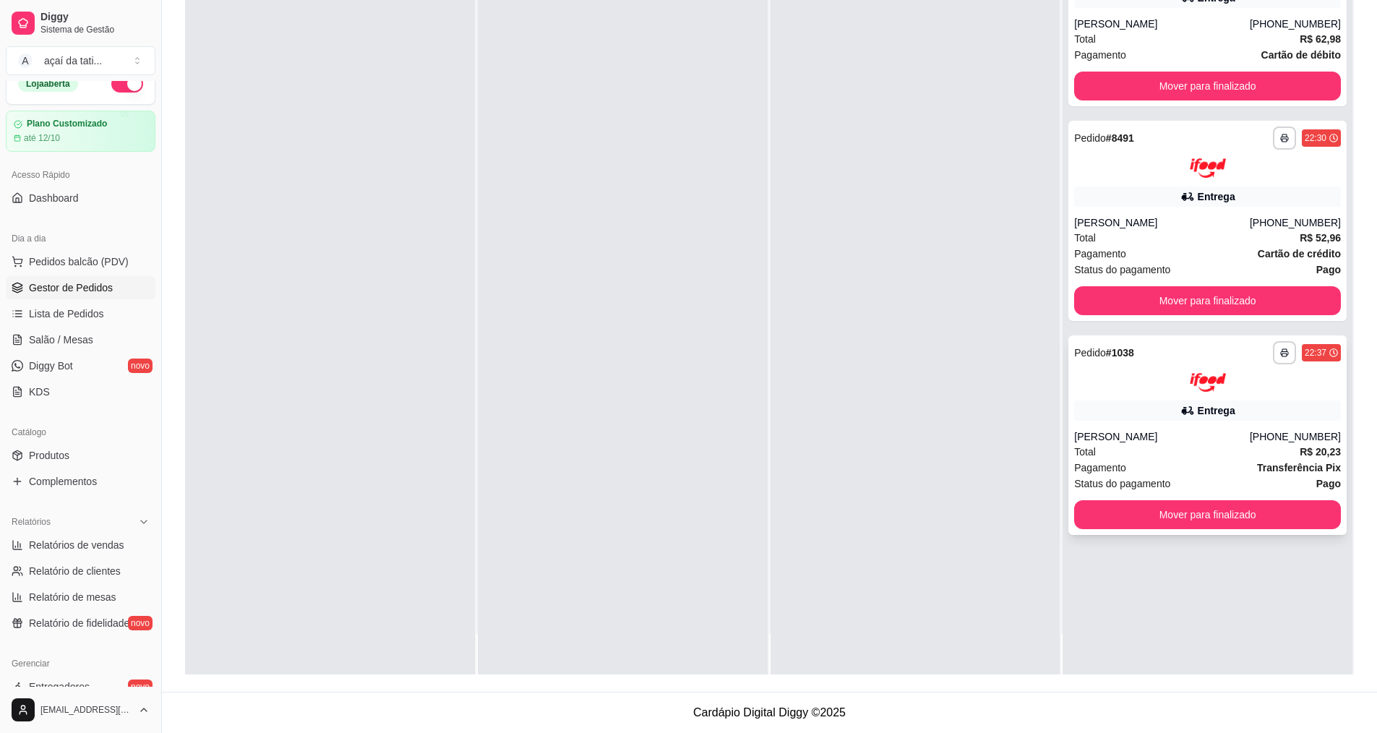
click at [1235, 531] on div "**********" at bounding box center [1207, 435] width 278 height 200
click at [1182, 517] on button "Mover para finalizado" at bounding box center [1207, 514] width 267 height 29
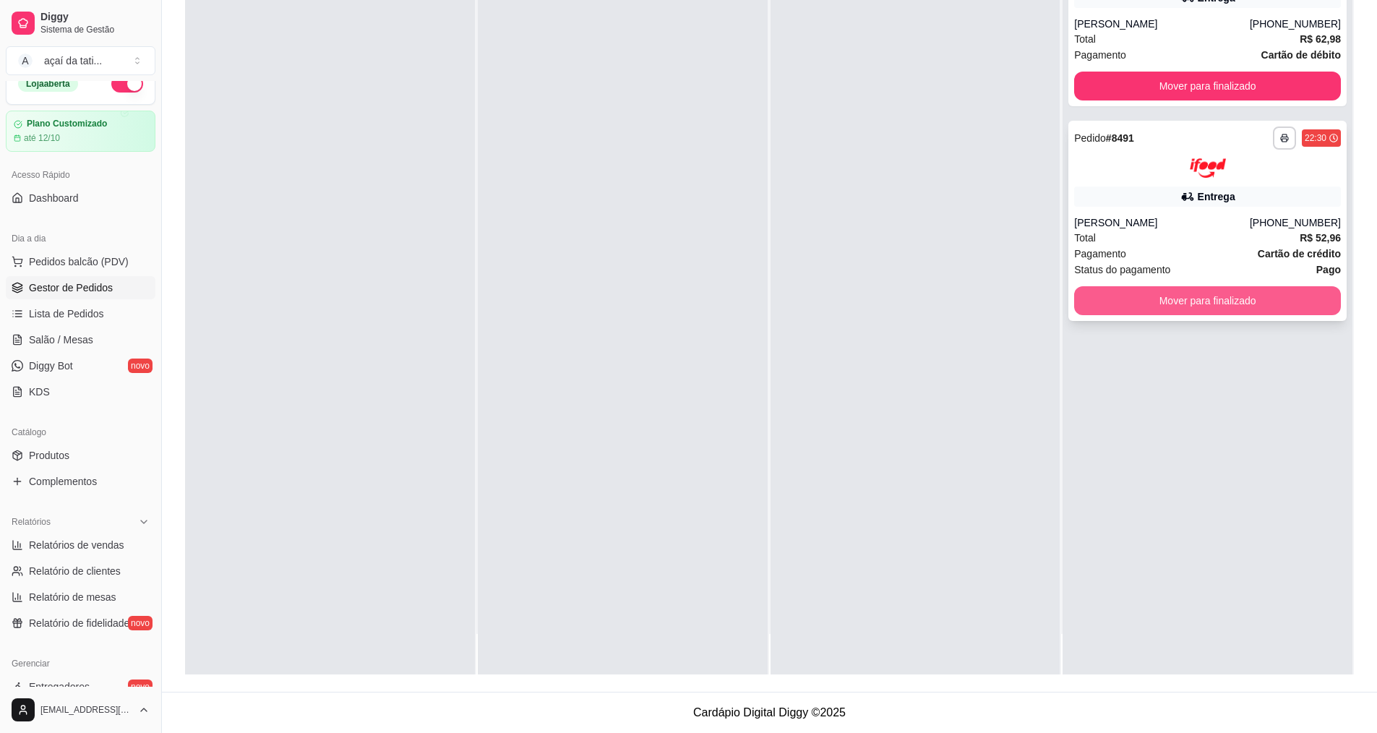
click at [1214, 296] on button "Mover para finalizado" at bounding box center [1207, 300] width 267 height 29
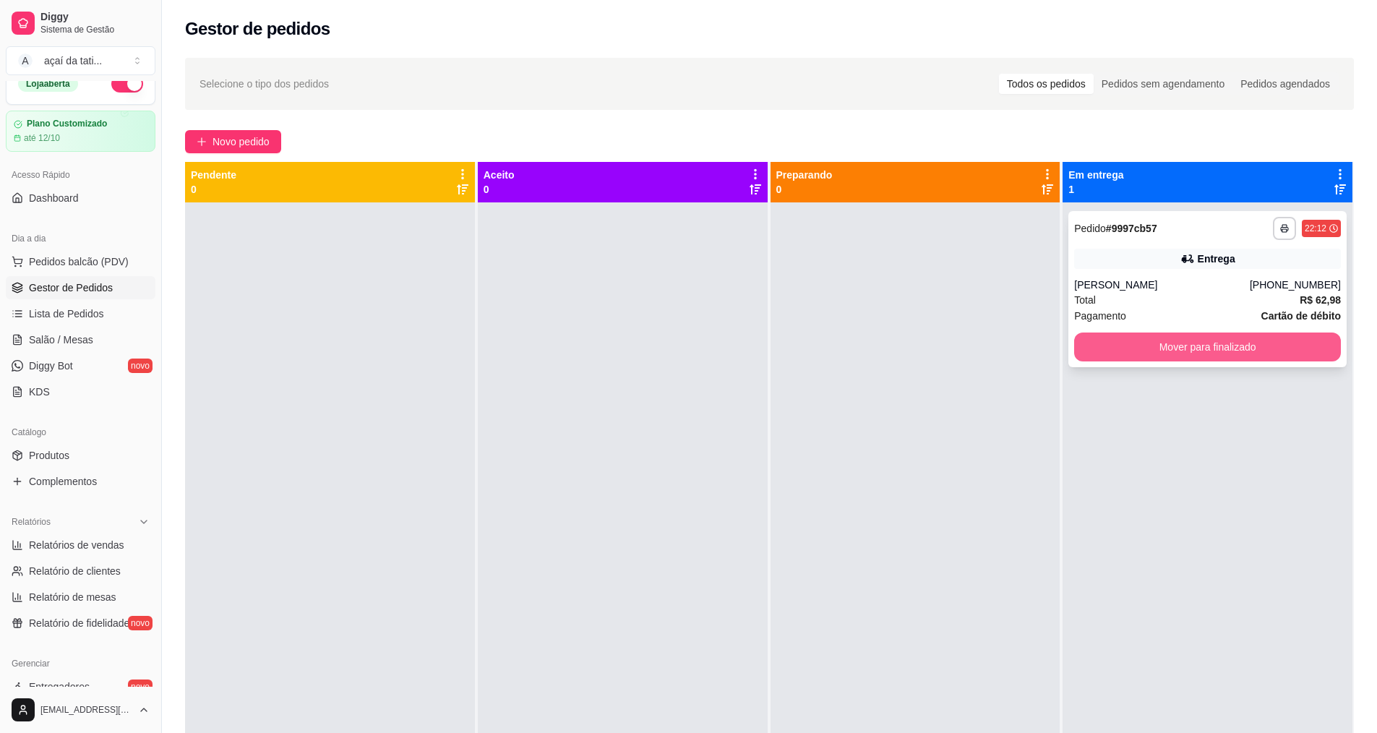
click at [1193, 346] on button "Mover para finalizado" at bounding box center [1207, 346] width 267 height 29
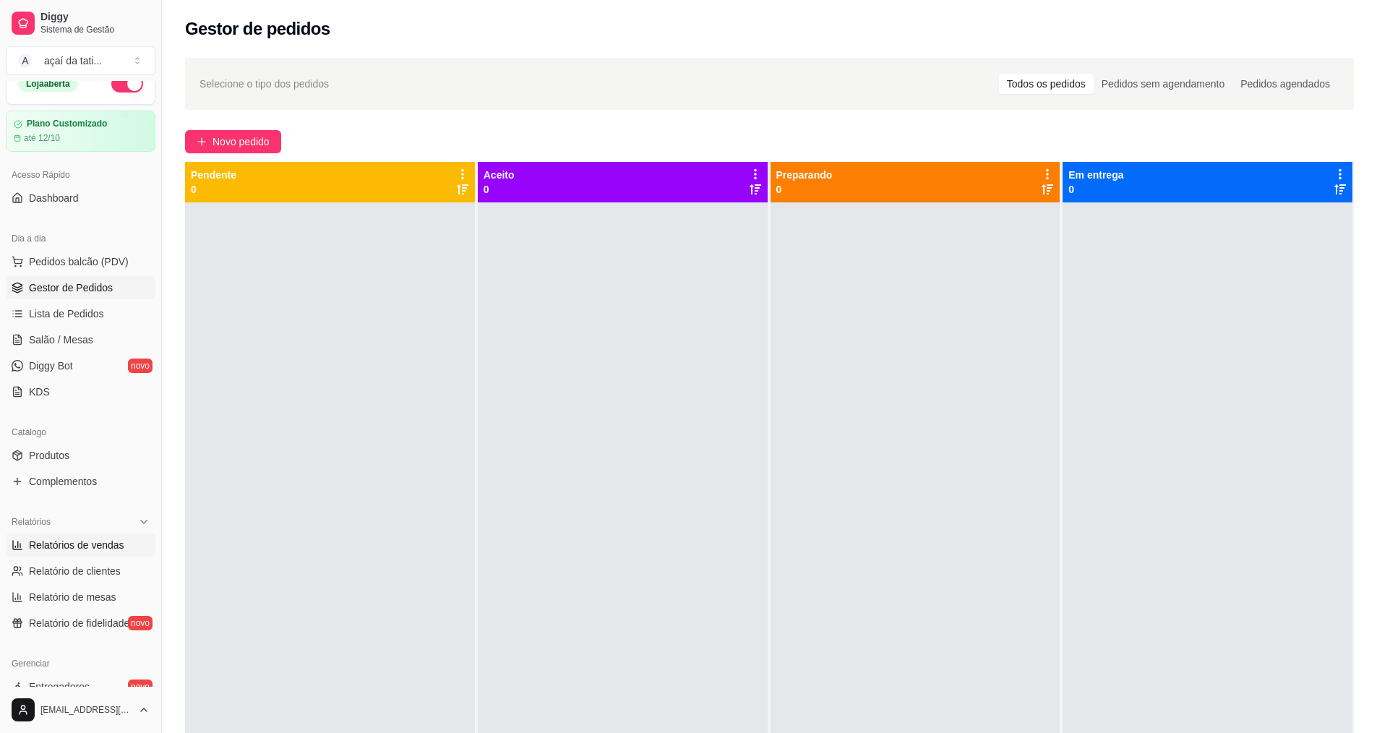
drag, startPoint x: 84, startPoint y: 547, endPoint x: 91, endPoint y: 548, distance: 7.3
click at [85, 547] on span "Relatórios de vendas" at bounding box center [76, 545] width 95 height 14
select select "ALL"
select select "0"
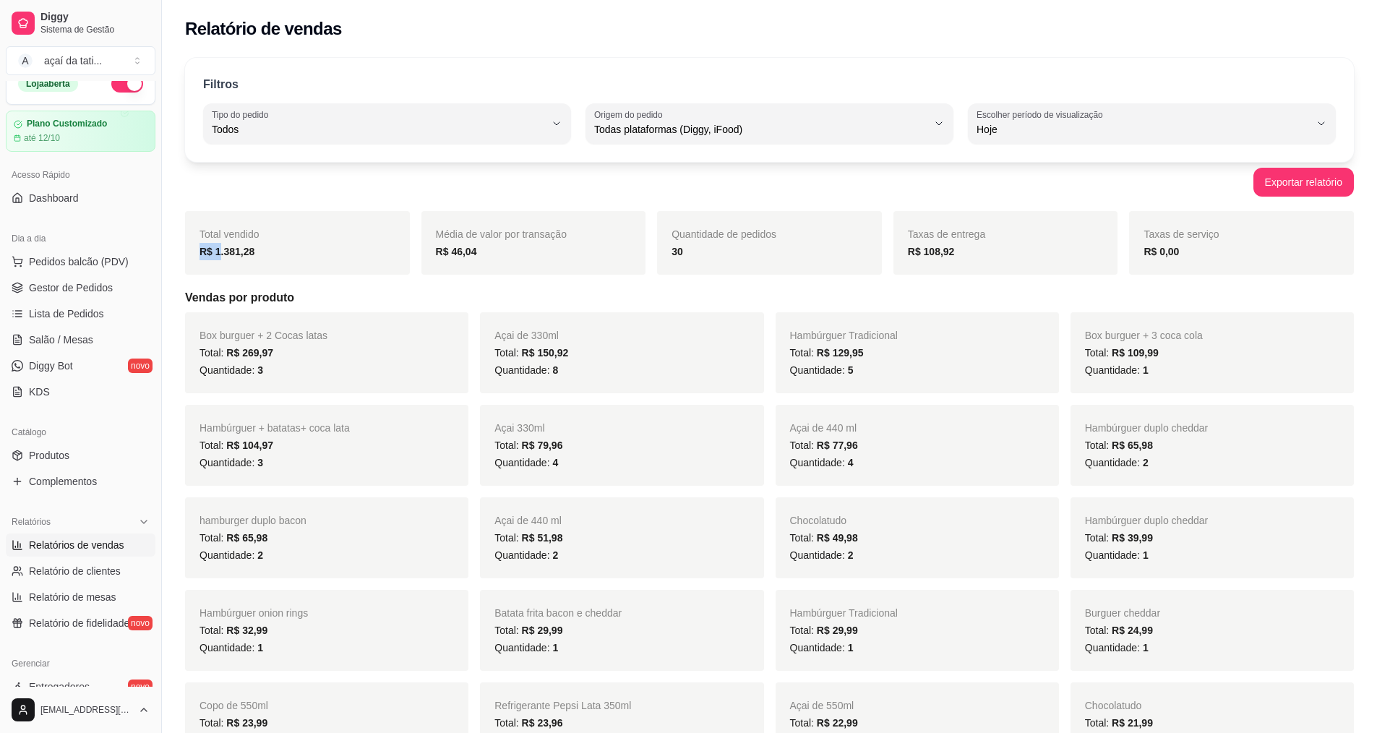
drag, startPoint x: 262, startPoint y: 241, endPoint x: 218, endPoint y: 251, distance: 45.2
click at [218, 251] on div "Total vendido R$ 1.381,28" at bounding box center [297, 243] width 225 height 64
click at [284, 249] on div "R$ 1.381,28" at bounding box center [297, 251] width 196 height 17
click at [85, 202] on link "Dashboard" at bounding box center [81, 197] width 150 height 23
